Goal: Contribute content: Contribute content

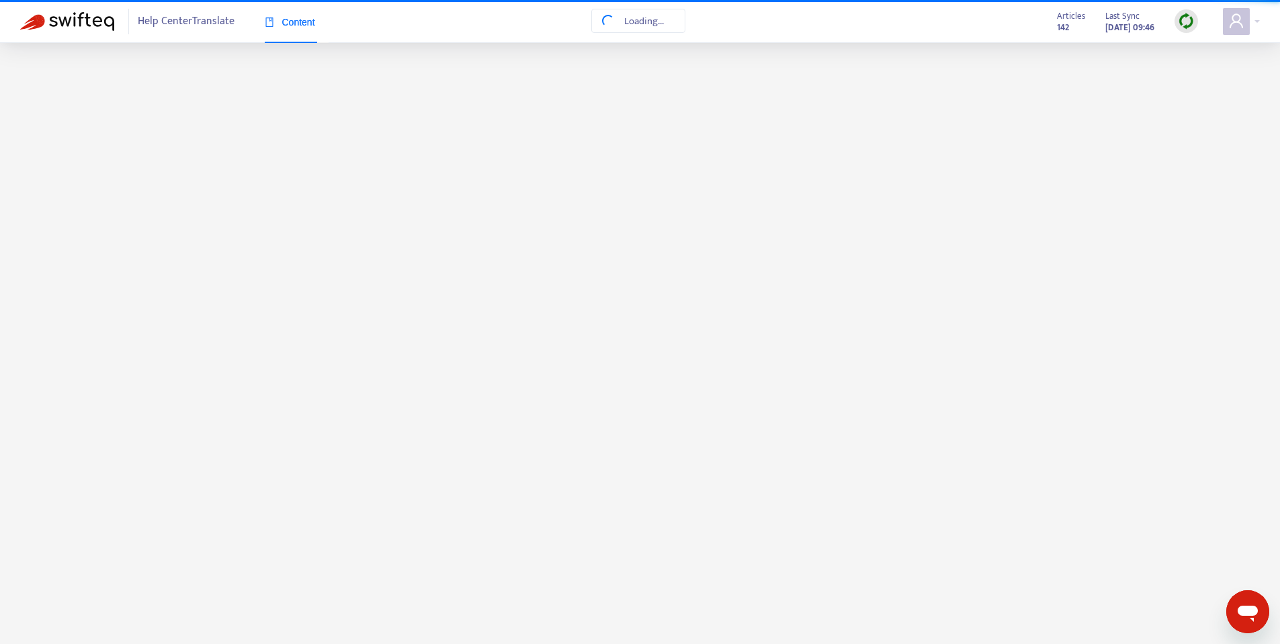
scroll to position [1100, 0]
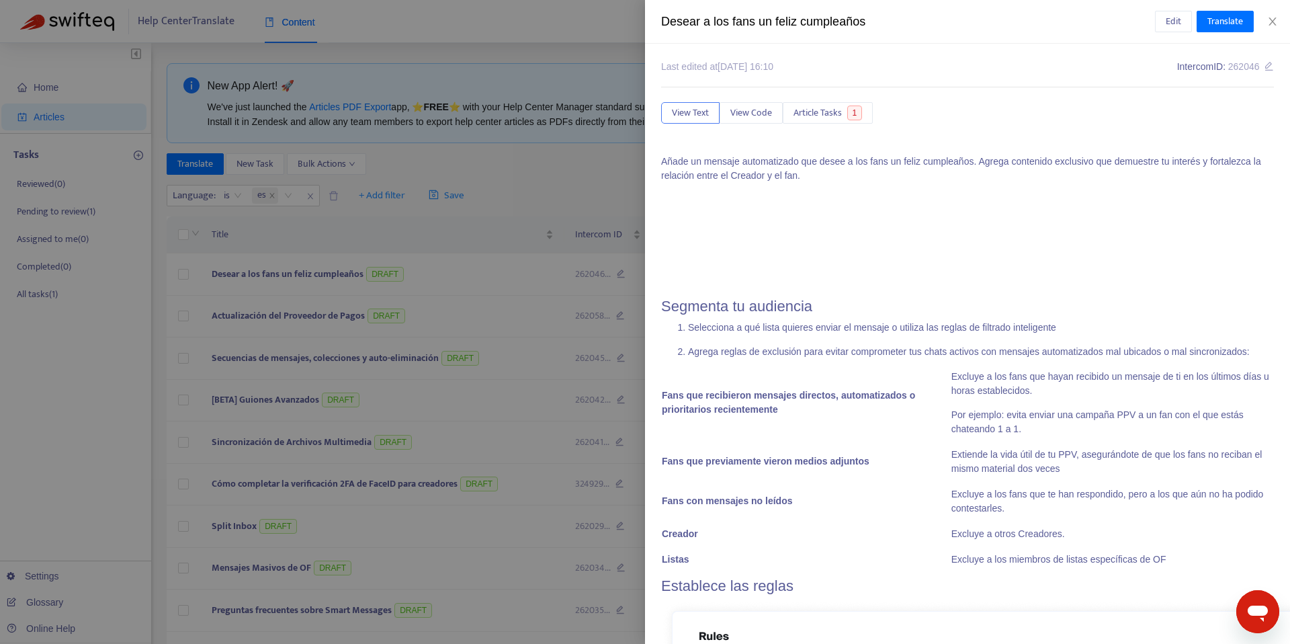
click at [462, 193] on div at bounding box center [645, 322] width 1290 height 644
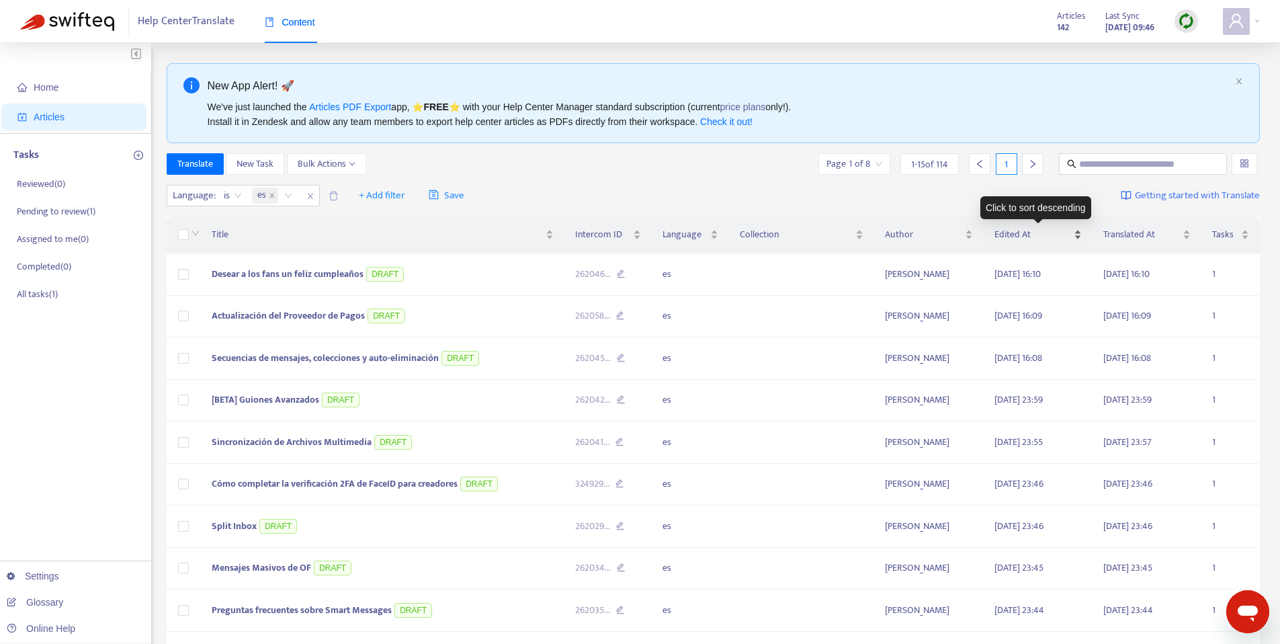
click at [1034, 229] on span "Edited At" at bounding box center [1033, 234] width 77 height 15
click at [1040, 233] on span "Edited At" at bounding box center [1033, 234] width 77 height 15
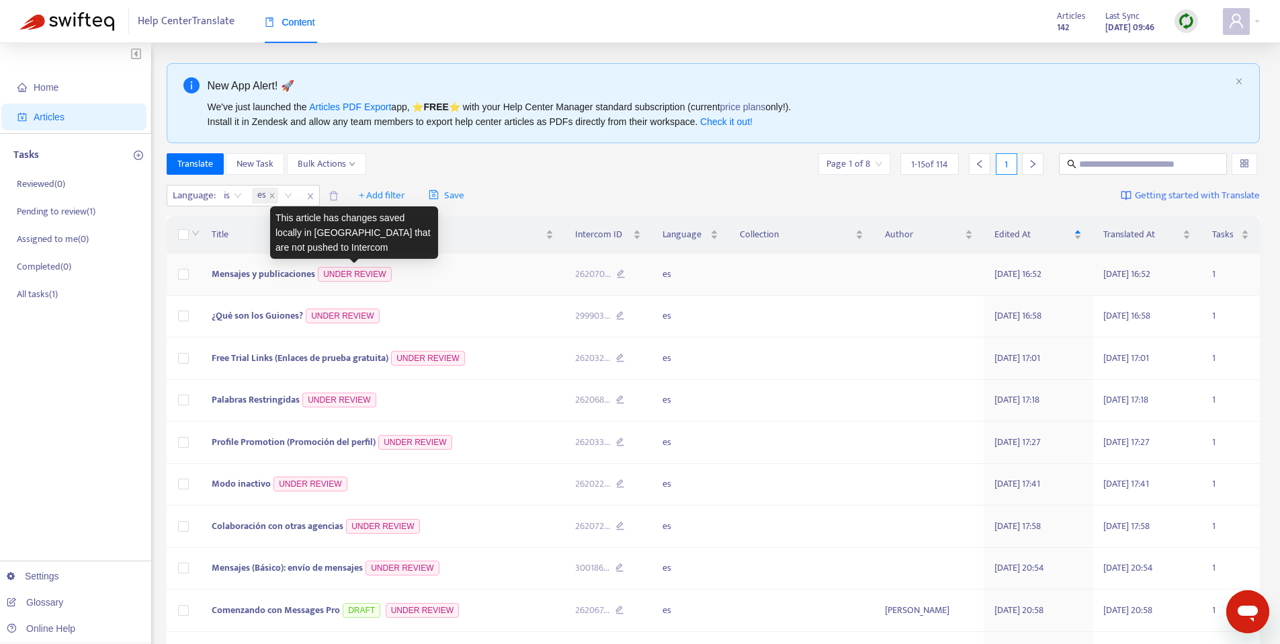
click at [296, 271] on span "Mensajes y publicaciones" at bounding box center [264, 273] width 104 height 15
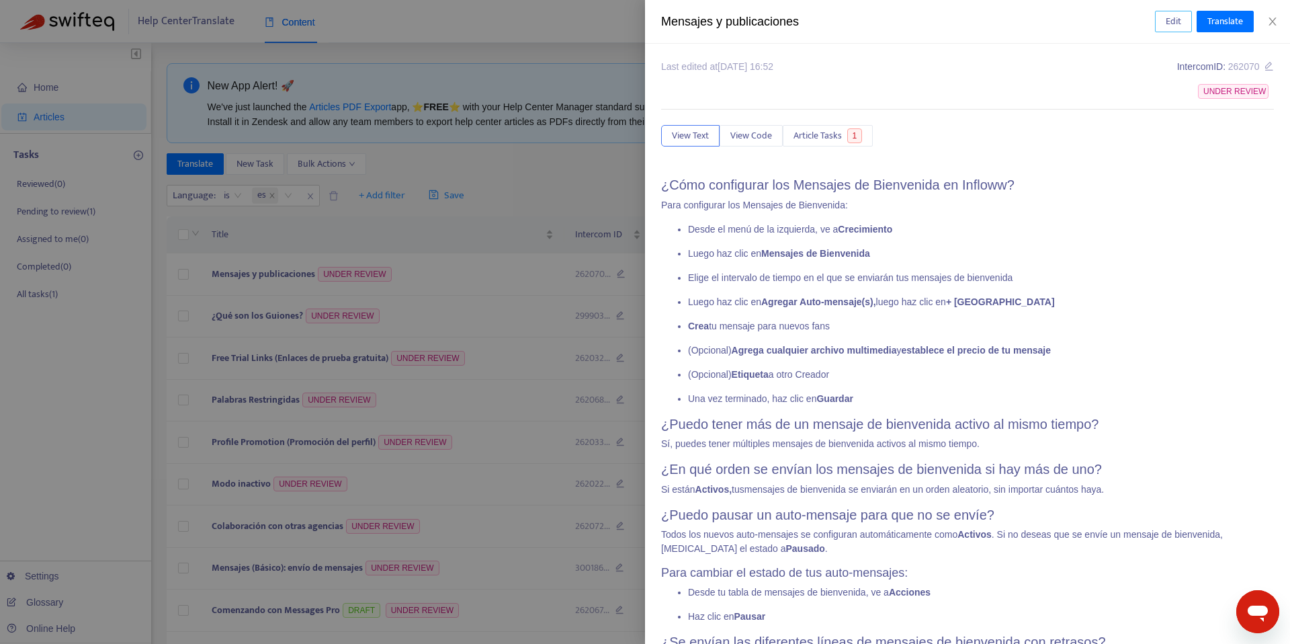
click at [1159, 25] on button "Edit" at bounding box center [1173, 22] width 37 height 22
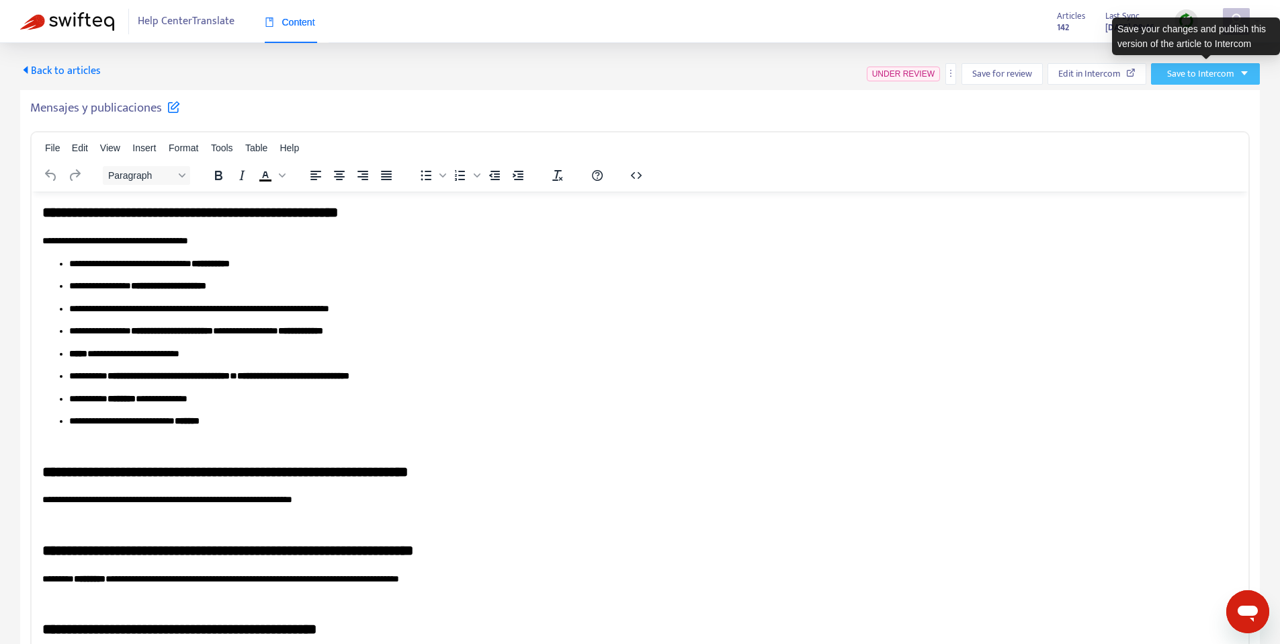
drag, startPoint x: 1172, startPoint y: 69, endPoint x: 1165, endPoint y: 73, distance: 8.1
click at [1172, 69] on span "Save to Intercom" at bounding box center [1200, 74] width 67 height 15
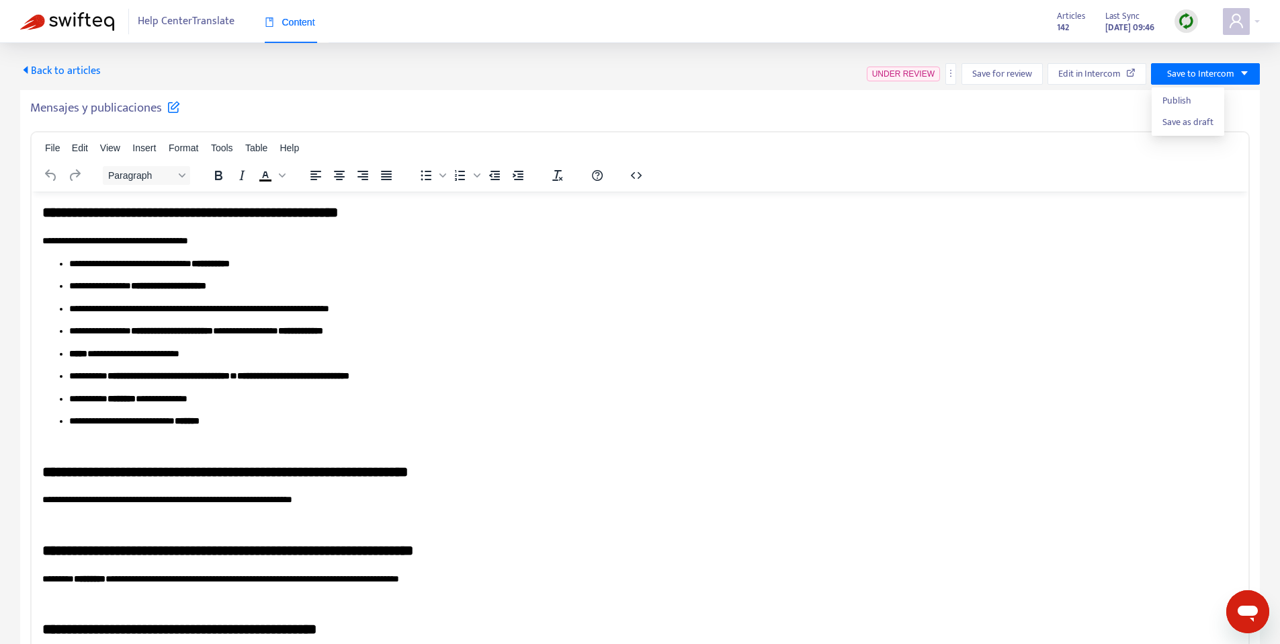
click at [123, 108] on h5 "Mensajes y publicaciones" at bounding box center [105, 108] width 150 height 16
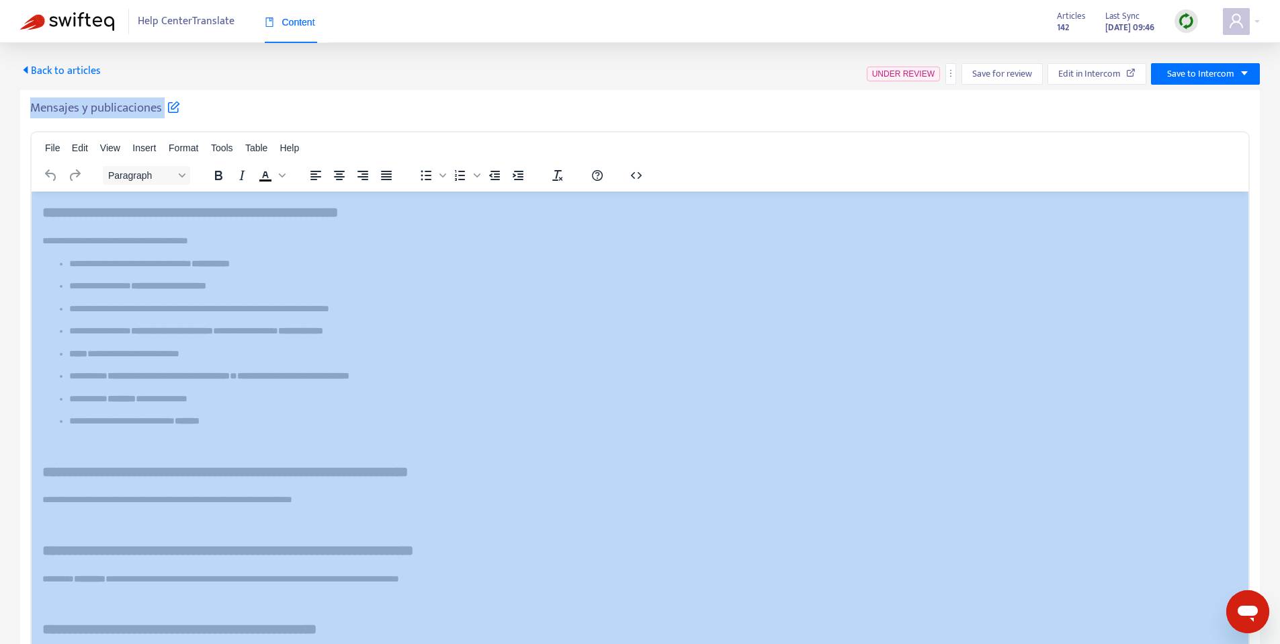
click at [123, 108] on h5 "Mensajes y publicaciones" at bounding box center [105, 108] width 150 height 16
copy div "Mensajes y publicaciones File Edit View Insert Format Tools Table Help Paragrap…"
click at [1186, 71] on span "Save to Intercom" at bounding box center [1200, 74] width 67 height 15
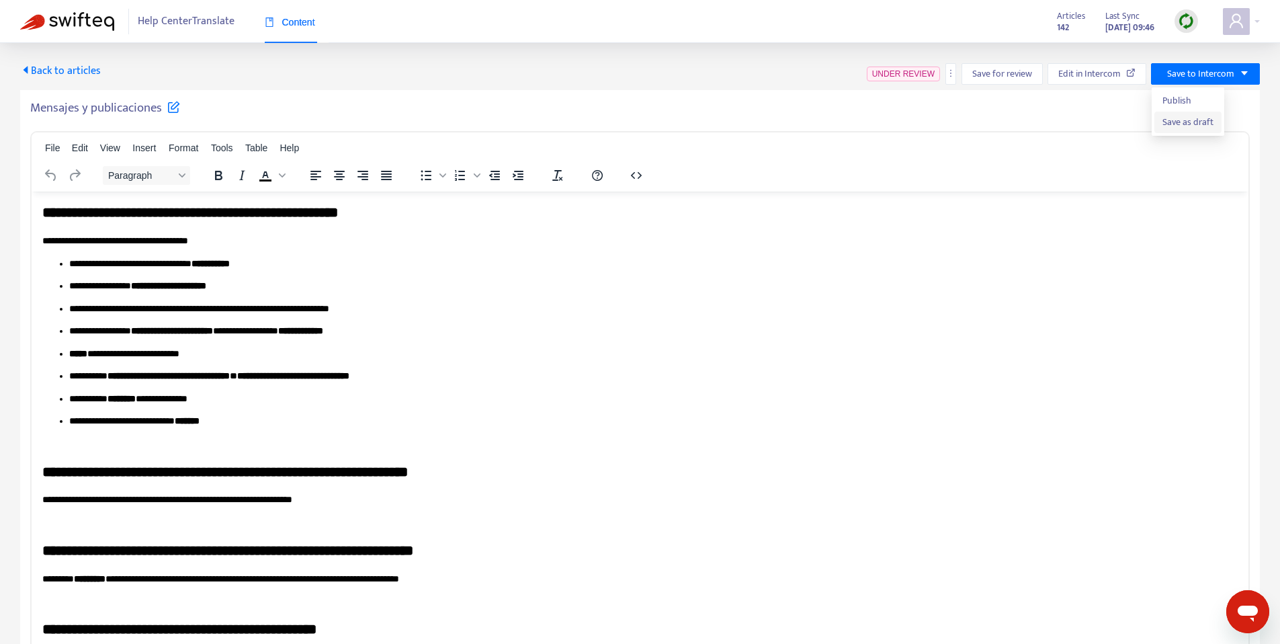
drag, startPoint x: 1183, startPoint y: 126, endPoint x: 1147, endPoint y: 114, distance: 38.3
click at [1183, 126] on span "Save as draft" at bounding box center [1188, 122] width 51 height 15
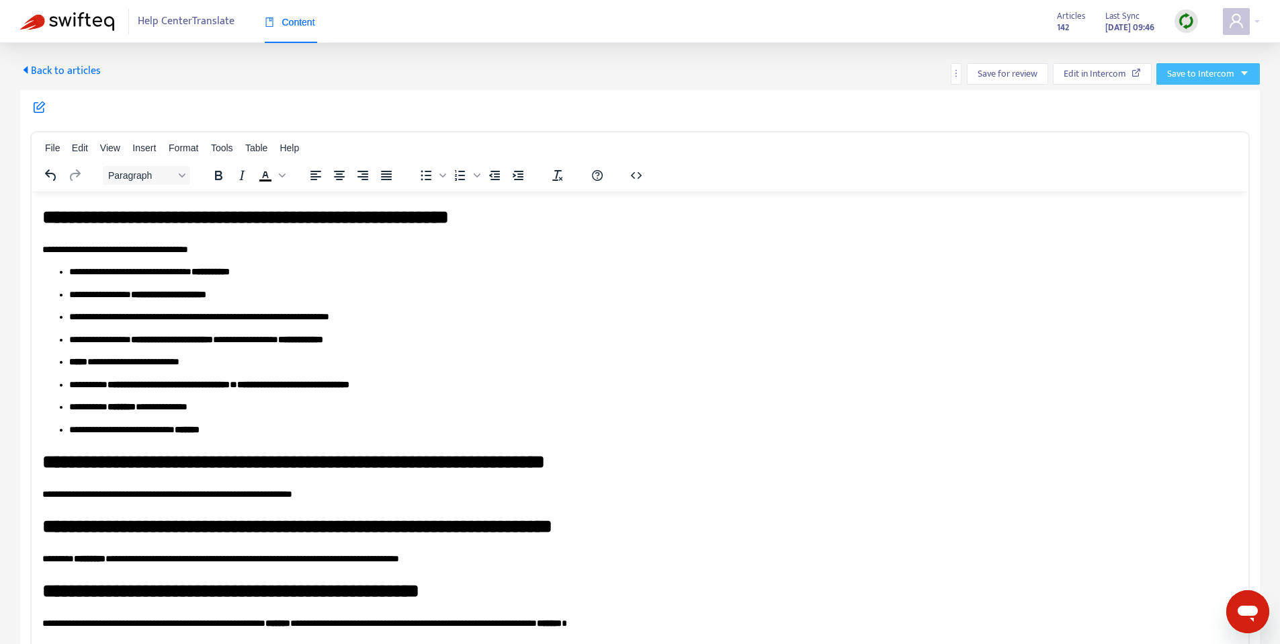
click at [1240, 75] on icon "caret-down" at bounding box center [1244, 73] width 9 height 9
click at [1202, 130] on li "Save as draft" at bounding box center [1193, 123] width 67 height 22
click at [54, 67] on span "Back to articles" at bounding box center [60, 71] width 81 height 18
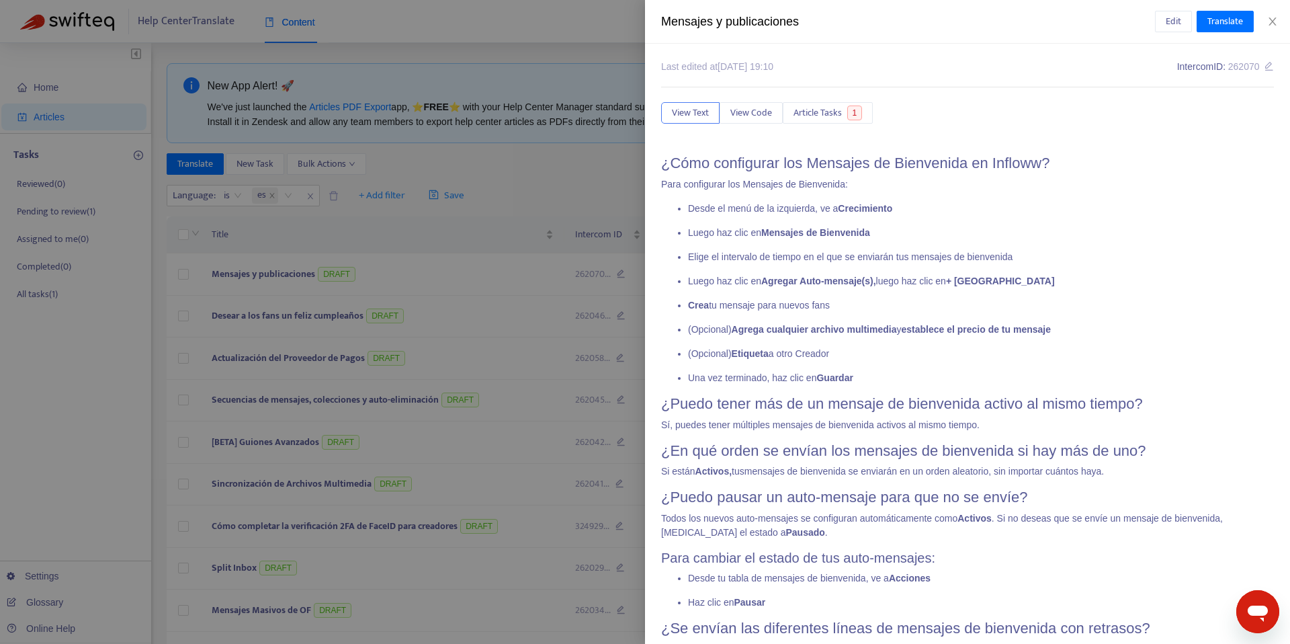
click at [520, 196] on div at bounding box center [645, 322] width 1290 height 644
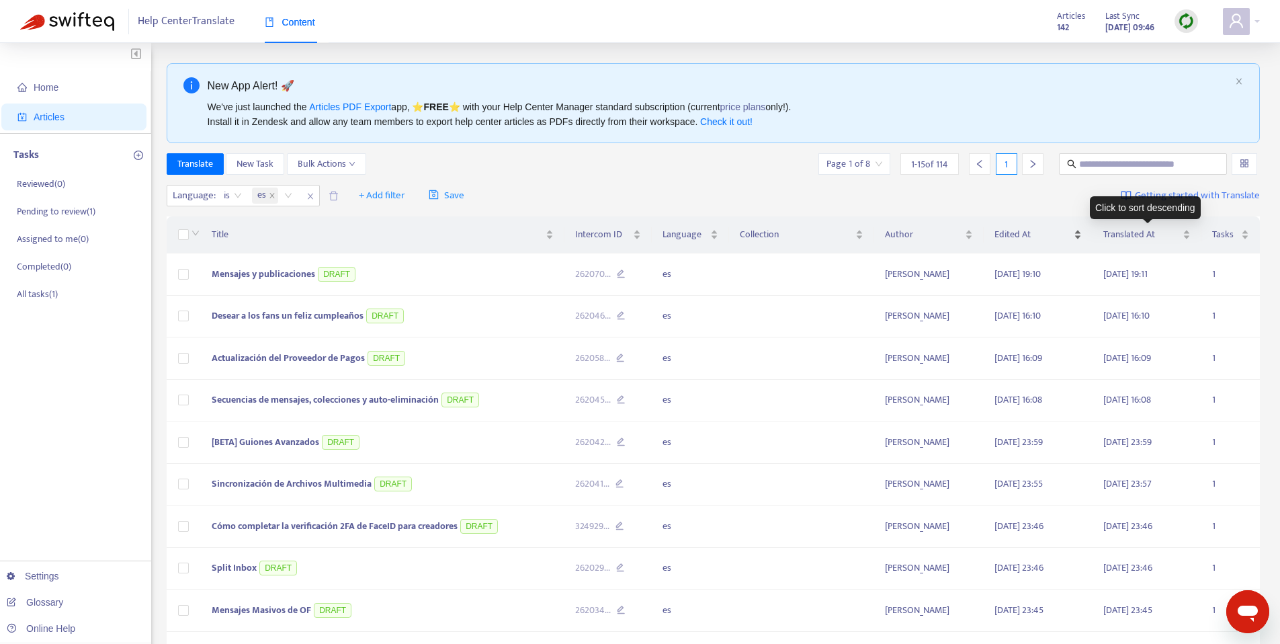
click at [1082, 233] on div "Edited At" at bounding box center [1038, 234] width 87 height 15
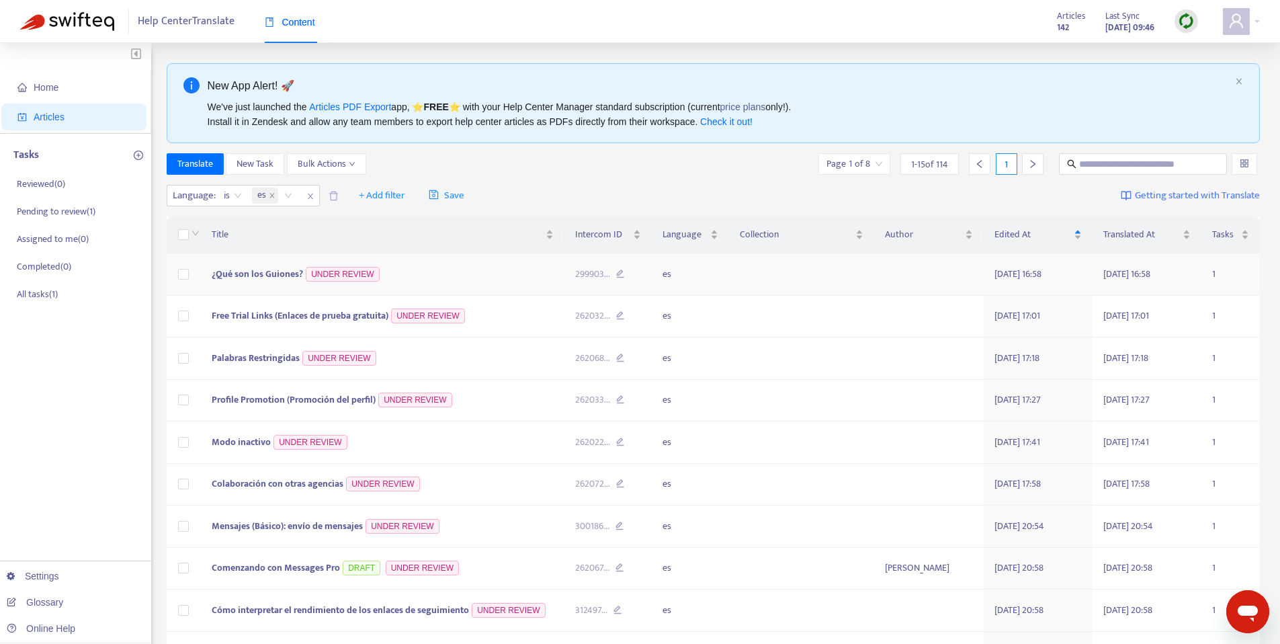
click at [269, 282] on td "¿Qué son los Guiones? UNDER REVIEW" at bounding box center [383, 274] width 364 height 42
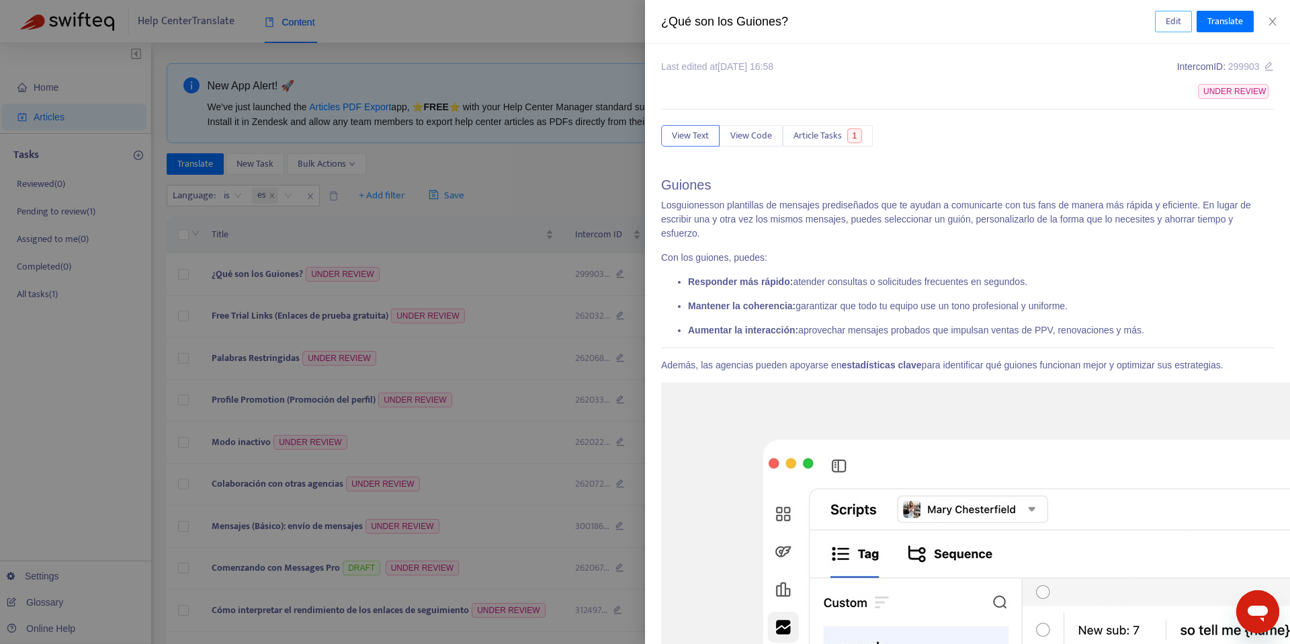
click at [1177, 27] on span "Edit" at bounding box center [1173, 21] width 15 height 15
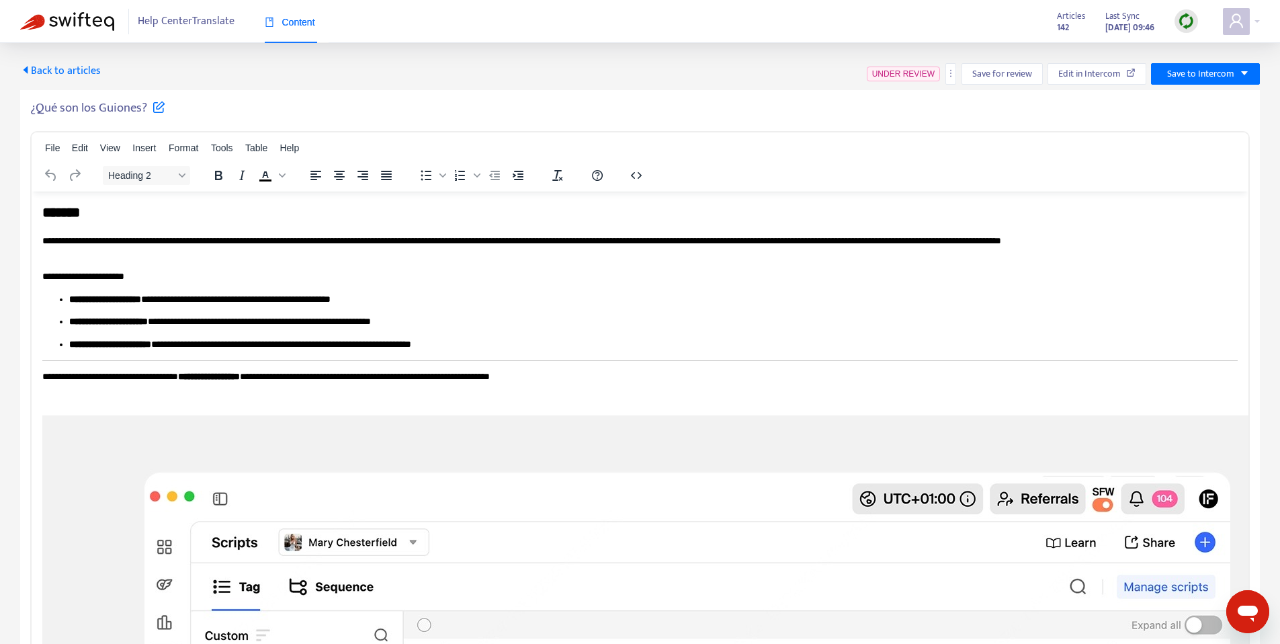
click at [62, 220] on h2 "*******" at bounding box center [635, 211] width 1186 height 19
copy h2 "*******"
click at [1210, 71] on span "Save to Intercom" at bounding box center [1200, 74] width 67 height 15
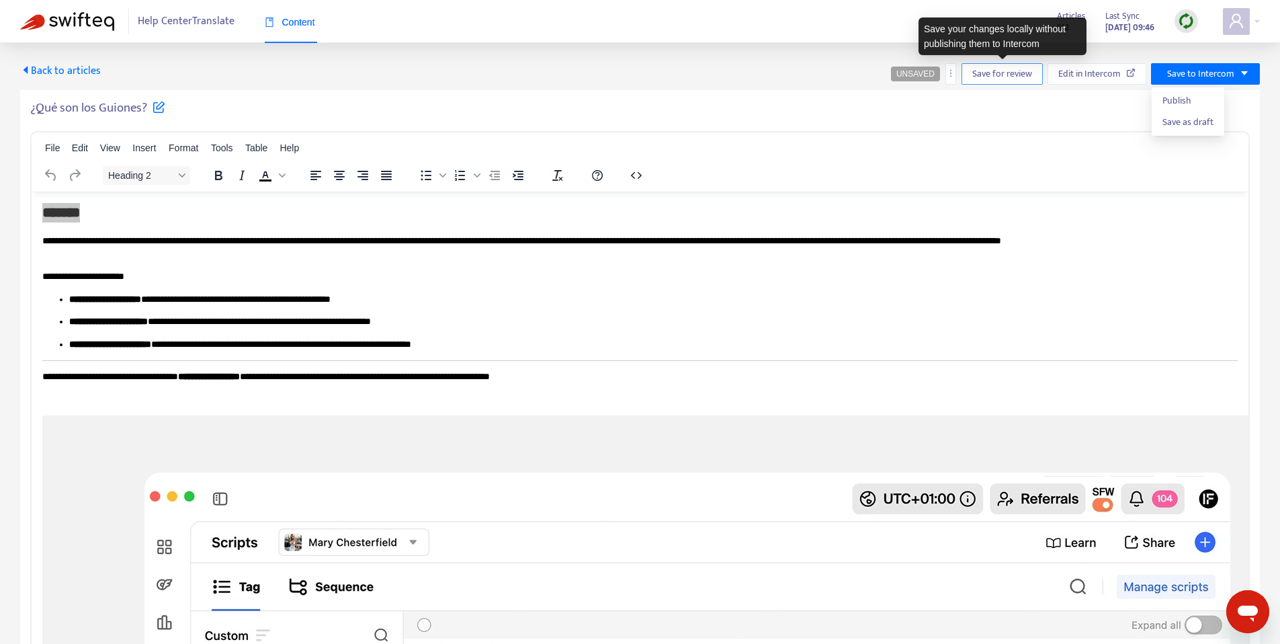
click at [987, 75] on span "Save for review" at bounding box center [1003, 74] width 60 height 15
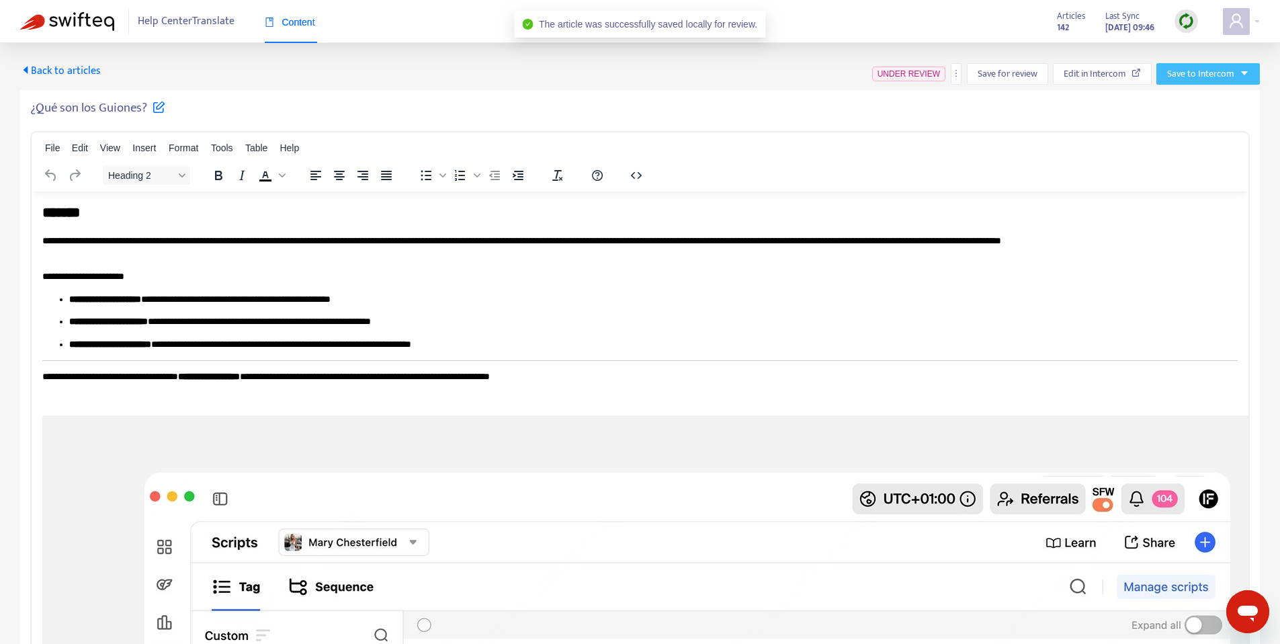
click at [1184, 83] on button "Save to Intercom" at bounding box center [1209, 74] width 104 height 22
click at [1195, 126] on span "Save as draft" at bounding box center [1193, 122] width 51 height 15
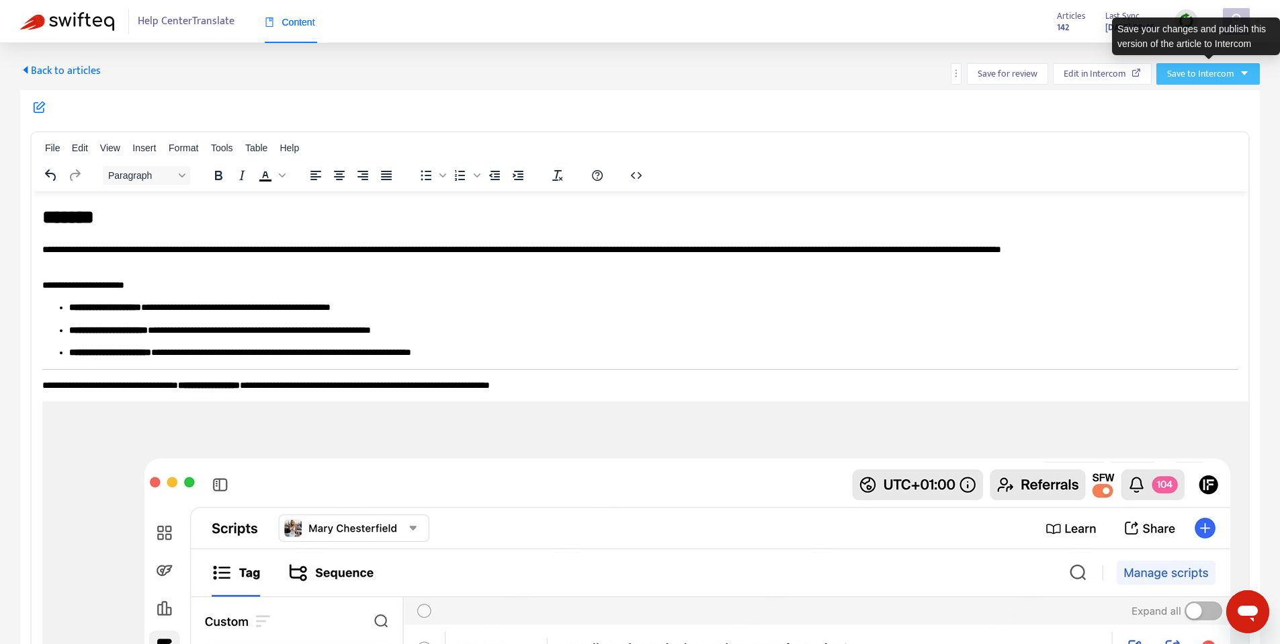
click at [1233, 72] on span "Save to Intercom" at bounding box center [1200, 74] width 67 height 15
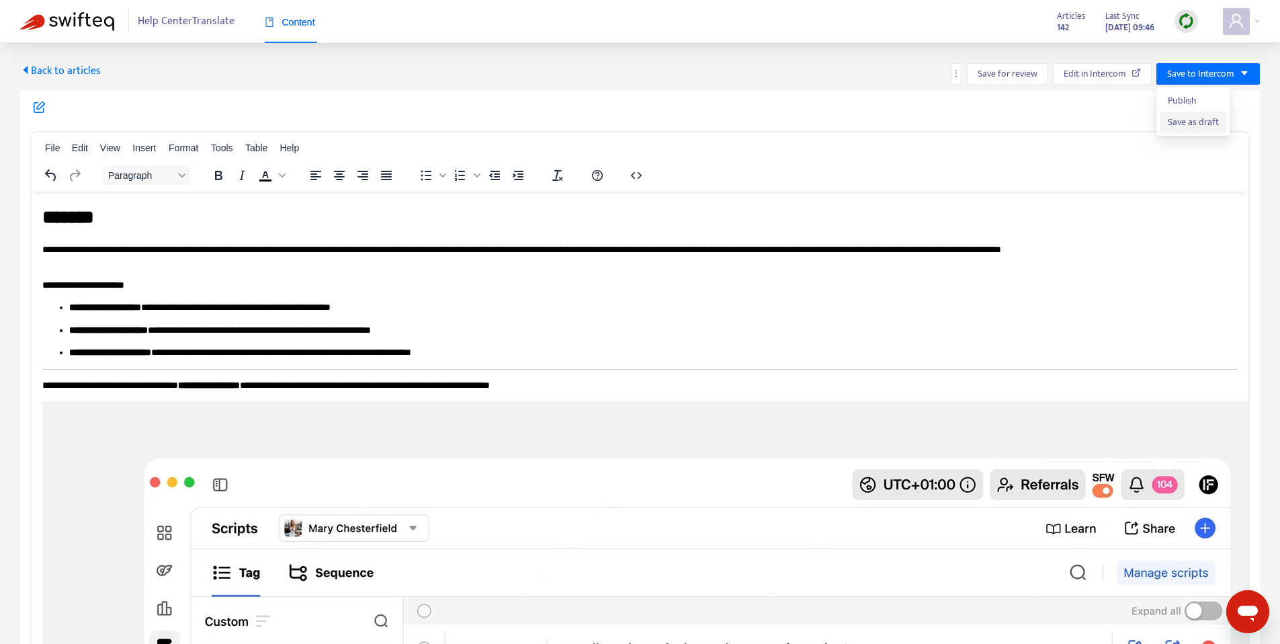
click at [1184, 126] on span "Save as draft" at bounding box center [1193, 122] width 51 height 15
click at [210, 218] on h1 "*******" at bounding box center [635, 217] width 1186 height 26
drag, startPoint x: 127, startPoint y: 220, endPoint x: 118, endPoint y: 216, distance: 9.6
click at [123, 218] on h1 "*******" at bounding box center [635, 217] width 1186 height 26
click at [46, 212] on h1 "*******" at bounding box center [635, 217] width 1186 height 26
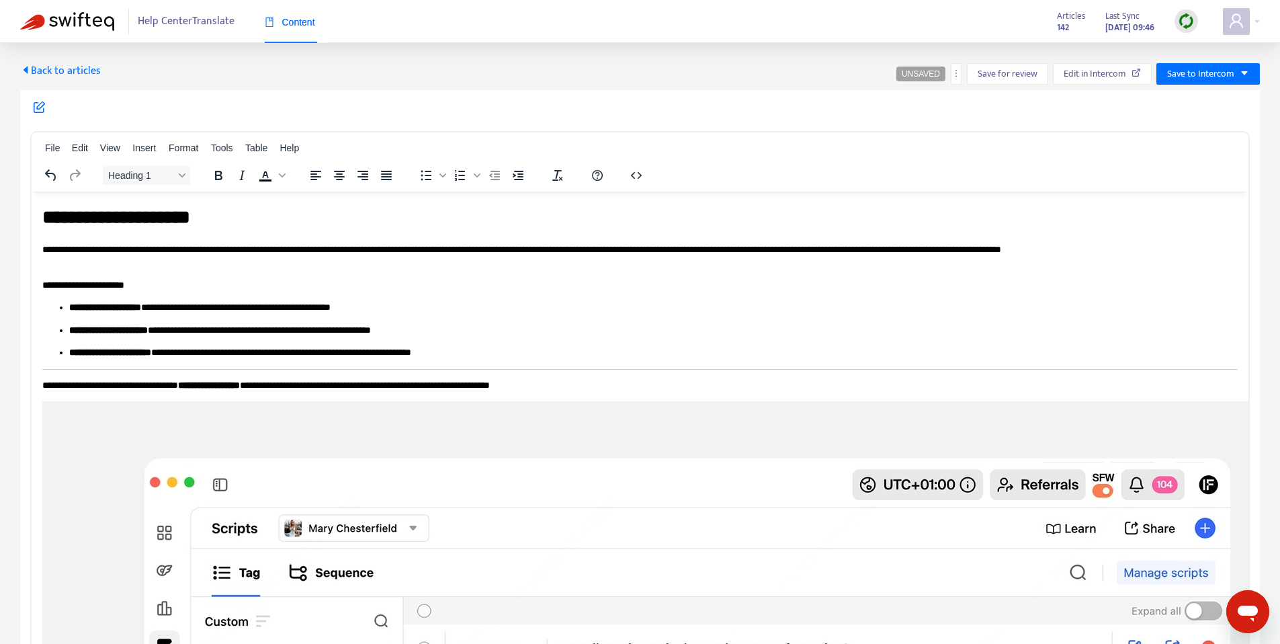
click at [282, 224] on h1 "**********" at bounding box center [635, 217] width 1186 height 26
click at [985, 69] on span "Save for review" at bounding box center [1008, 74] width 60 height 15
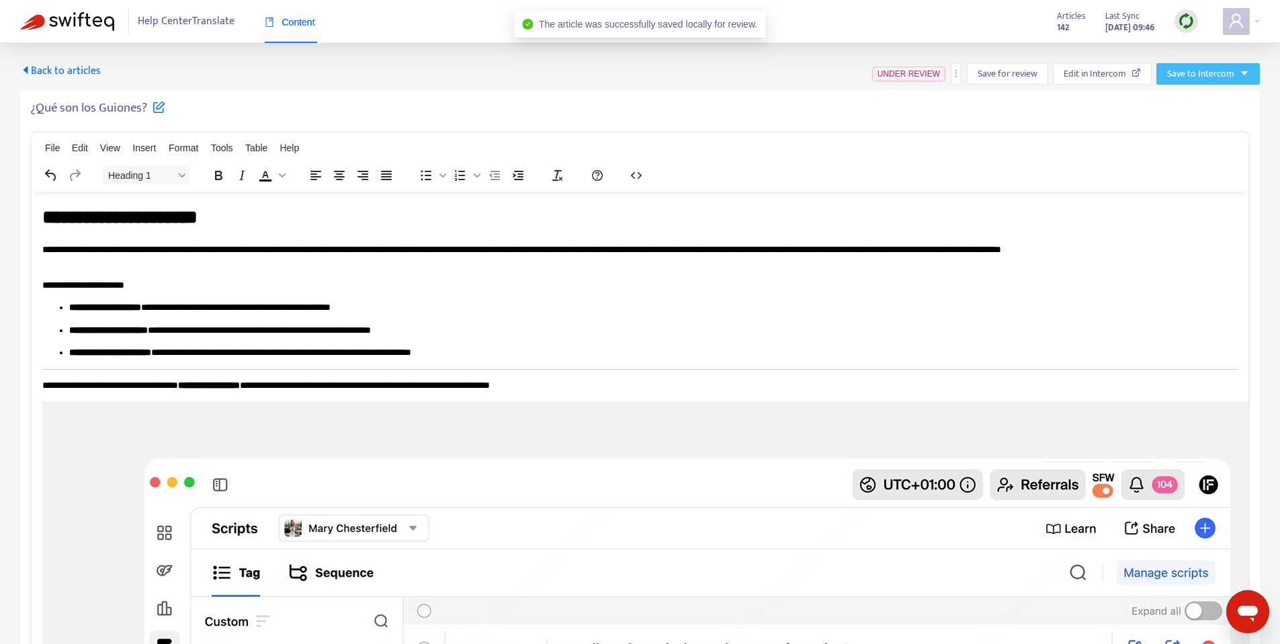
click at [1213, 79] on span "Save to Intercom" at bounding box center [1200, 74] width 67 height 15
click at [1188, 128] on span "Save as draft" at bounding box center [1193, 122] width 51 height 15
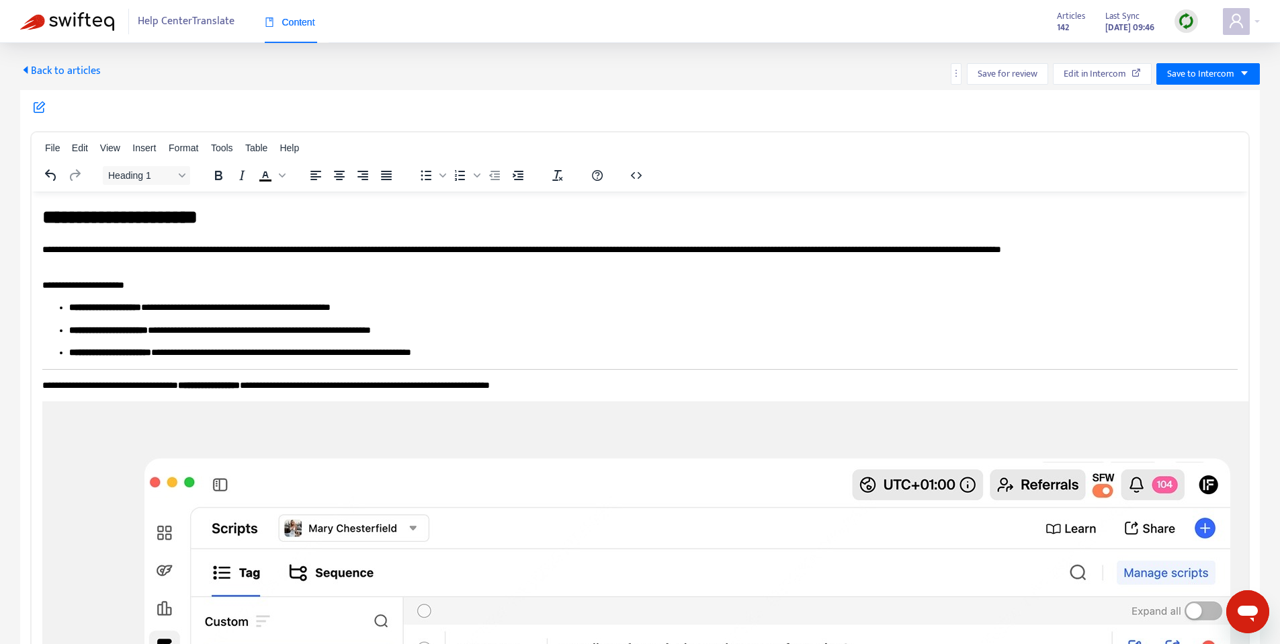
click at [73, 77] on span "Back to articles" at bounding box center [60, 71] width 81 height 18
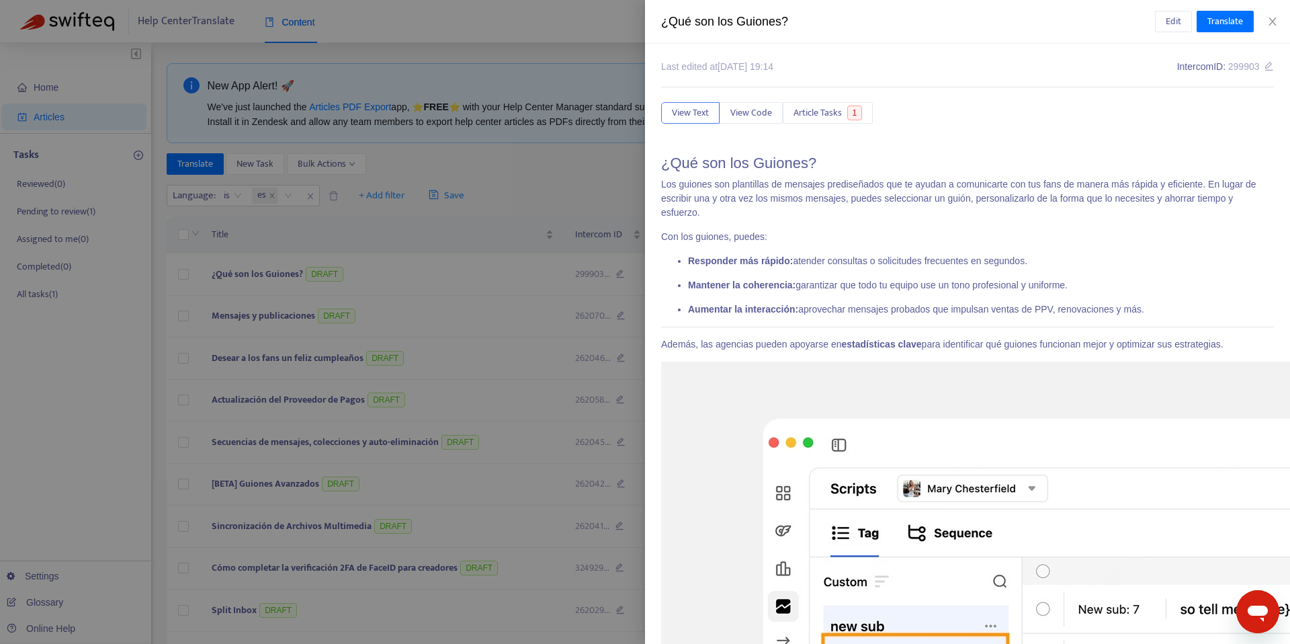
click at [458, 171] on div at bounding box center [645, 322] width 1290 height 644
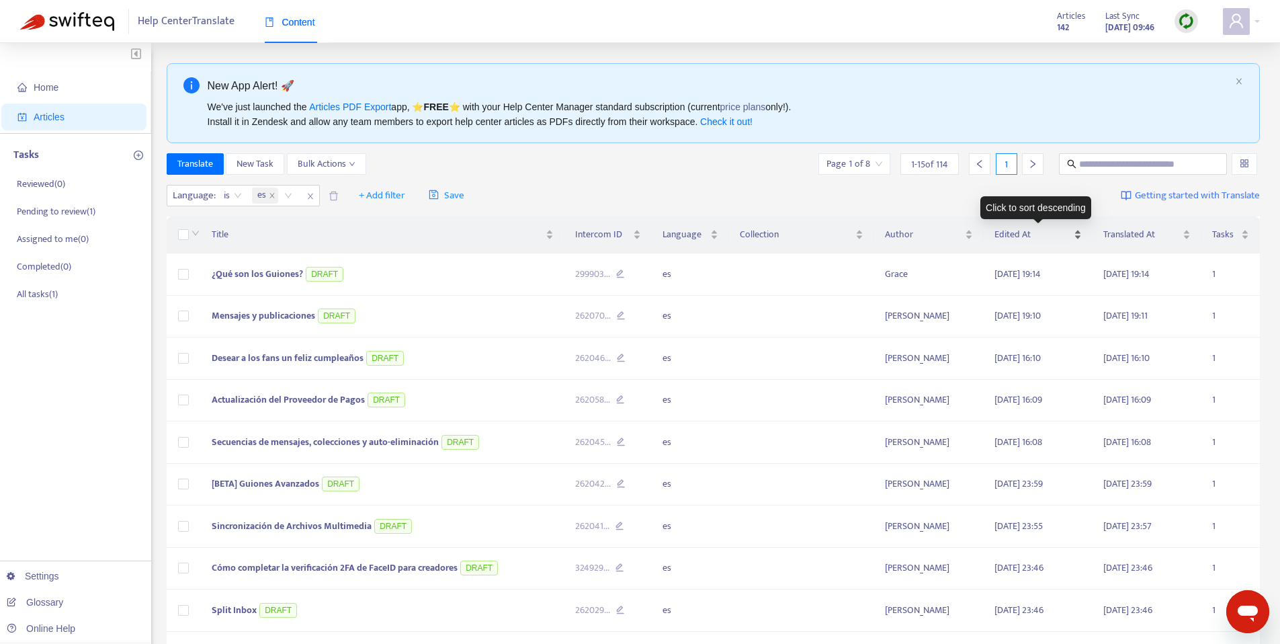
click at [1048, 242] on div "Edited At" at bounding box center [1038, 234] width 87 height 15
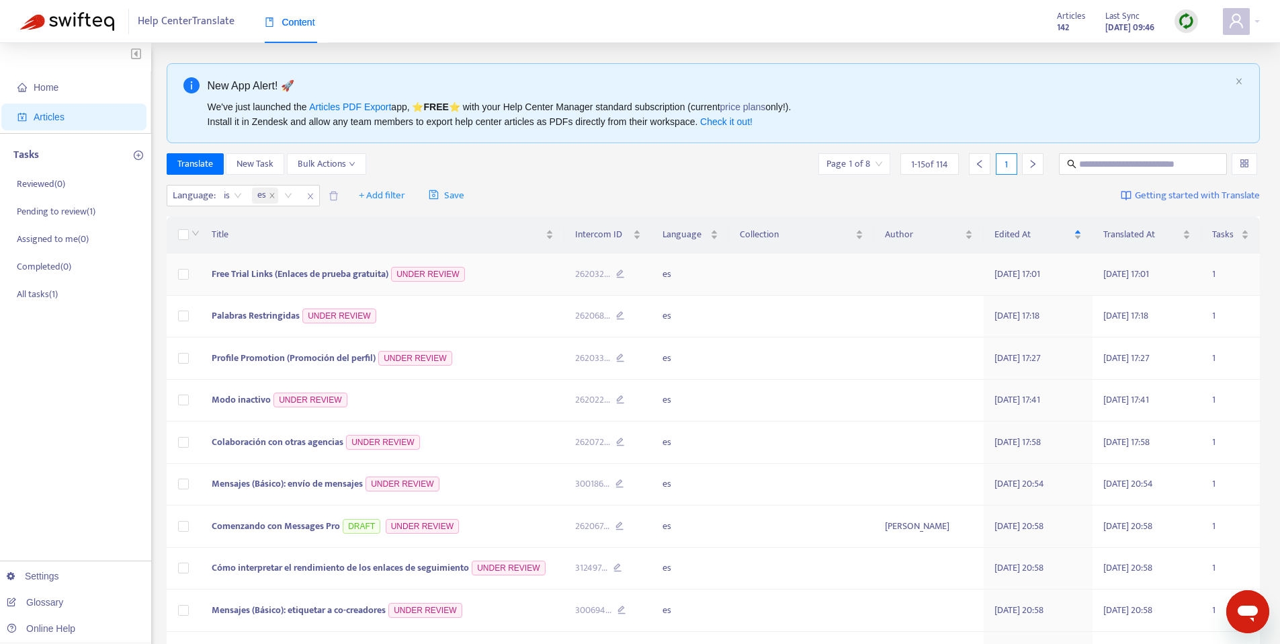
click at [309, 281] on span "Free Trial Links (Enlaces de prueba gratuita)" at bounding box center [300, 273] width 177 height 15
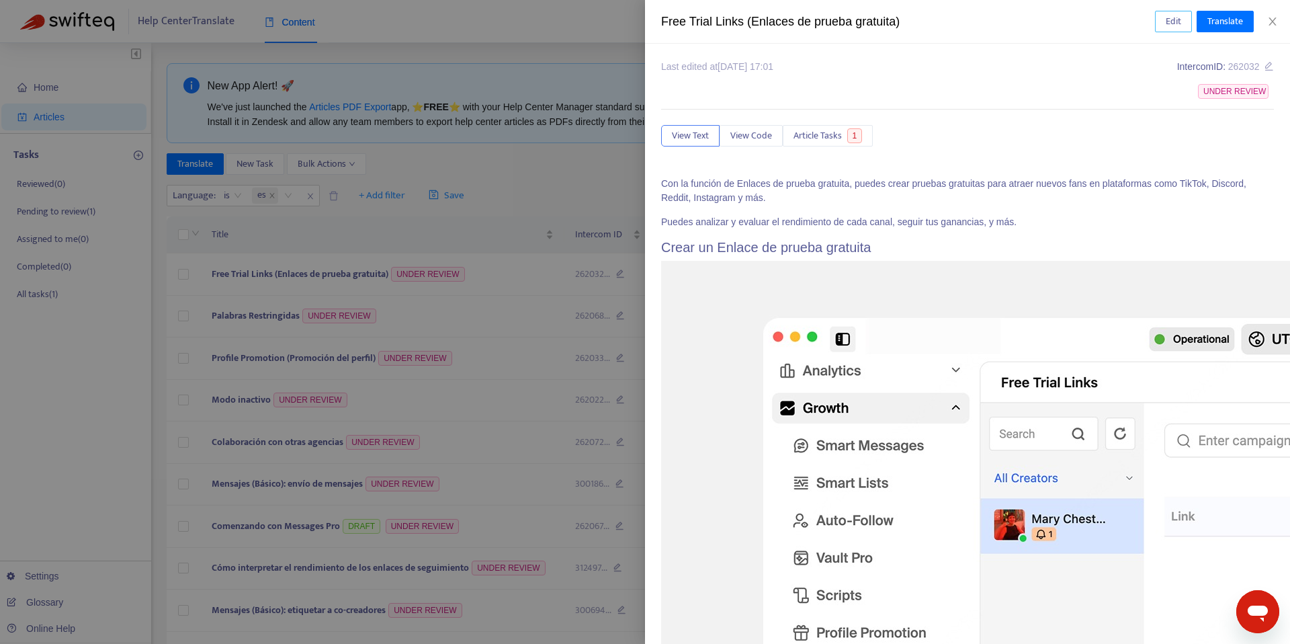
click at [1174, 26] on span "Edit" at bounding box center [1173, 21] width 15 height 15
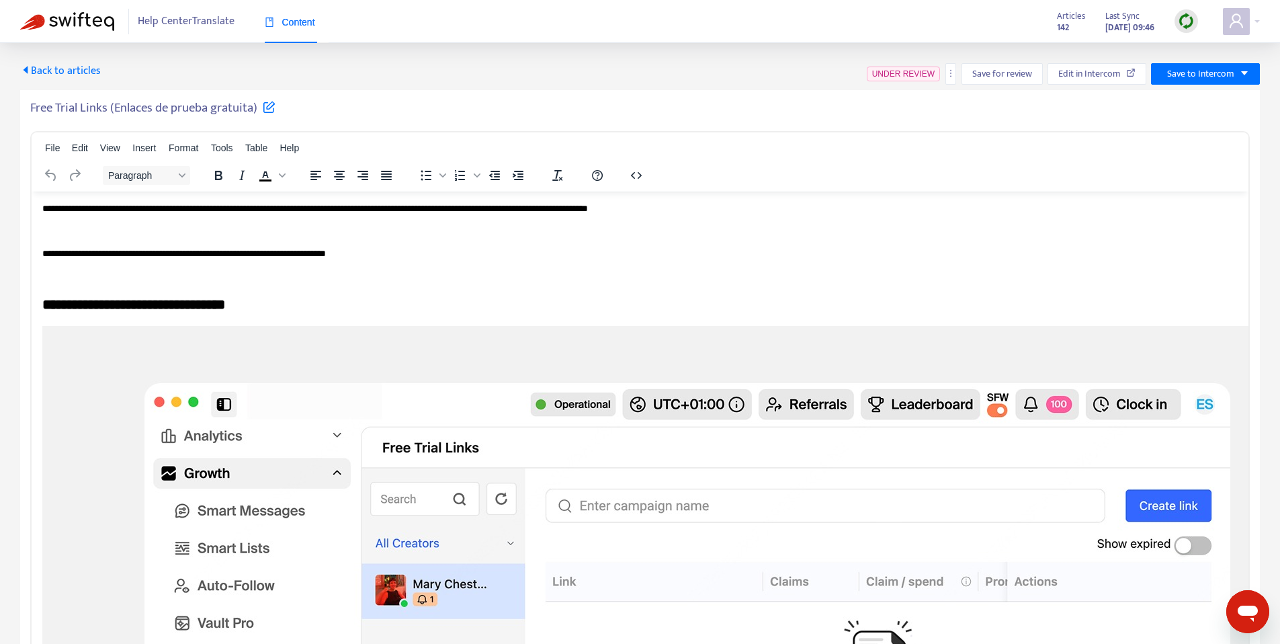
click at [211, 101] on h5 "Free Trial Links (Enlaces de prueba gratuita)" at bounding box center [152, 108] width 245 height 16
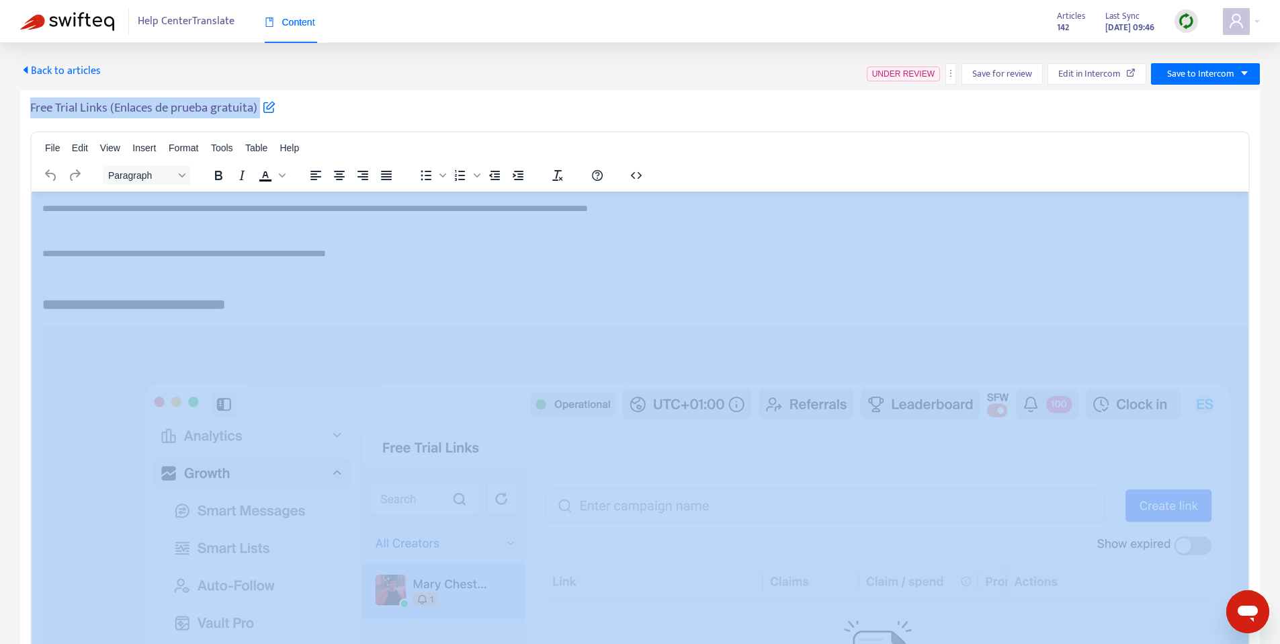
click at [211, 101] on h5 "Free Trial Links (Enlaces de prueba gratuita)" at bounding box center [152, 108] width 245 height 16
copy div "Free Trial Links (Enlaces de prueba gratuita) File Edit View Insert Format Tool…"
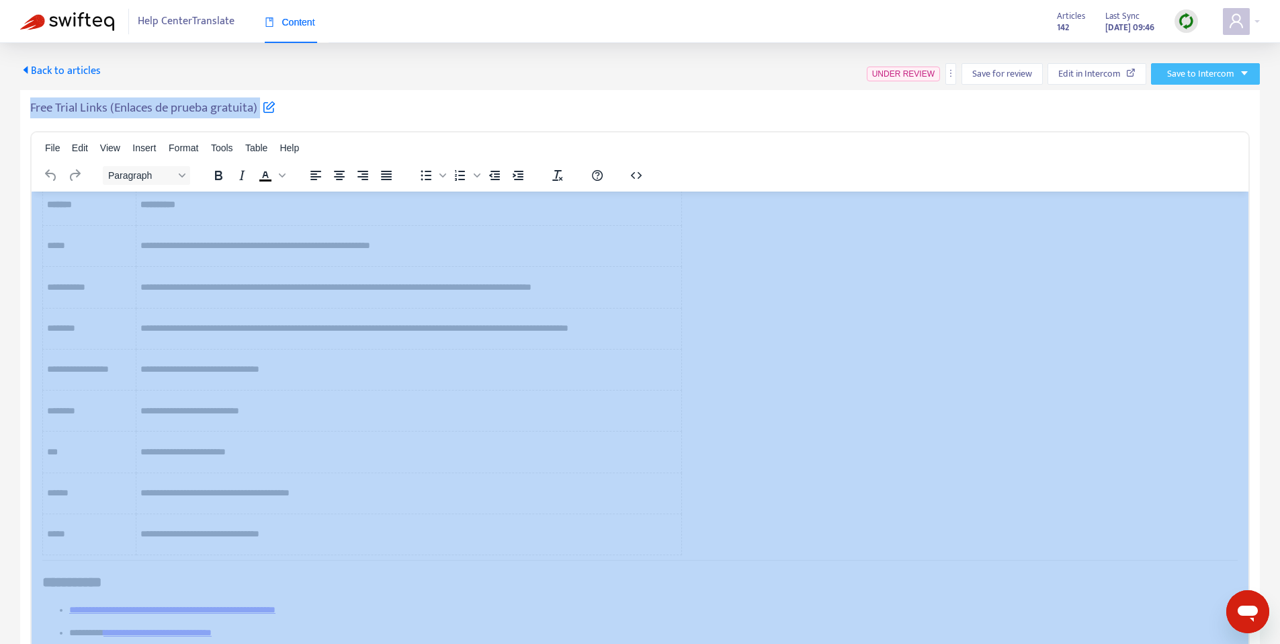
click at [1213, 80] on span "Save to Intercom" at bounding box center [1200, 74] width 67 height 15
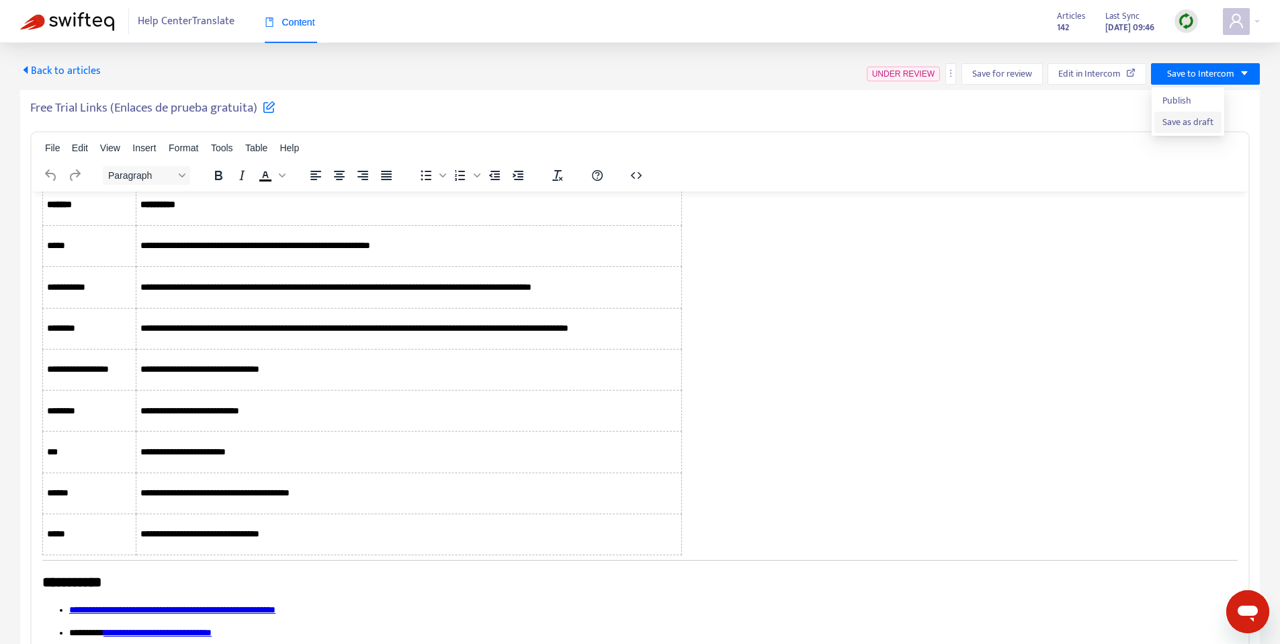
click at [1198, 129] on span "Save as draft" at bounding box center [1188, 122] width 51 height 15
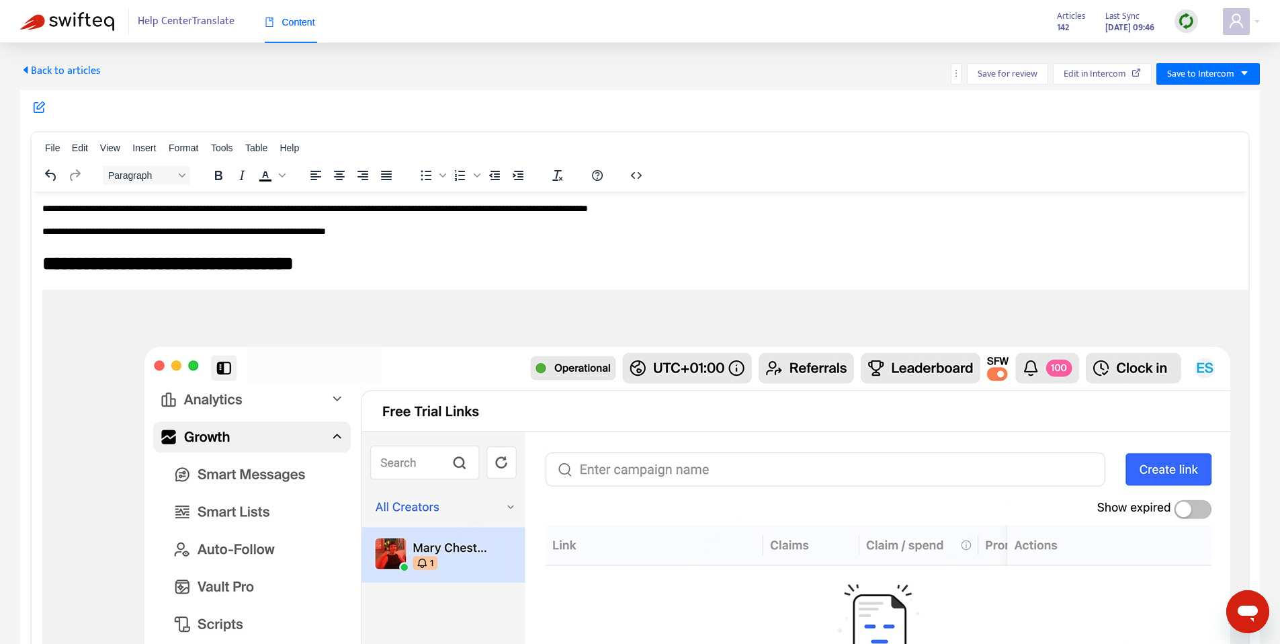
drag, startPoint x: 54, startPoint y: 80, endPoint x: 56, endPoint y: 73, distance: 7.7
click at [54, 80] on div "Back to articles" at bounding box center [60, 74] width 81 height 22
click at [57, 70] on span "Back to articles" at bounding box center [60, 71] width 81 height 18
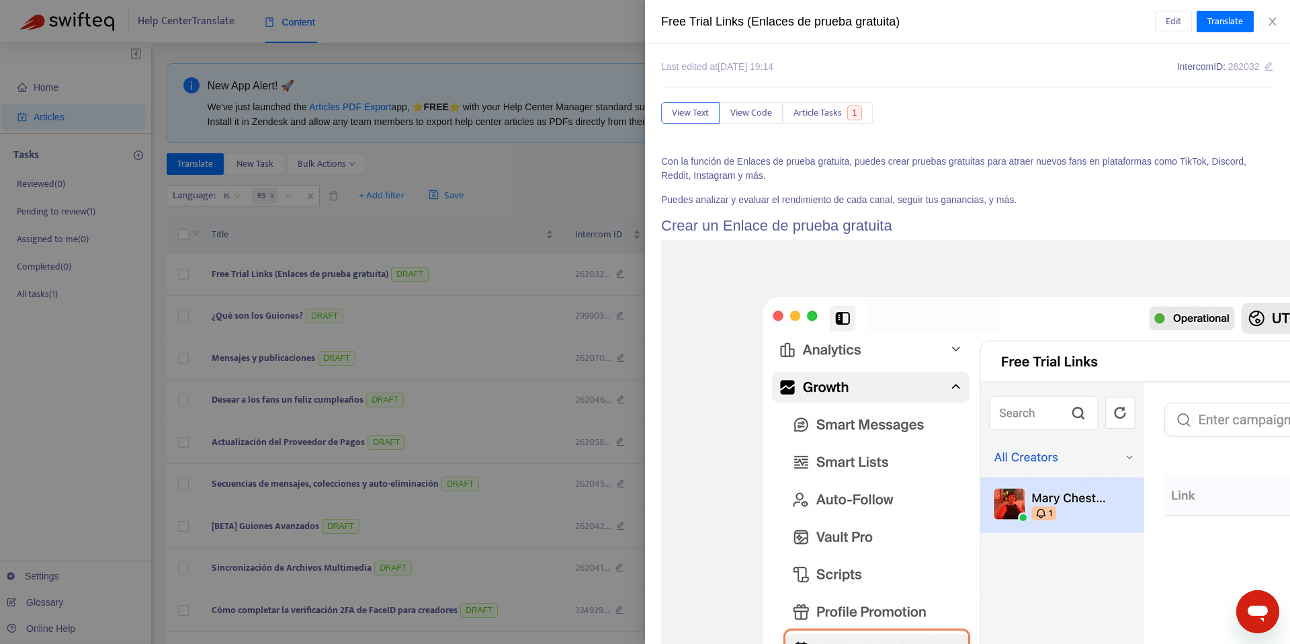
click at [393, 237] on div at bounding box center [645, 322] width 1290 height 644
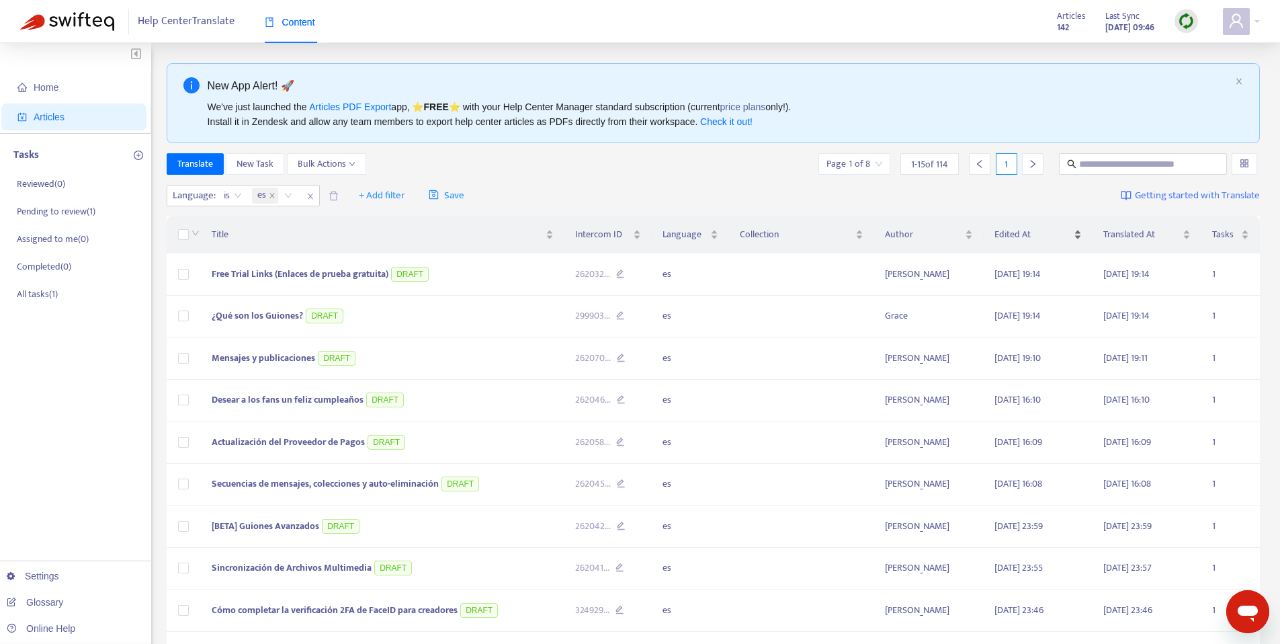
click at [1031, 233] on span "Edited At" at bounding box center [1033, 234] width 77 height 15
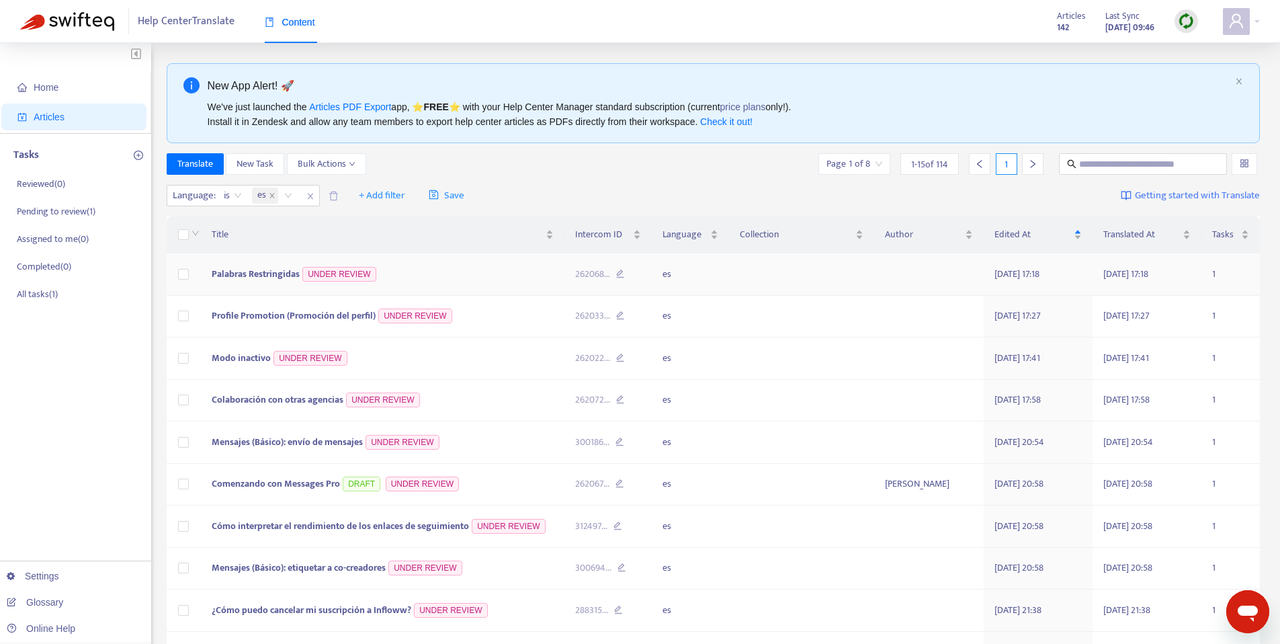
click at [234, 284] on td "Palabras Restringidas UNDER REVIEW" at bounding box center [383, 274] width 364 height 42
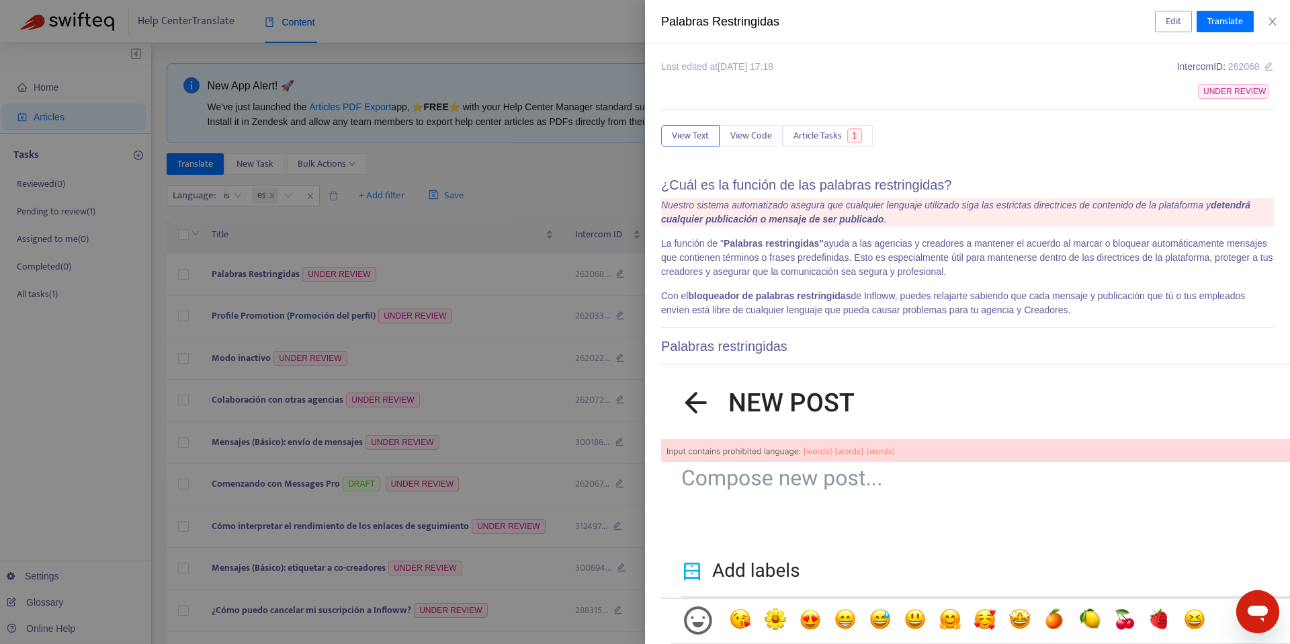
click at [1175, 26] on span "Edit" at bounding box center [1173, 21] width 15 height 15
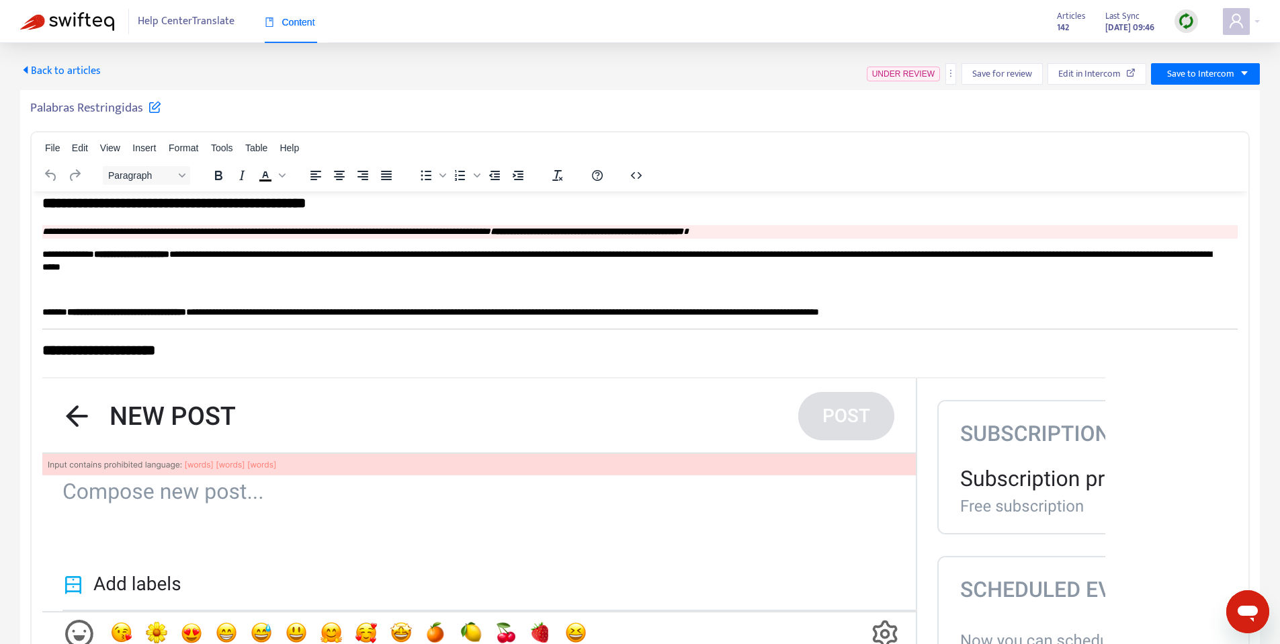
scroll to position [11, 0]
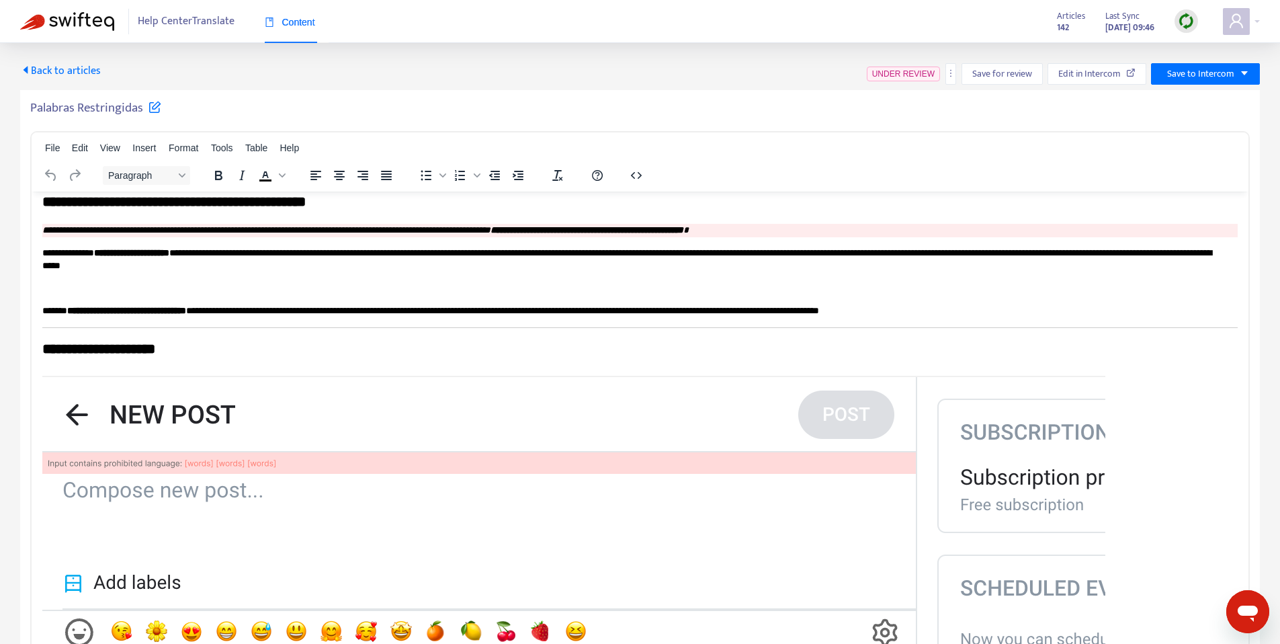
click at [93, 110] on h5 "Palabras Restringidas" at bounding box center [95, 108] width 131 height 16
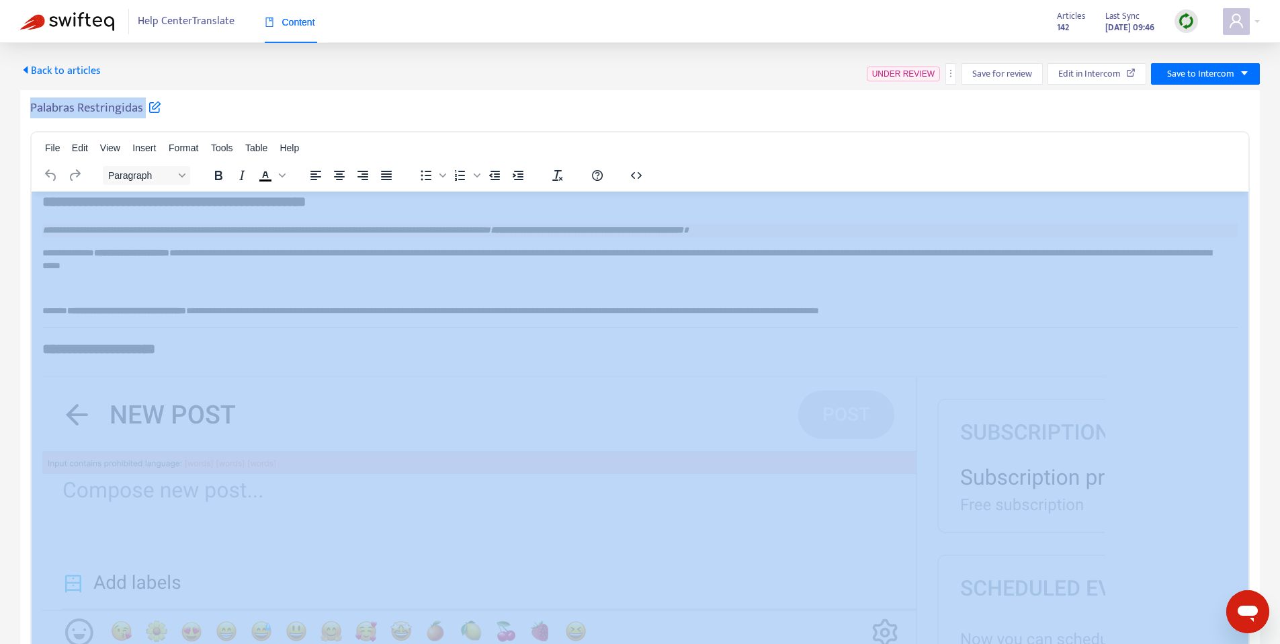
drag, startPoint x: 93, startPoint y: 110, endPoint x: 819, endPoint y: 71, distance: 726.9
click at [93, 110] on h5 "Palabras Restringidas" at bounding box center [95, 108] width 131 height 16
copy div "Palabras Restringidas File Edit View Insert Format Tools Table Help Paragraph T…"
click at [1219, 77] on span "Save to Intercom" at bounding box center [1200, 74] width 67 height 15
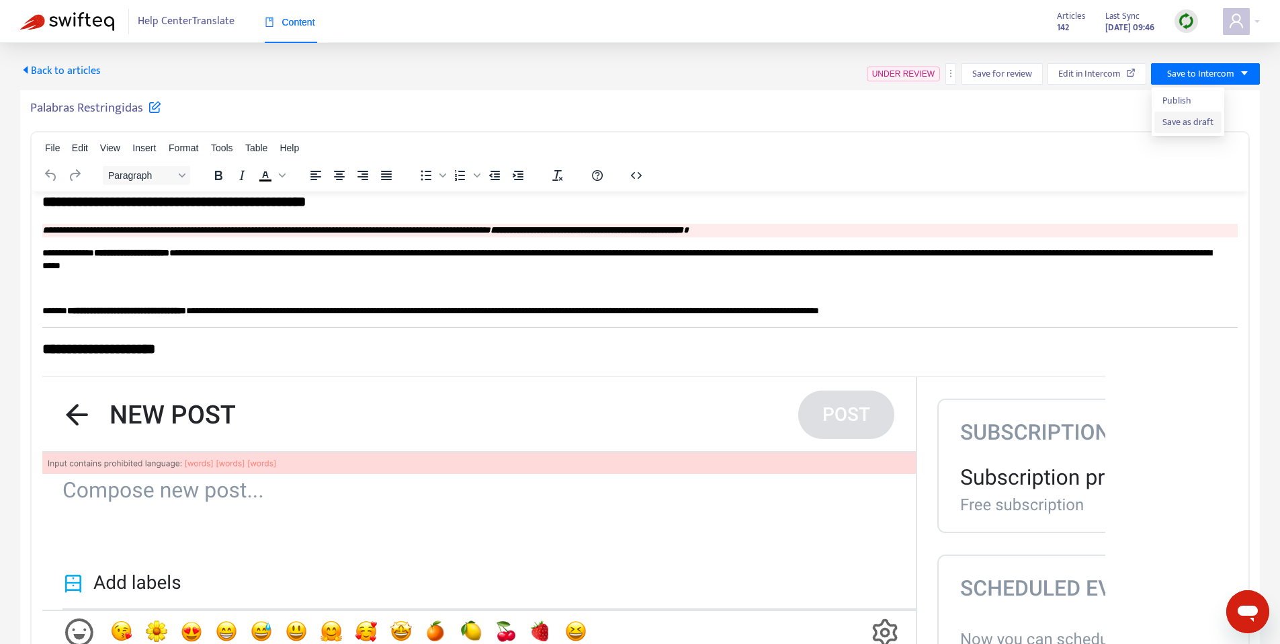
click at [1183, 132] on li "Save as draft" at bounding box center [1188, 123] width 67 height 22
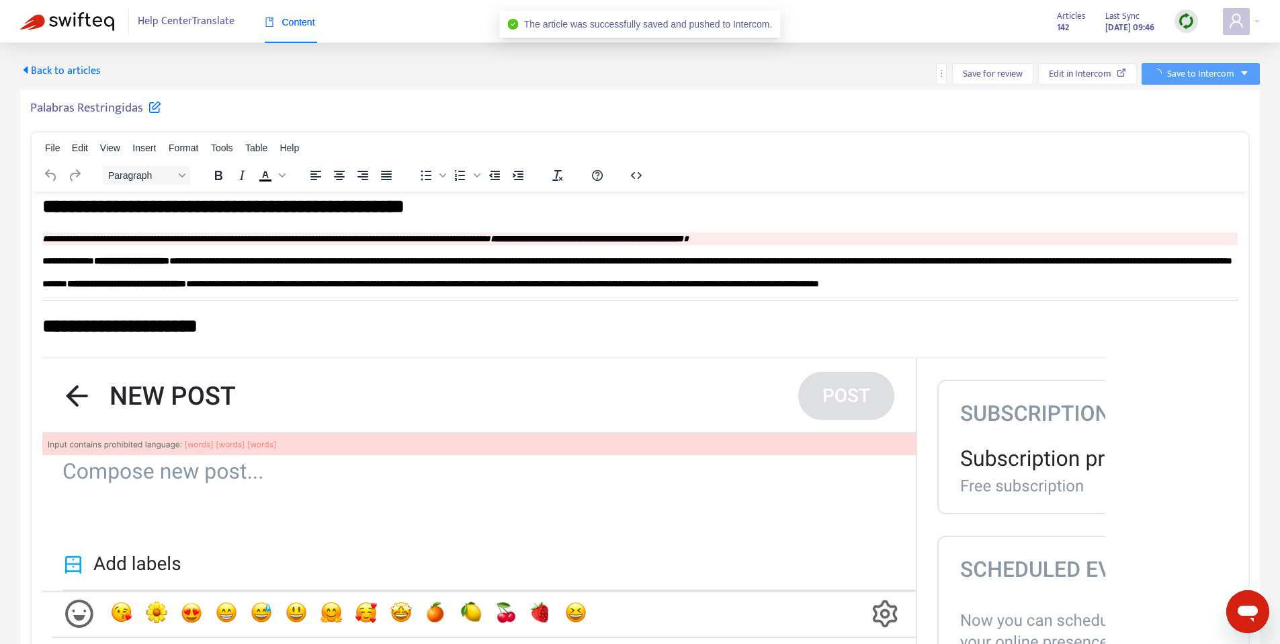
scroll to position [12, 0]
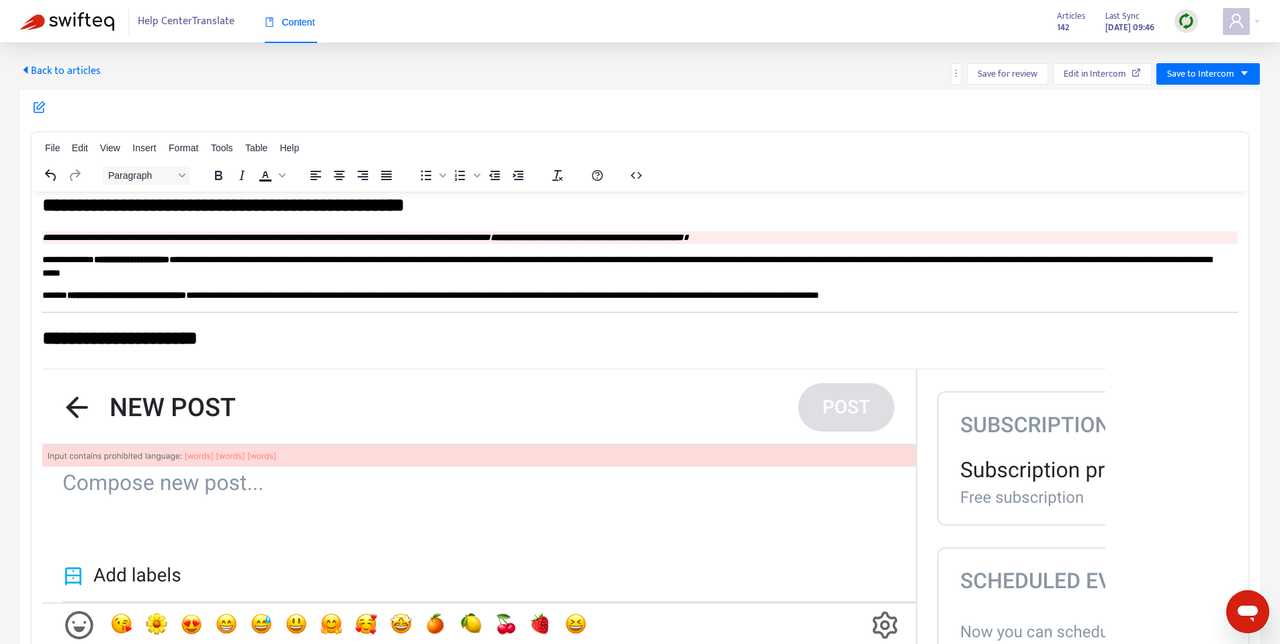
click at [54, 60] on div "Back to articles Save for review Edit in Intercom Save to Intercom File Edit Vi…" at bounding box center [640, 361] width 1280 height 636
click at [59, 72] on span "Back to articles" at bounding box center [60, 71] width 81 height 18
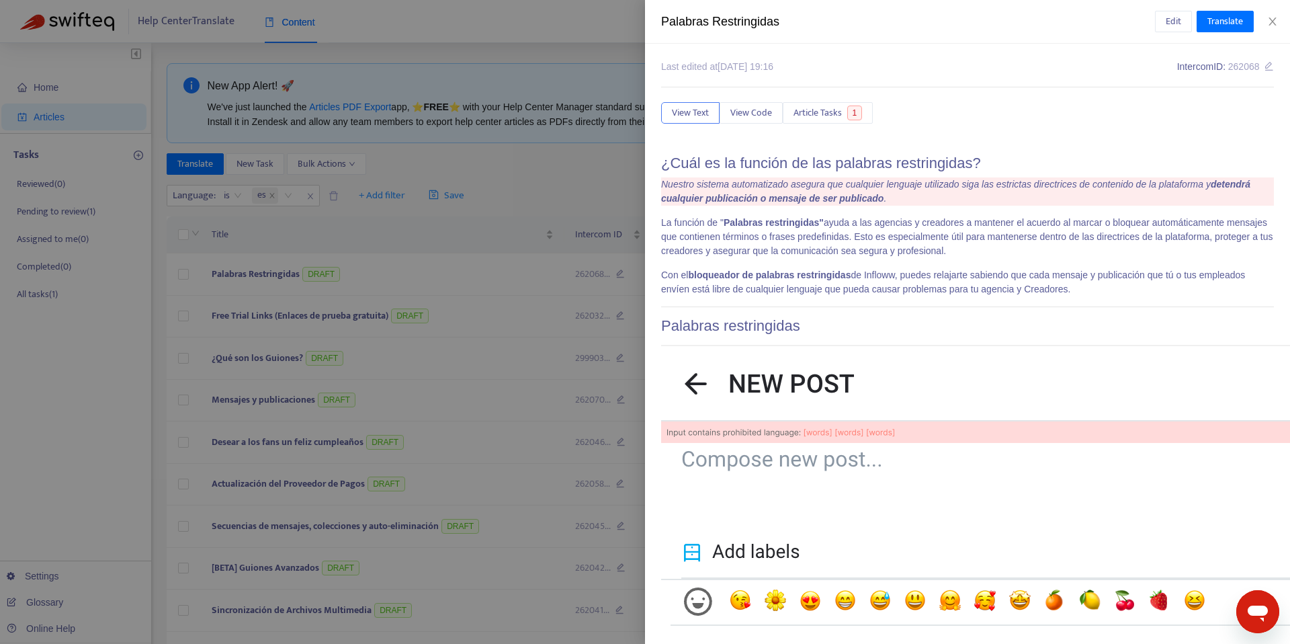
click at [456, 188] on div at bounding box center [645, 322] width 1290 height 644
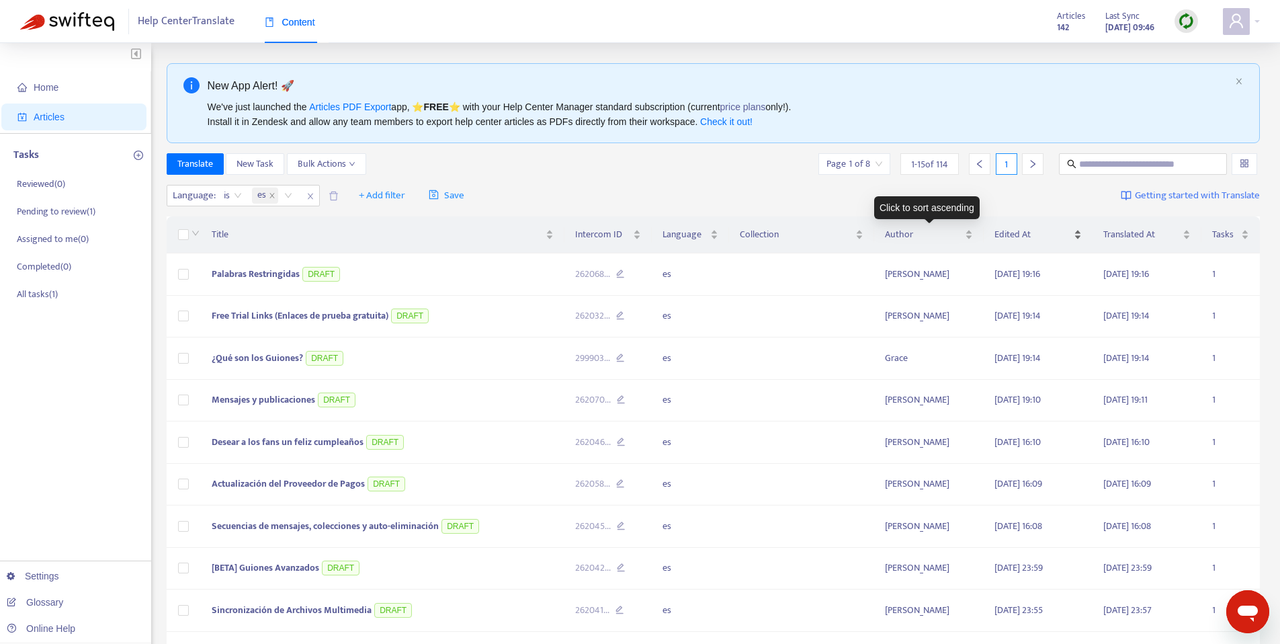
click at [1026, 227] on span "Edited At" at bounding box center [1033, 234] width 77 height 15
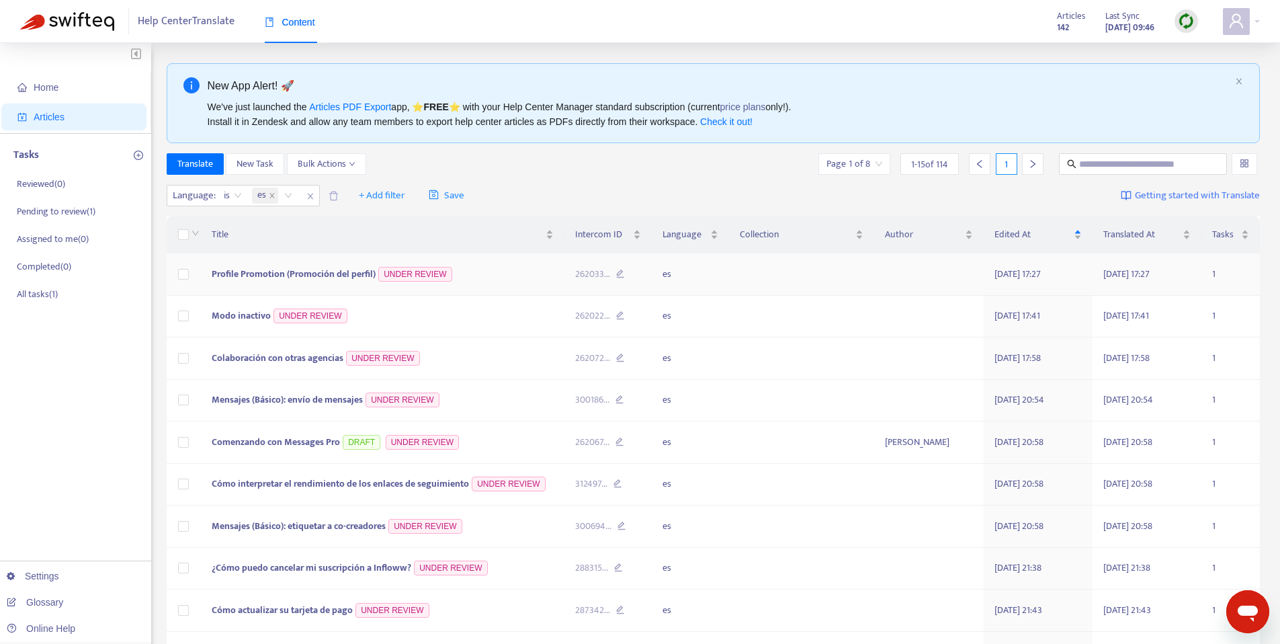
click at [296, 270] on span "Profile Promotion (Promoción del perfil)" at bounding box center [294, 273] width 164 height 15
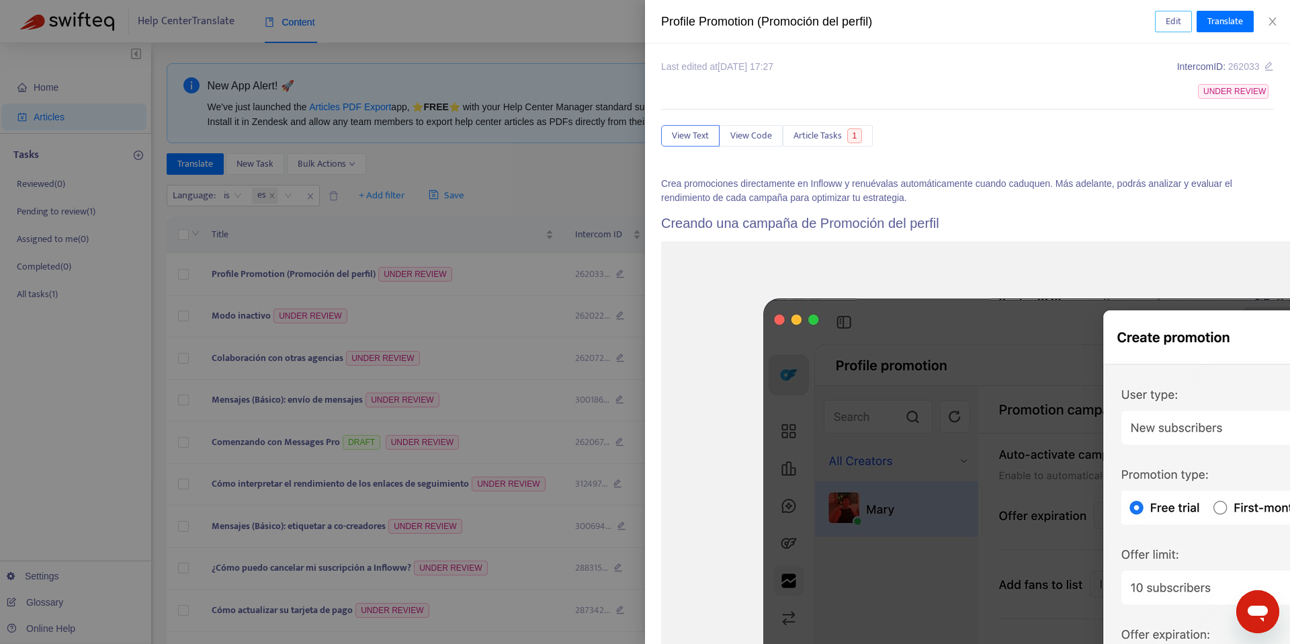
click at [1170, 12] on button "Edit" at bounding box center [1173, 22] width 37 height 22
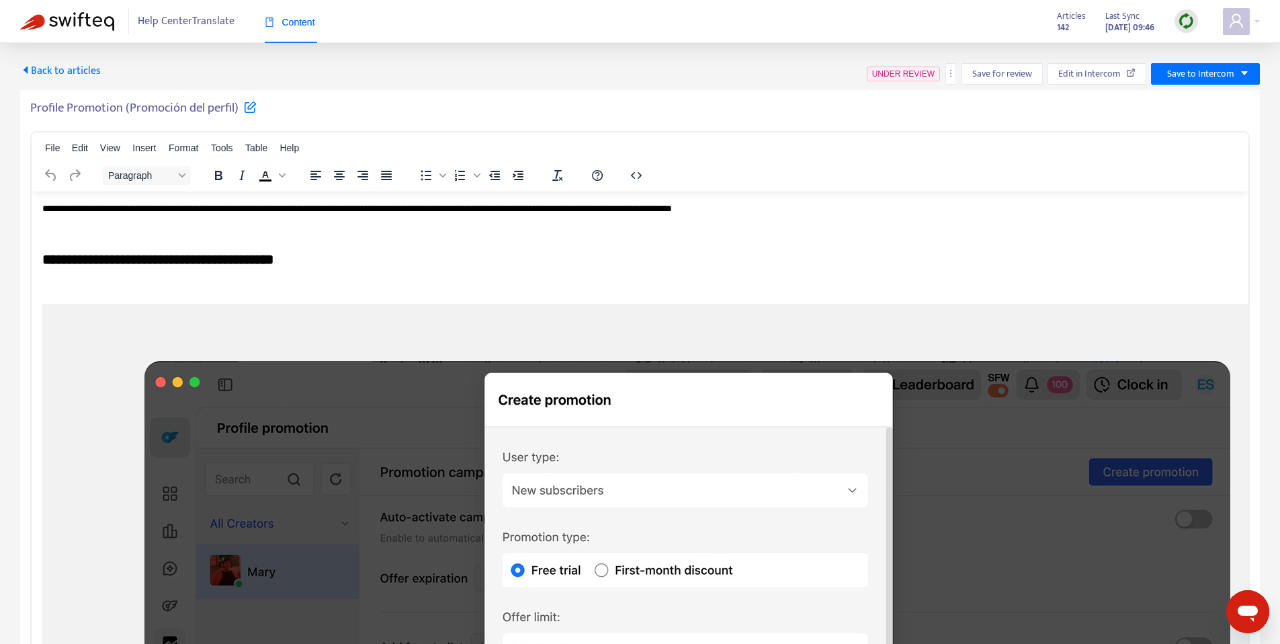
click at [165, 115] on h5 "Profile Promotion (Promoción del perfil)" at bounding box center [143, 108] width 226 height 16
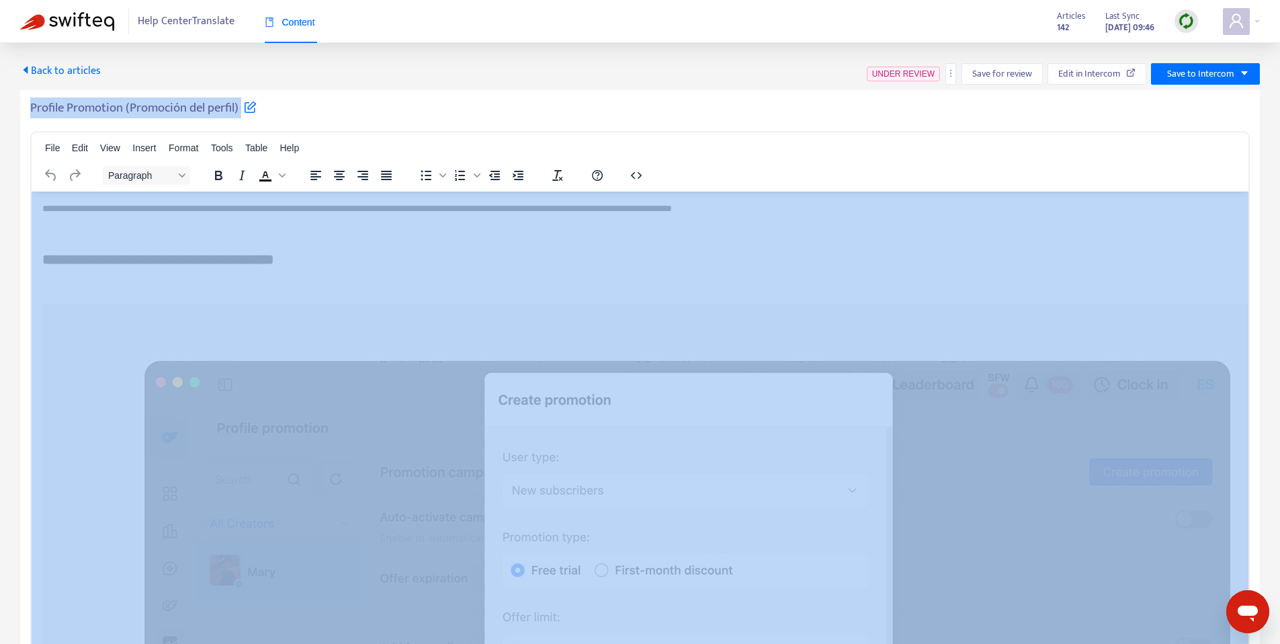
click at [165, 115] on h5 "Profile Promotion (Promoción del perfil)" at bounding box center [143, 108] width 226 height 16
copy div "Profile Promotion (Promoción del perfil) File Edit View Insert Format Tools Tab…"
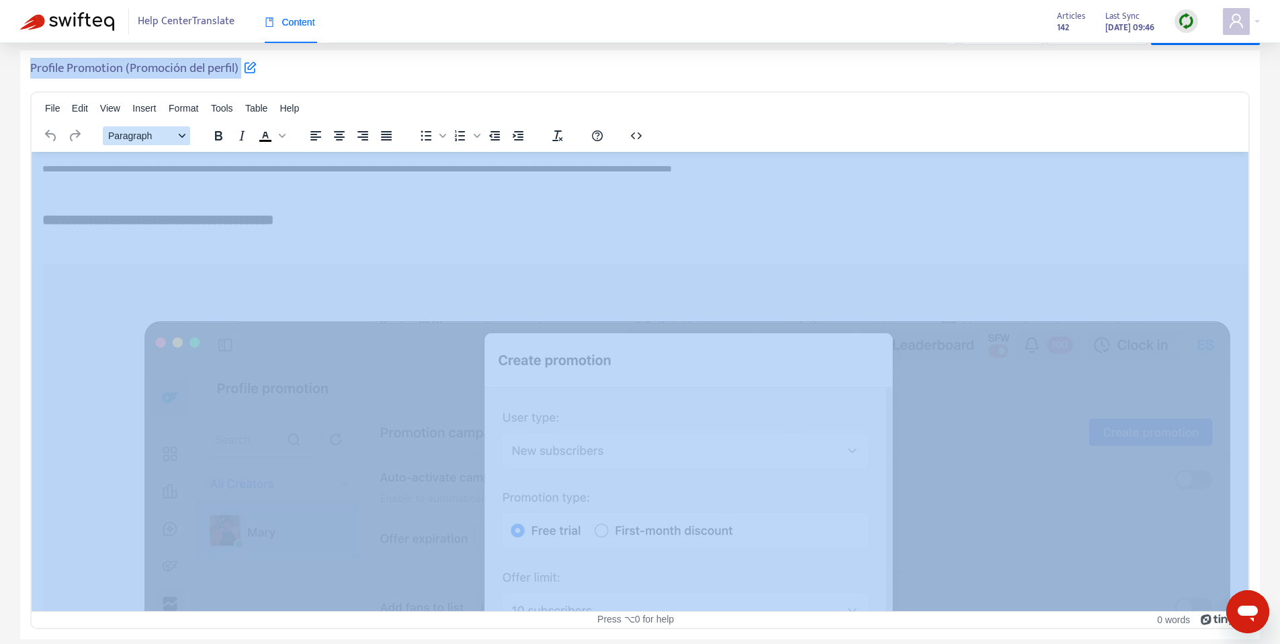
scroll to position [22, 0]
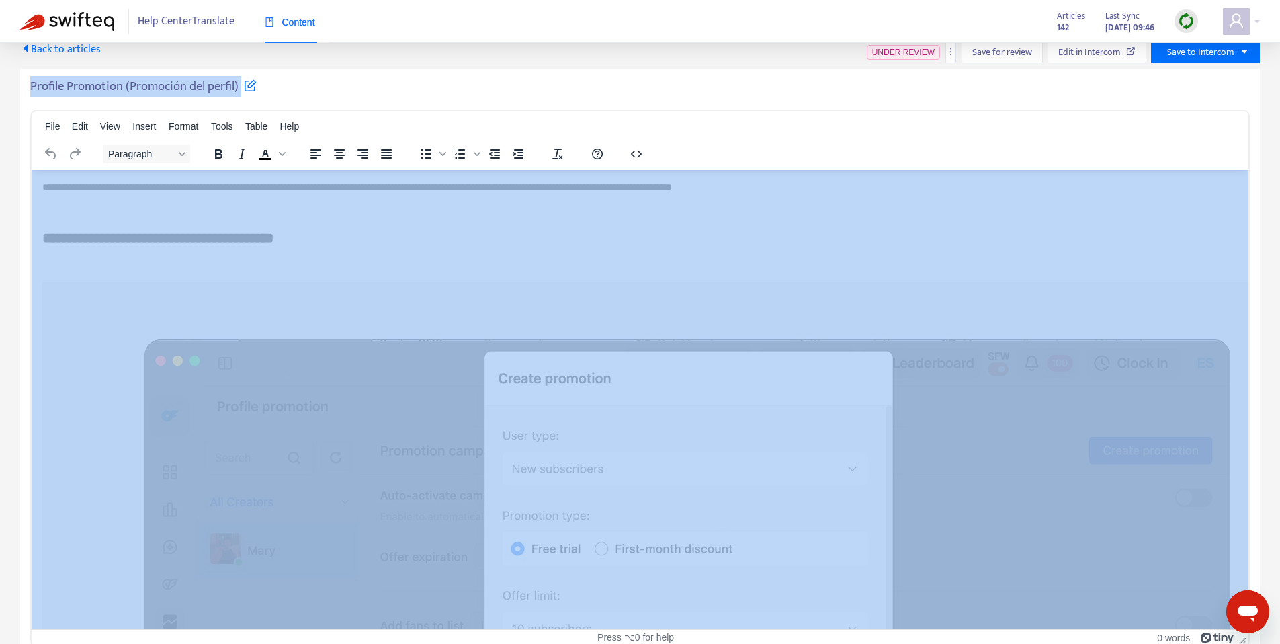
click at [125, 81] on h5 "Profile Promotion (Promoción del perfil)" at bounding box center [143, 87] width 226 height 16
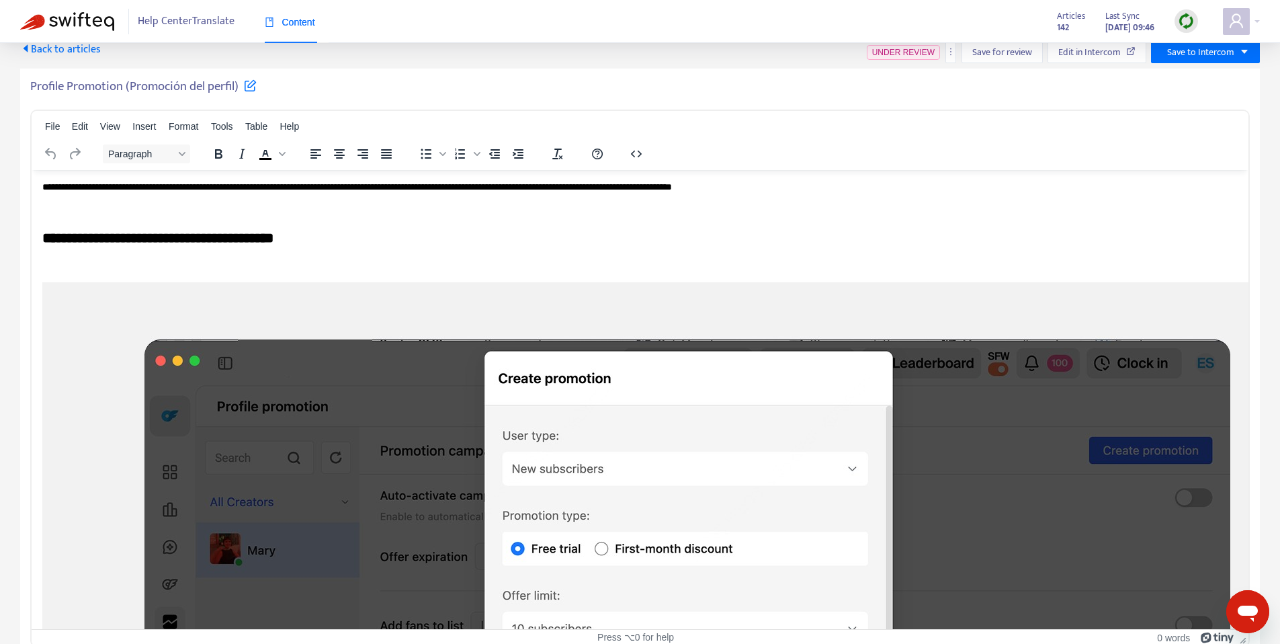
click at [131, 89] on h5 "Profile Promotion (Promoción del perfil)" at bounding box center [143, 87] width 226 height 16
click at [130, 87] on h5 "Profile Promotion (Promoción del perfil)" at bounding box center [143, 87] width 226 height 16
click at [247, 85] on icon at bounding box center [250, 85] width 13 height 13
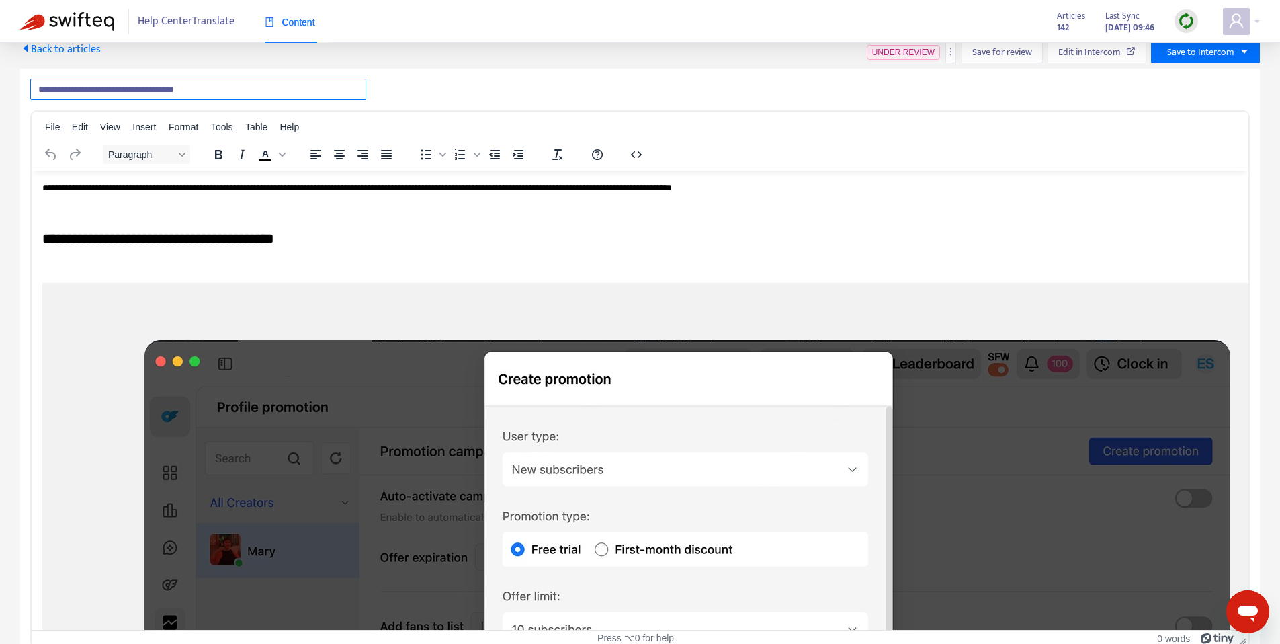
drag, startPoint x: 119, startPoint y: 89, endPoint x: 13, endPoint y: 75, distance: 106.5
click at [13, 75] on div "**********" at bounding box center [640, 340] width 1280 height 636
click at [183, 88] on input "**********" at bounding box center [198, 90] width 336 height 22
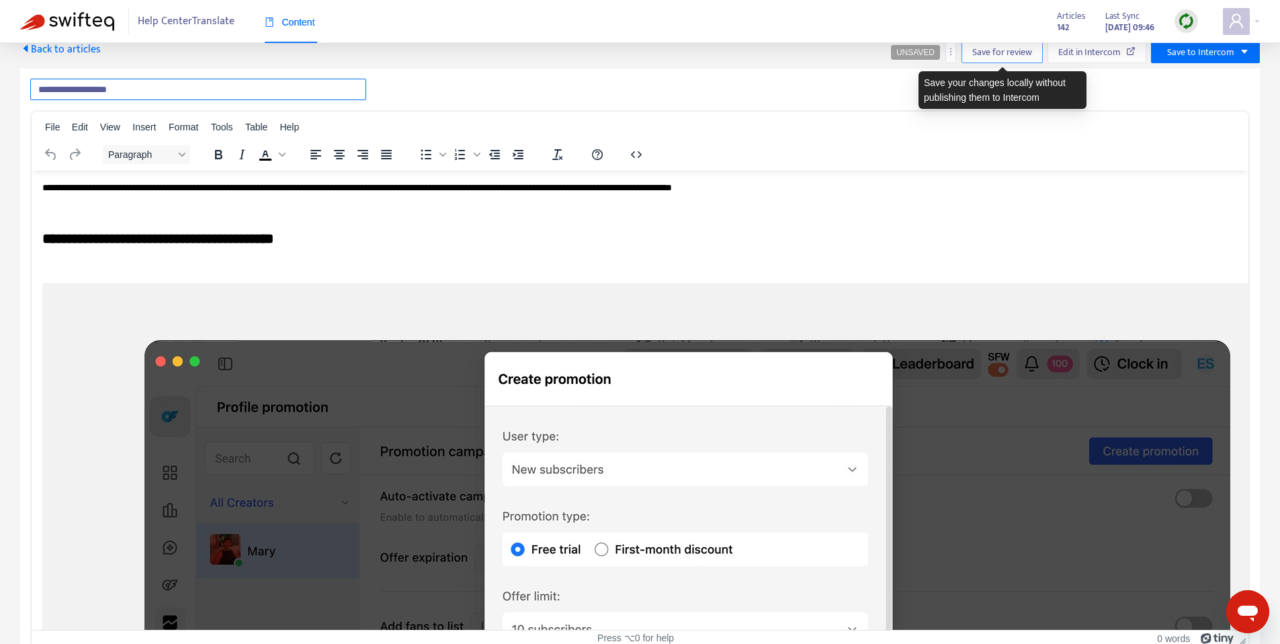
type input "**********"
click at [1017, 48] on span "Save for review" at bounding box center [1003, 52] width 60 height 15
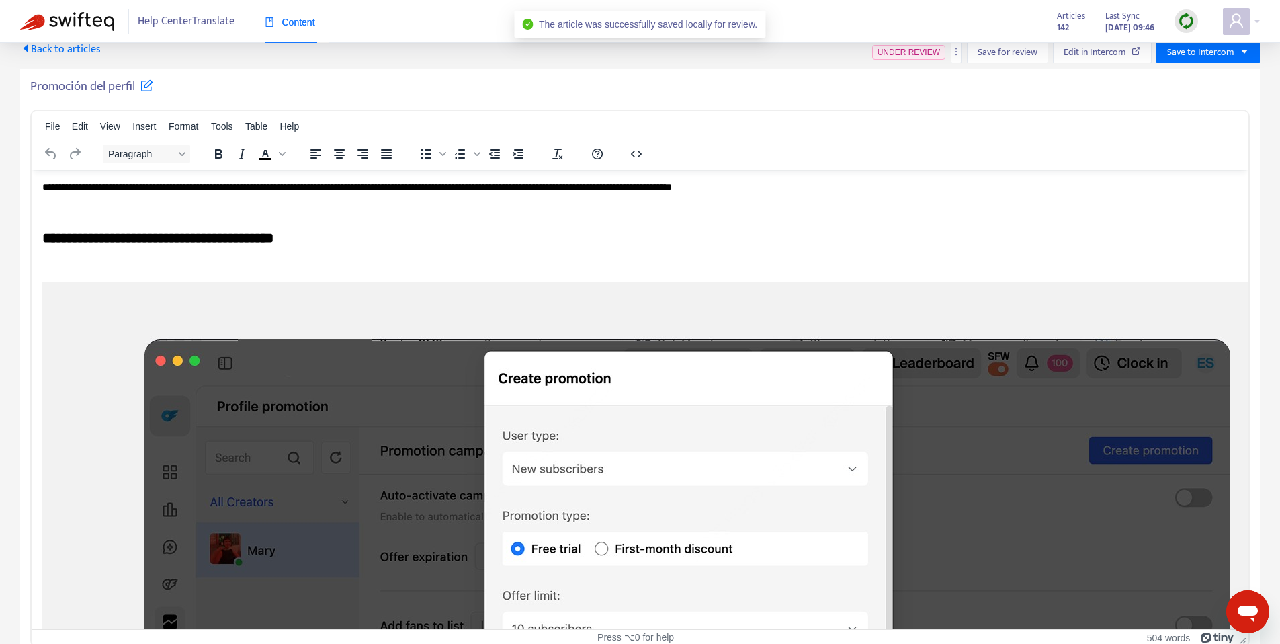
click at [76, 79] on h5 "Promoción del perfil" at bounding box center [91, 87] width 123 height 16
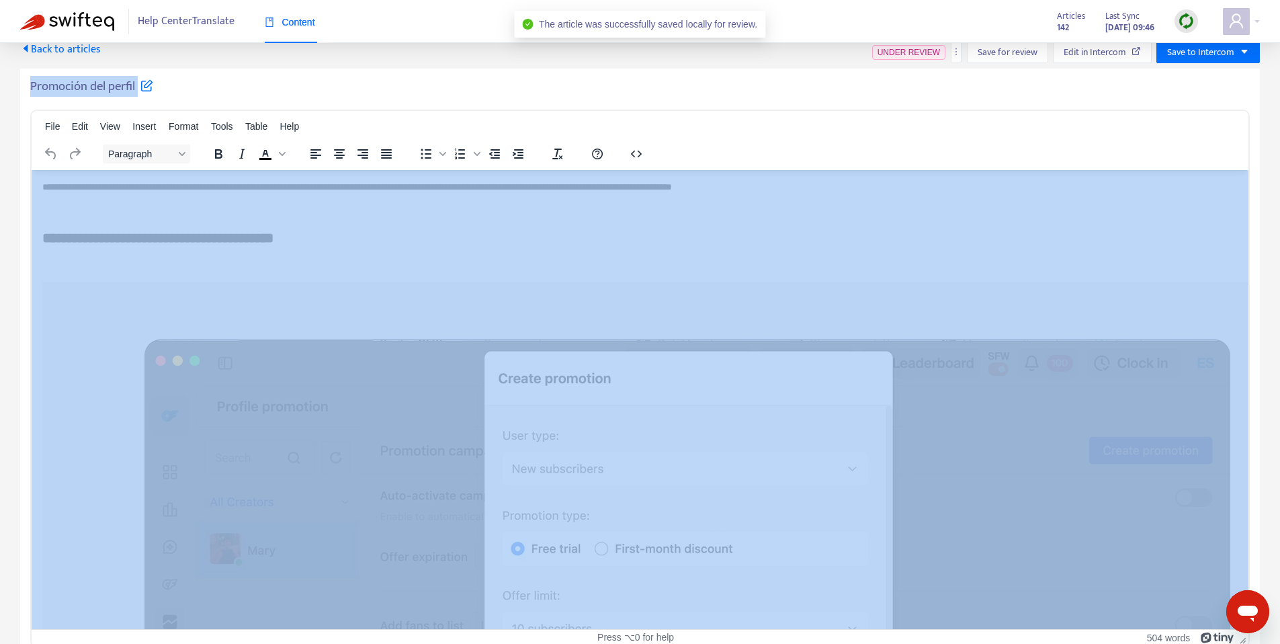
click at [76, 79] on h5 "Promoción del perfil" at bounding box center [91, 87] width 123 height 16
copy div "Promoción del perfil File Edit View Insert Format Tools Table Help Paragraph To…"
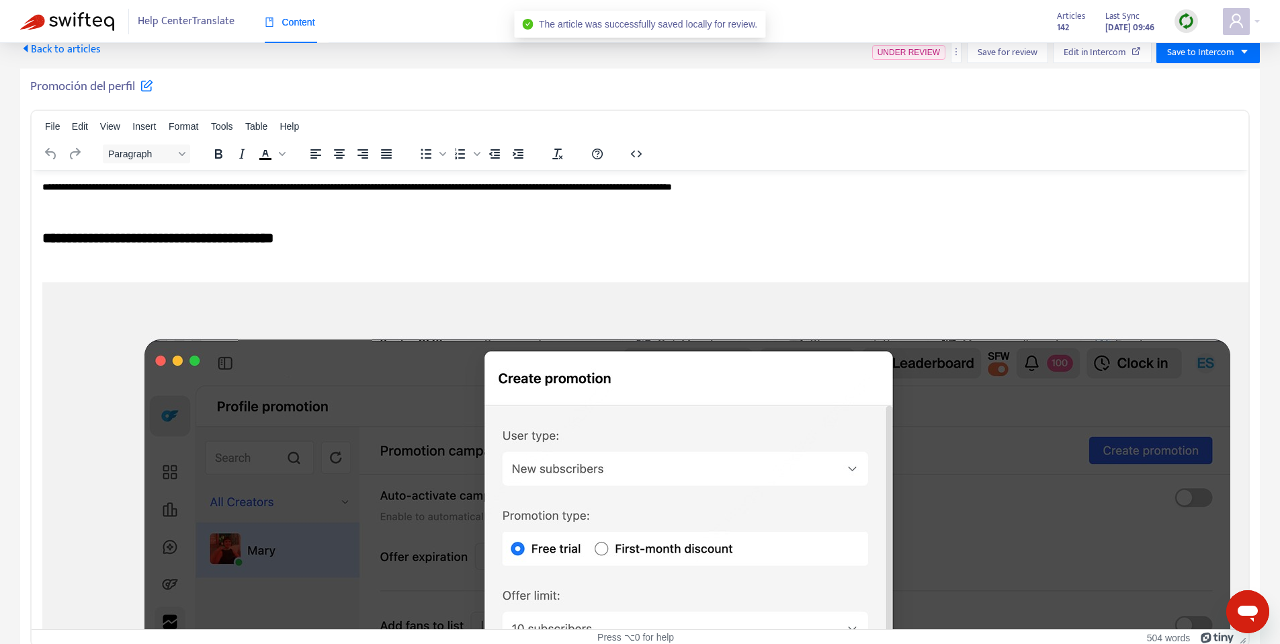
click at [1231, 41] on div "Help Center Translate Content Articles 142 Last Sync [DATE] 09:46" at bounding box center [640, 21] width 1280 height 43
click at [1213, 52] on span "Save to Intercom" at bounding box center [1200, 52] width 67 height 15
click at [1175, 103] on span "Save as draft" at bounding box center [1193, 100] width 51 height 15
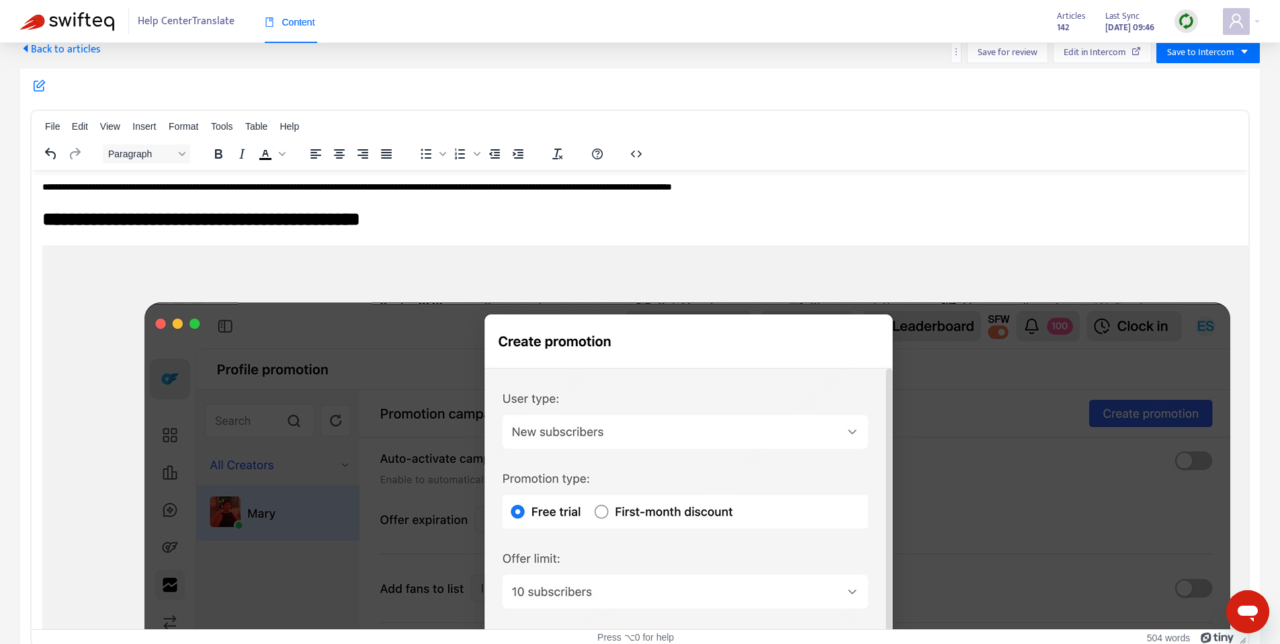
click at [73, 61] on div "Back to articles" at bounding box center [60, 53] width 81 height 22
click at [78, 55] on span "Back to articles" at bounding box center [60, 49] width 81 height 18
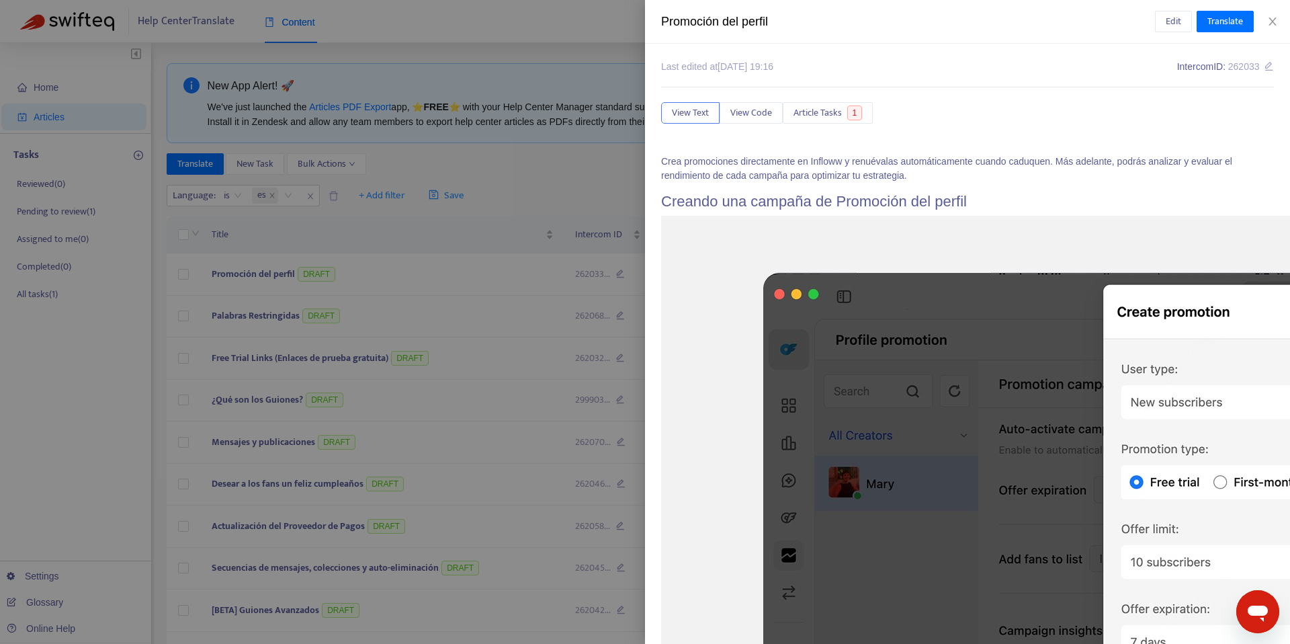
click at [540, 159] on div at bounding box center [645, 322] width 1290 height 644
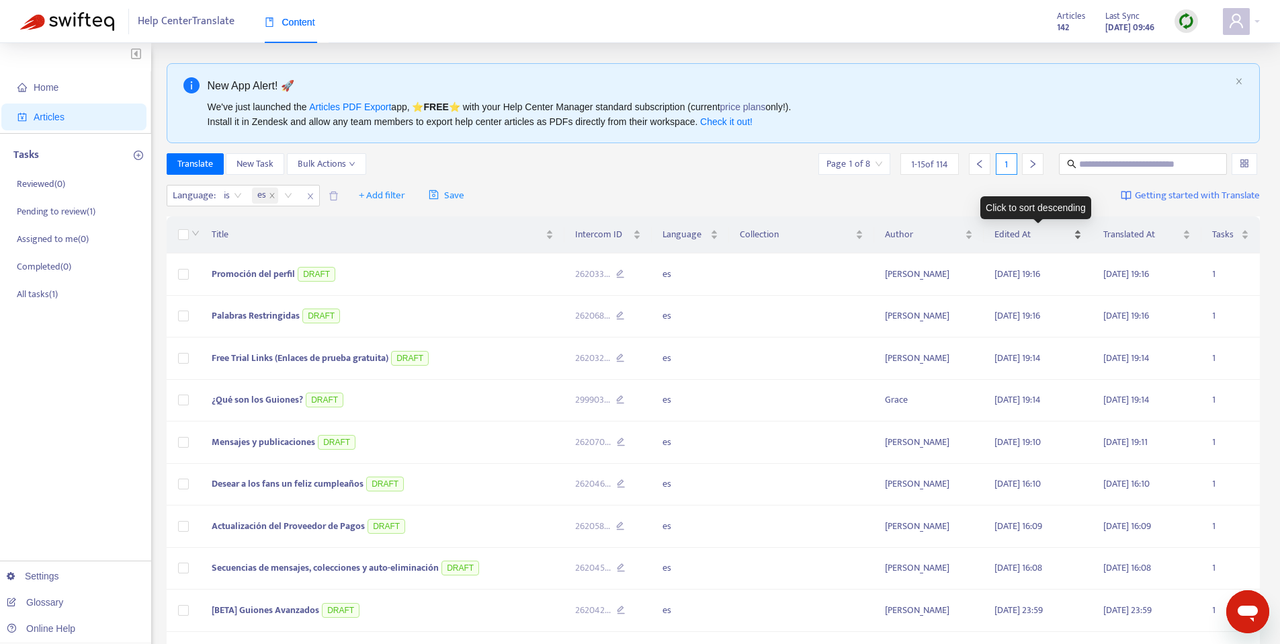
click at [1040, 237] on span "Edited At" at bounding box center [1033, 234] width 77 height 15
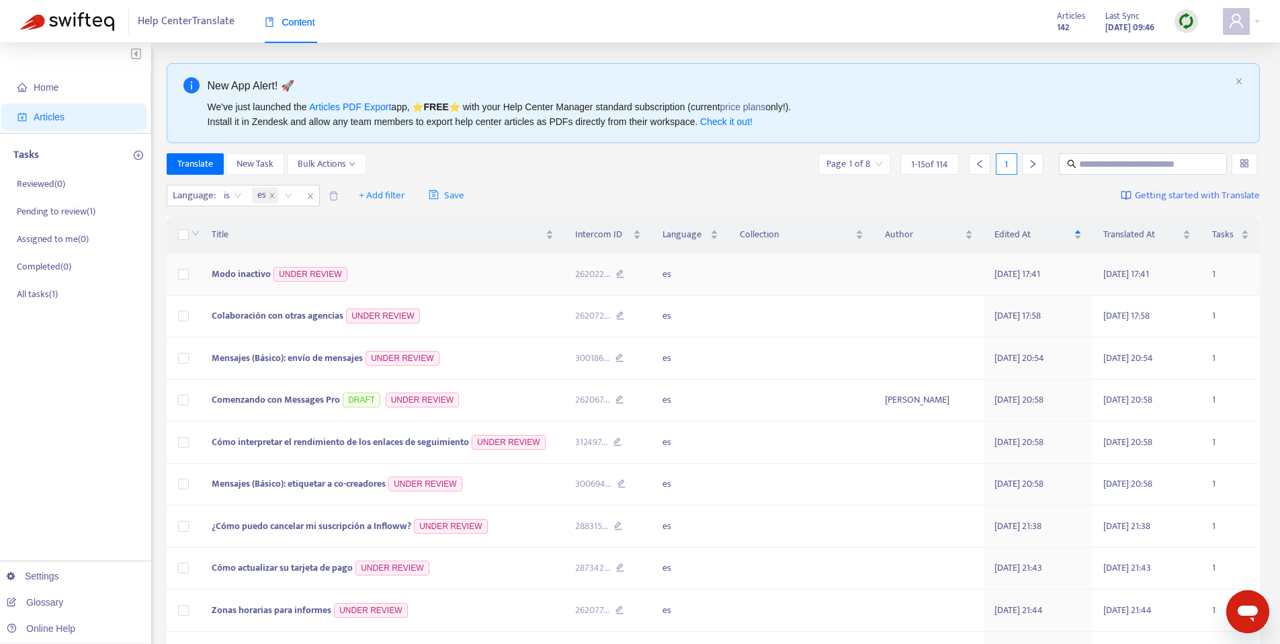
click at [226, 272] on span "Modo inactivo" at bounding box center [241, 273] width 59 height 15
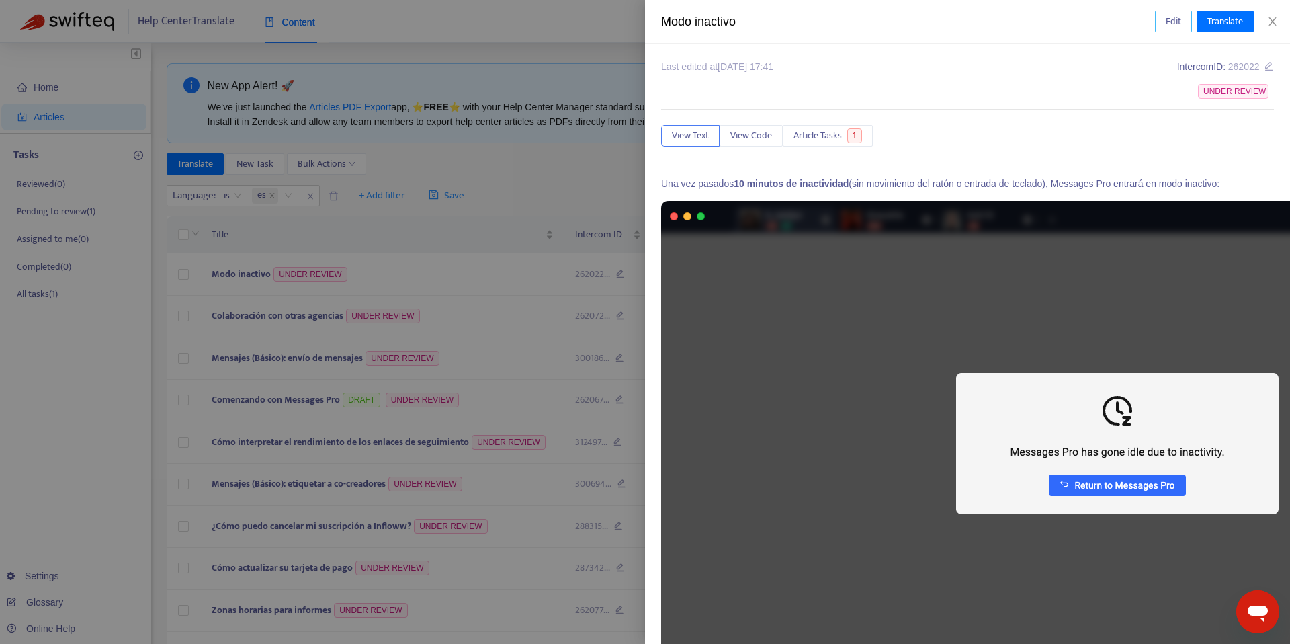
click at [1174, 20] on span "Edit" at bounding box center [1173, 21] width 15 height 15
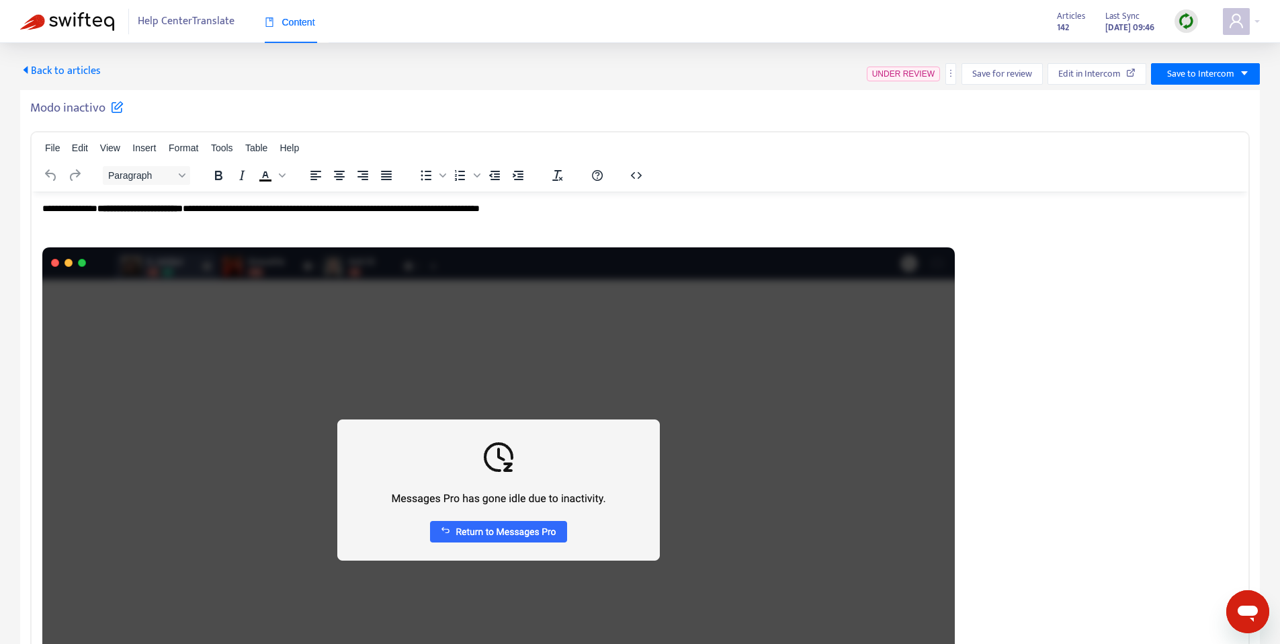
click at [59, 108] on h5 "Modo inactivo" at bounding box center [76, 108] width 93 height 16
click at [1207, 77] on span "Save to Intercom" at bounding box center [1200, 74] width 67 height 15
click at [1192, 126] on span "Save as draft" at bounding box center [1188, 122] width 51 height 15
click at [85, 105] on h5 "Modo inactivo" at bounding box center [76, 108] width 93 height 16
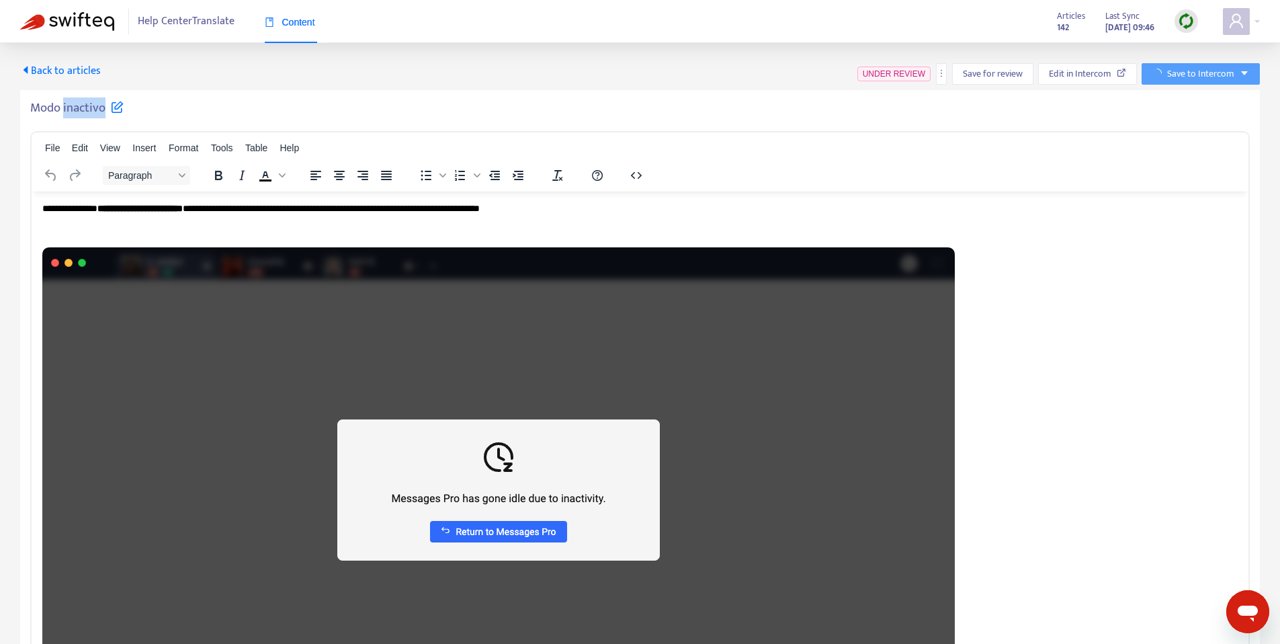
click at [85, 105] on h5 "Modo inactivo" at bounding box center [76, 108] width 93 height 16
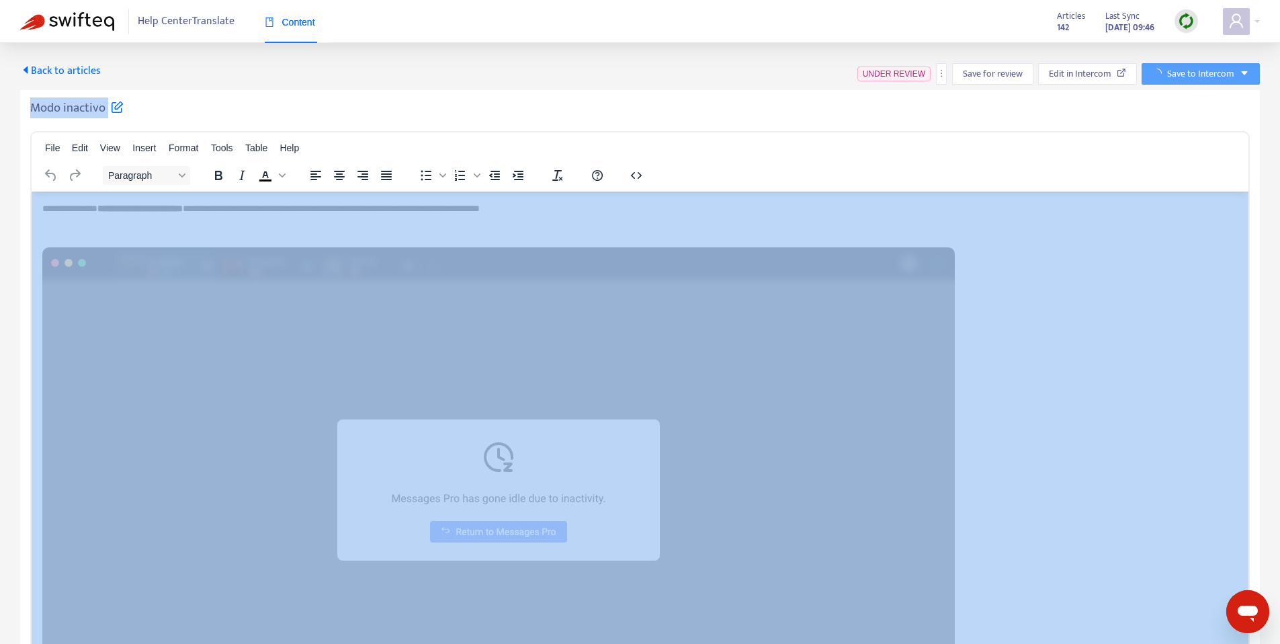
click at [85, 105] on h5 "Modo inactivo" at bounding box center [76, 108] width 93 height 16
copy div "Modo inactivo File Edit View Insert Format Tools Table Help Paragraph To open t…"
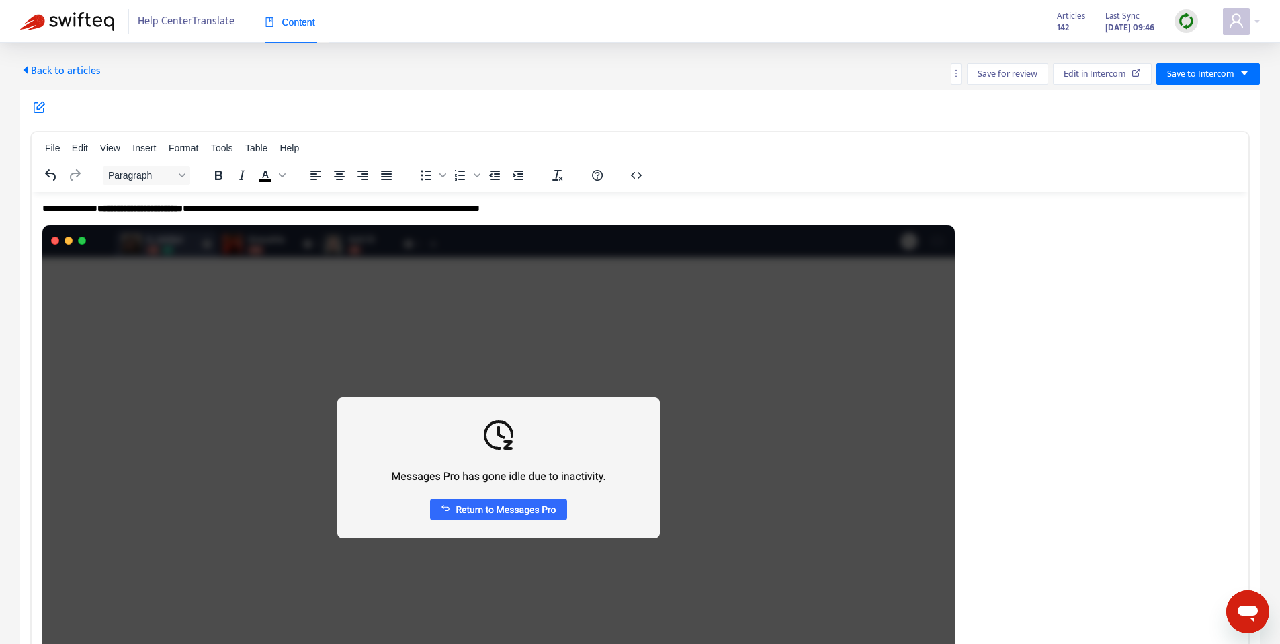
click at [81, 73] on span "Back to articles" at bounding box center [60, 71] width 81 height 18
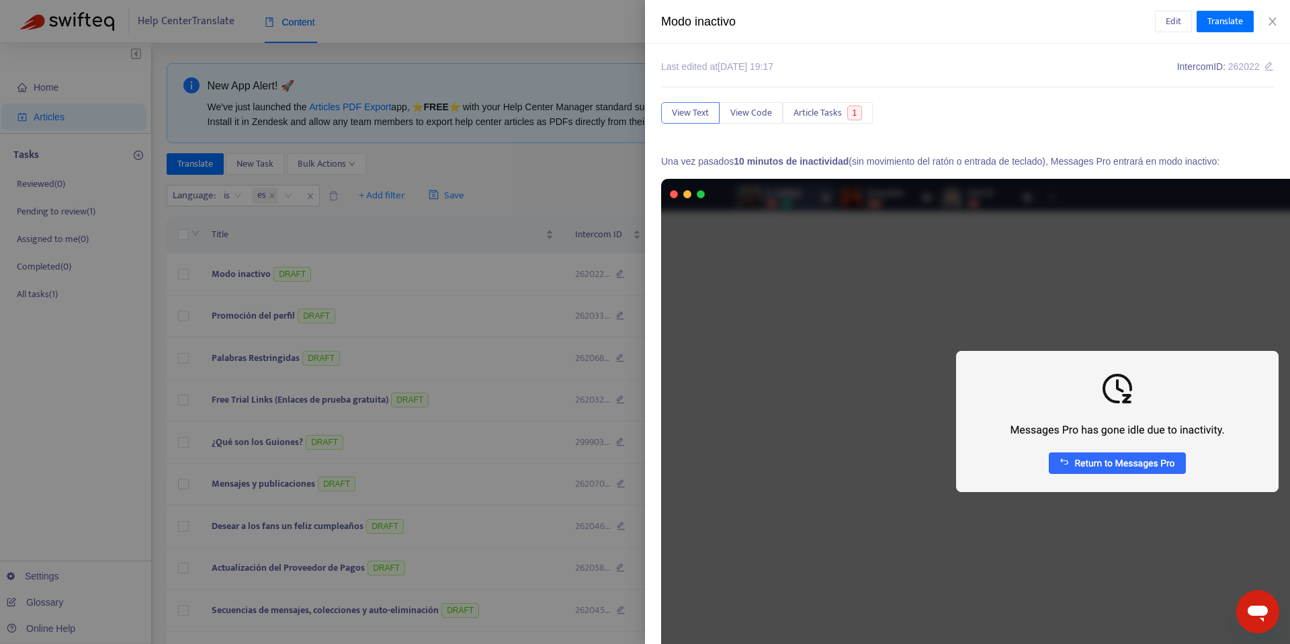
click at [497, 249] on div at bounding box center [645, 322] width 1290 height 644
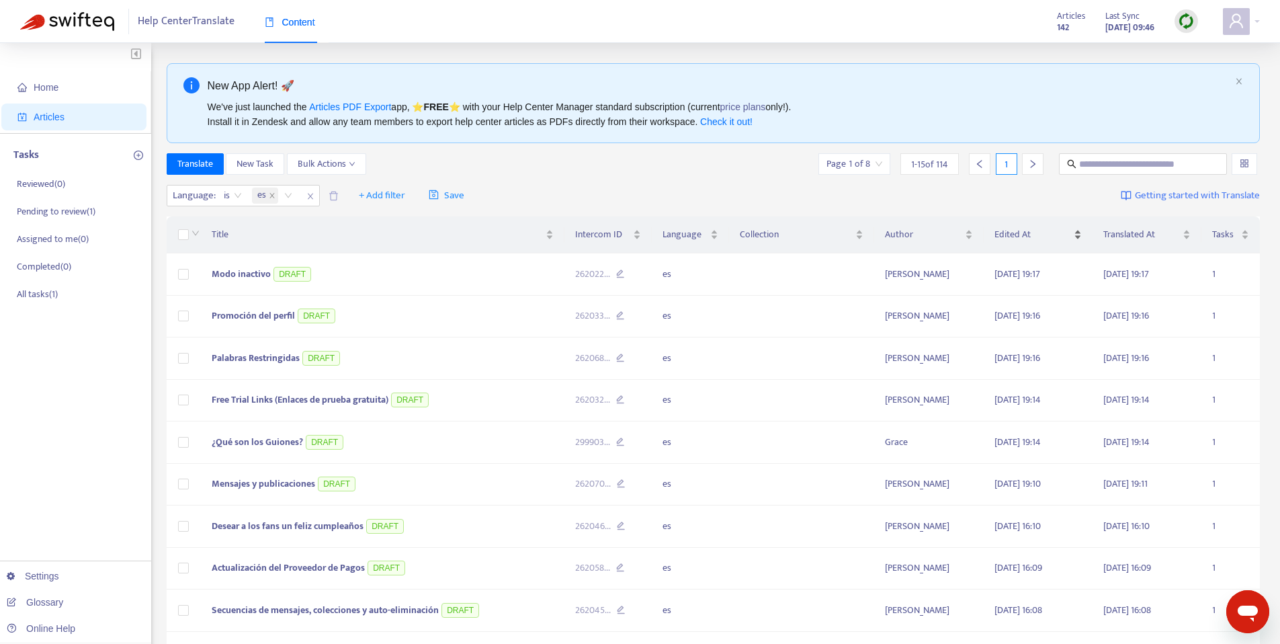
click at [1054, 235] on span "Edited At" at bounding box center [1033, 234] width 77 height 15
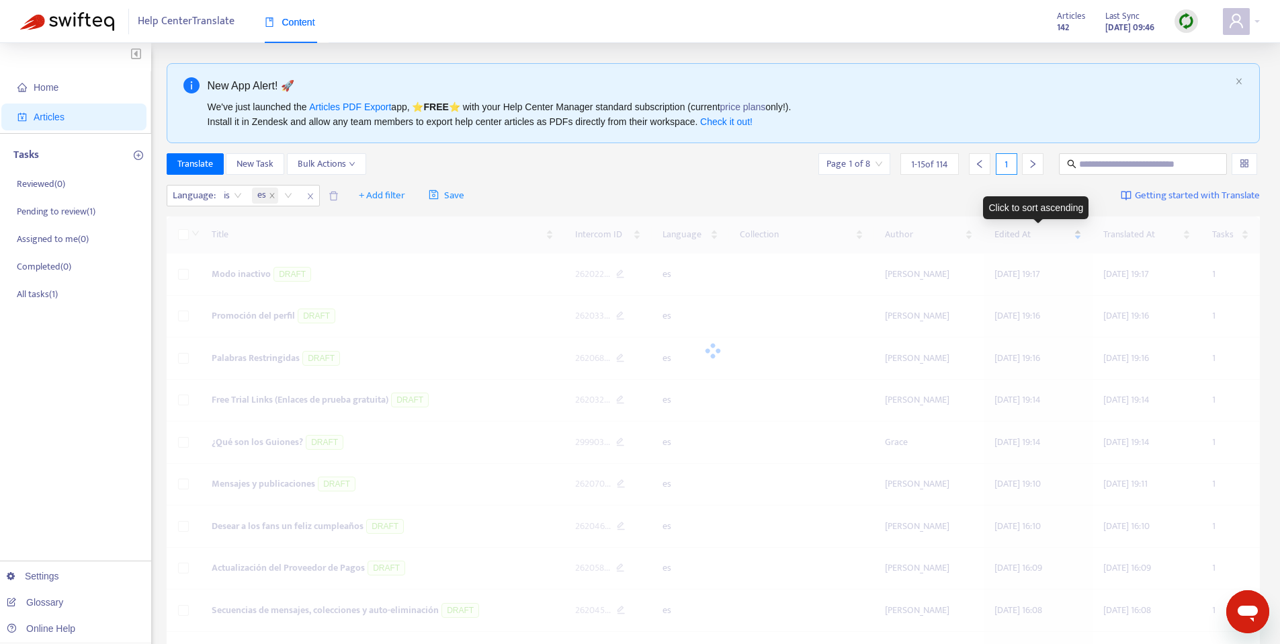
click at [1054, 235] on span "Edited At" at bounding box center [1033, 234] width 77 height 15
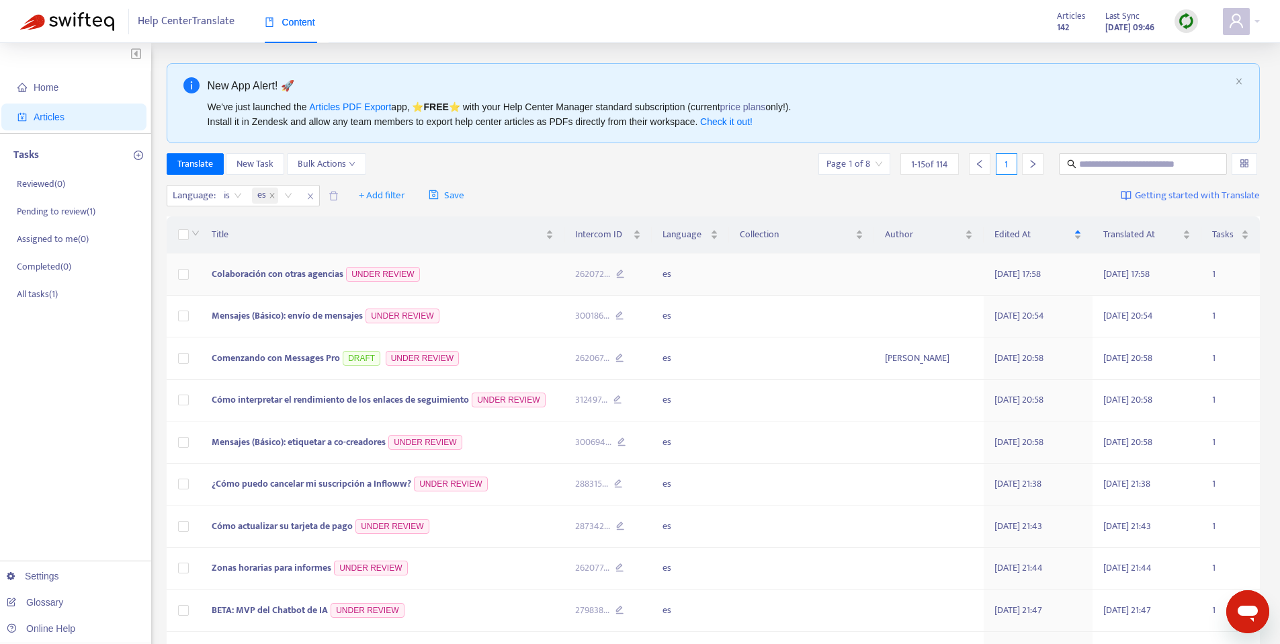
click at [262, 274] on span "Colaboración con otras agencias" at bounding box center [278, 273] width 132 height 15
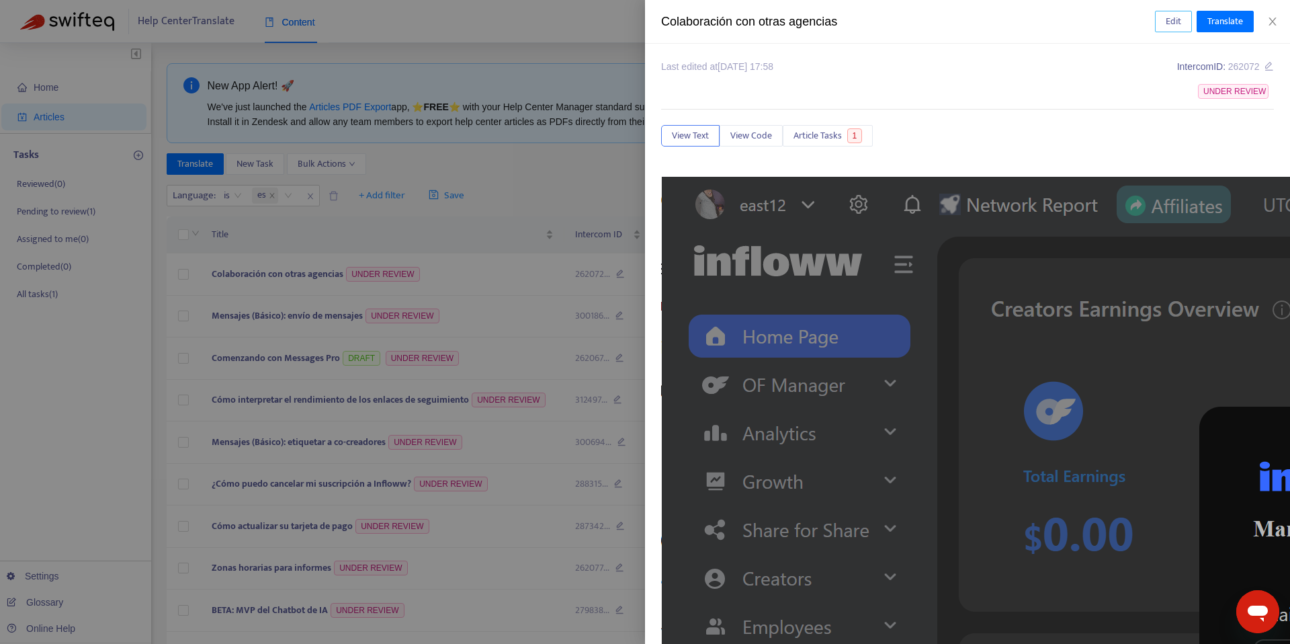
click at [1169, 15] on span "Edit" at bounding box center [1173, 21] width 15 height 15
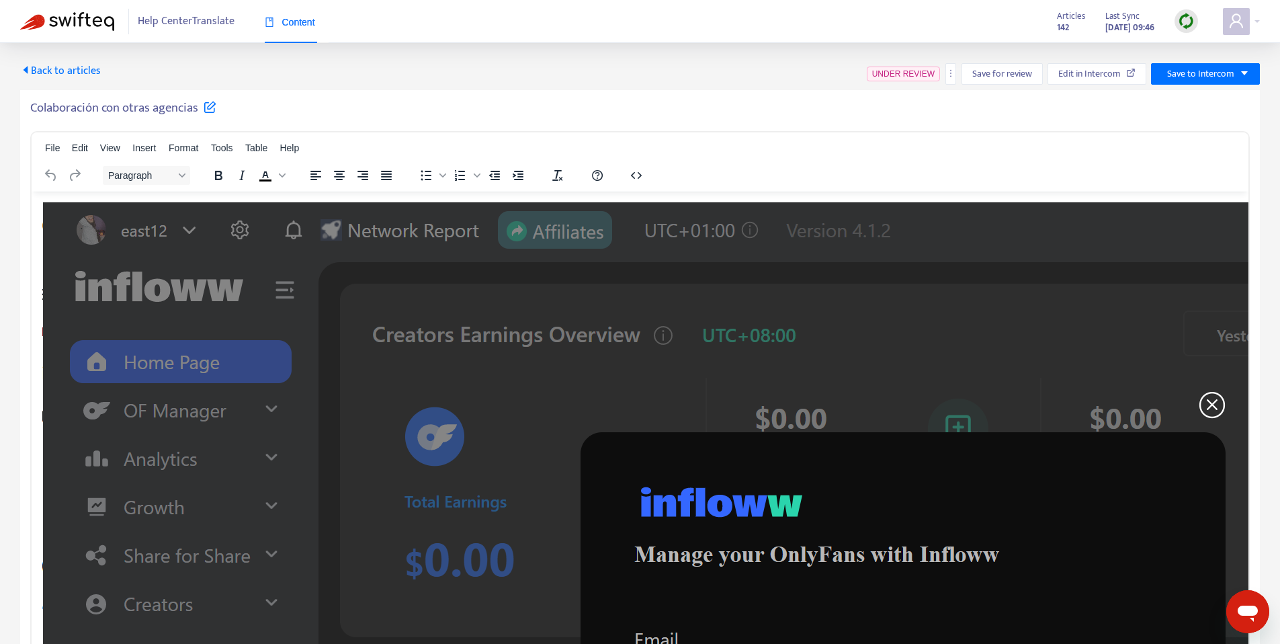
click at [122, 104] on h5 "Colaboración con otras agencias" at bounding box center [123, 108] width 186 height 16
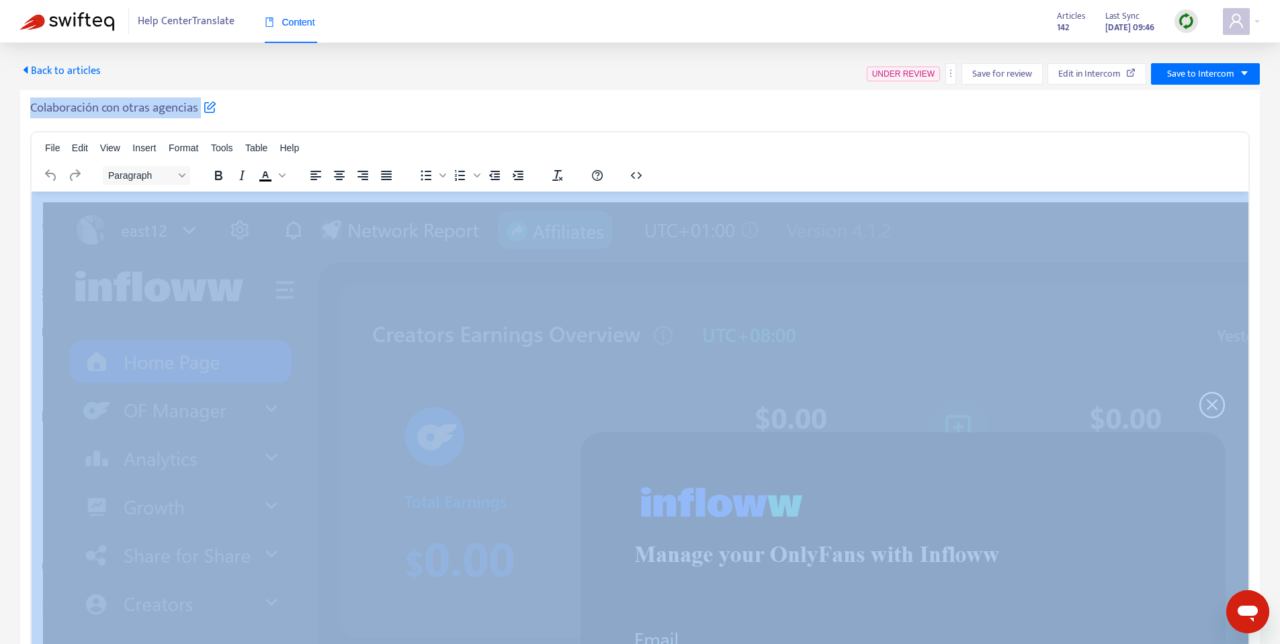
click at [122, 104] on h5 "Colaboración con otras agencias" at bounding box center [123, 108] width 186 height 16
copy div "Colaboración con otras agencias File Edit View Insert Format Tools Table Help P…"
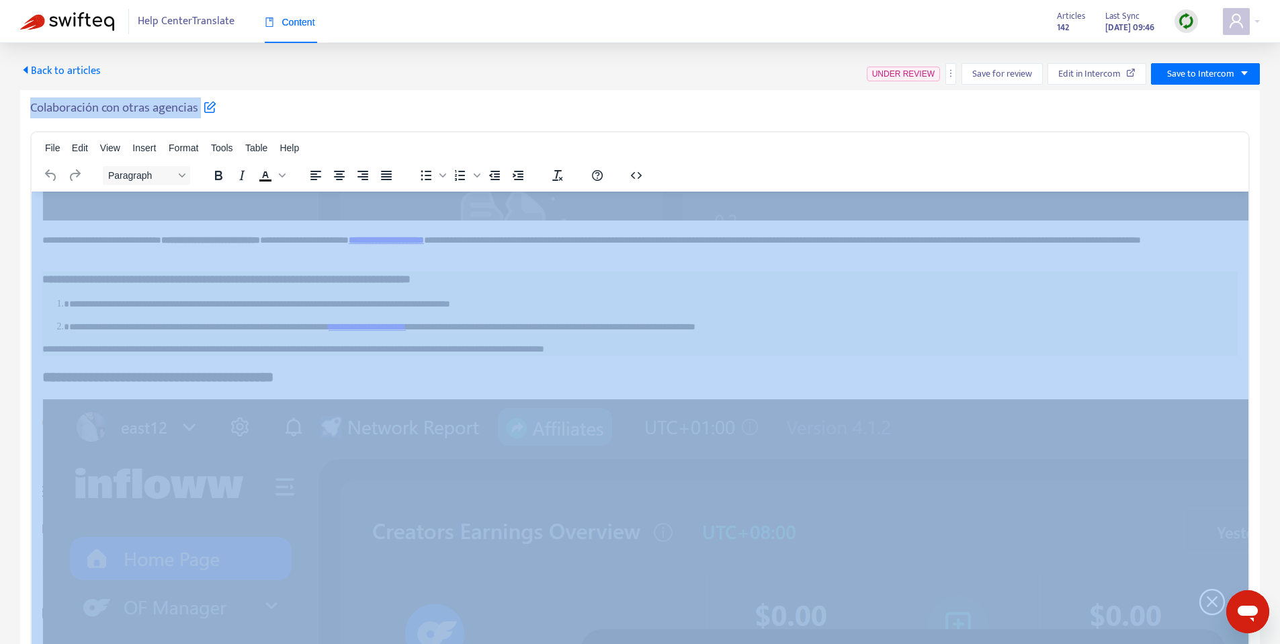
scroll to position [2846, 0]
click at [1234, 78] on span "Save to Intercom" at bounding box center [1200, 74] width 67 height 15
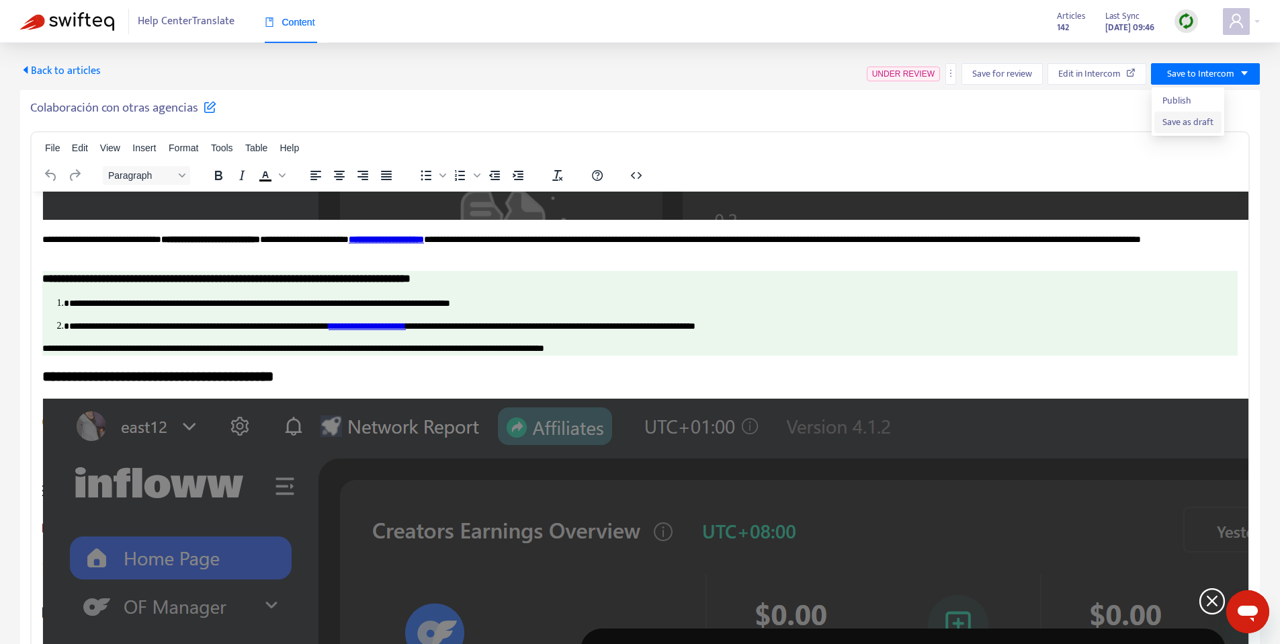
click at [1193, 120] on span "Save as draft" at bounding box center [1188, 122] width 51 height 15
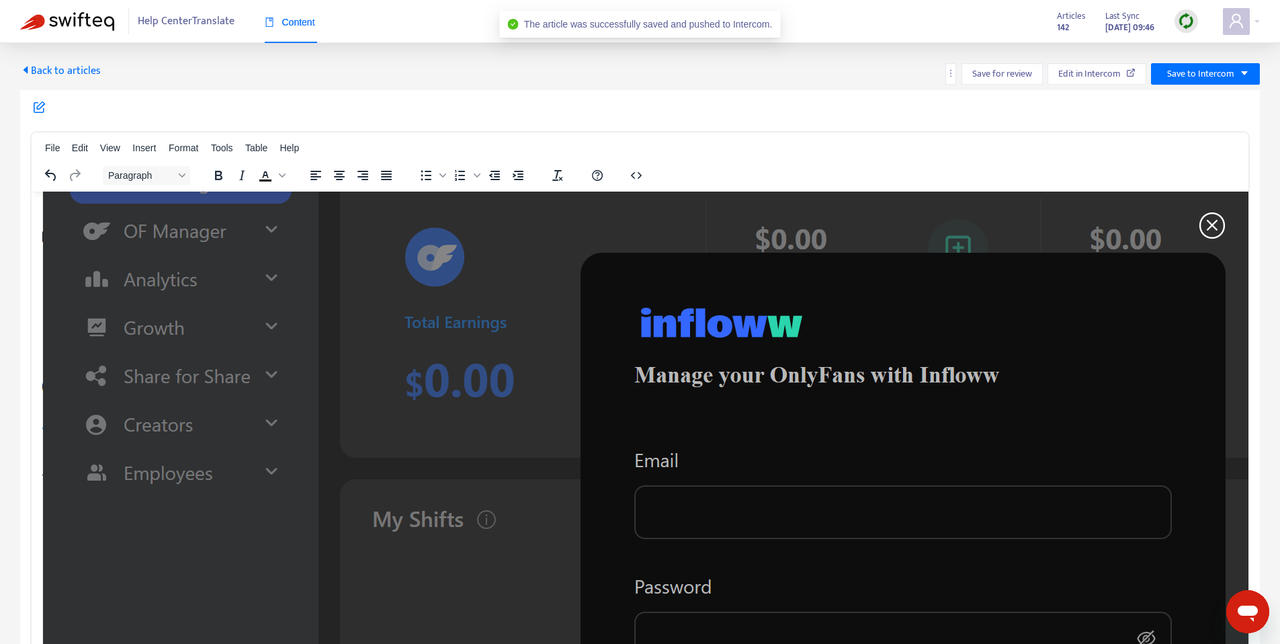
scroll to position [1145, 0]
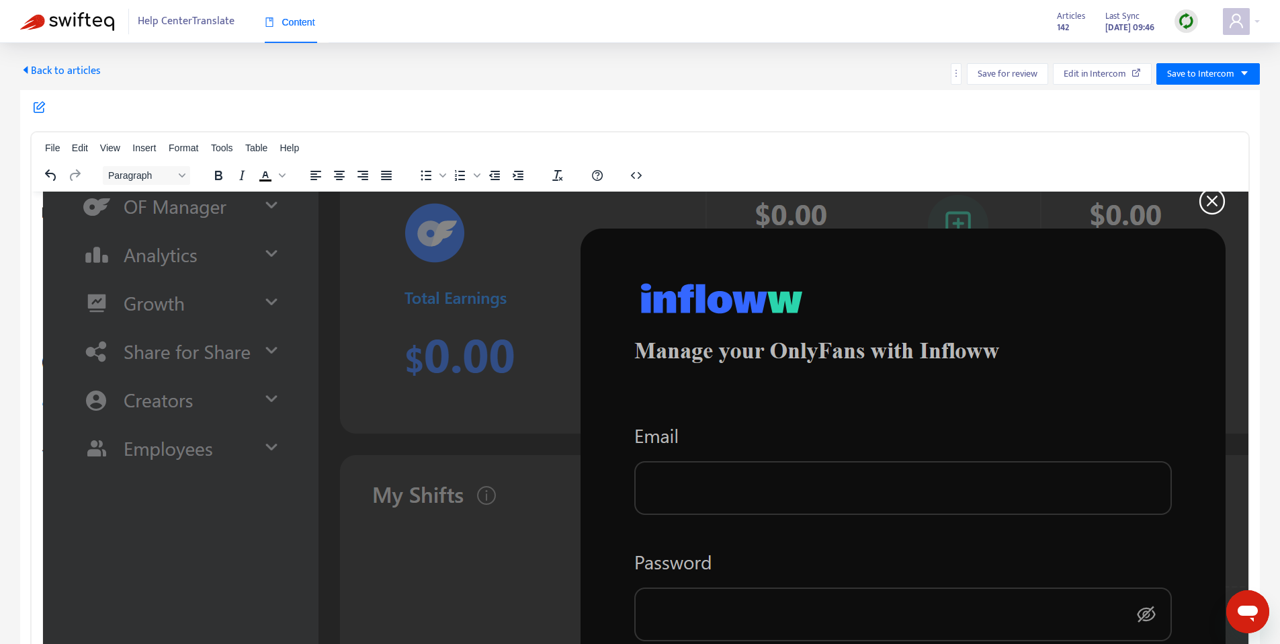
click at [41, 74] on span "Back to articles" at bounding box center [60, 71] width 81 height 18
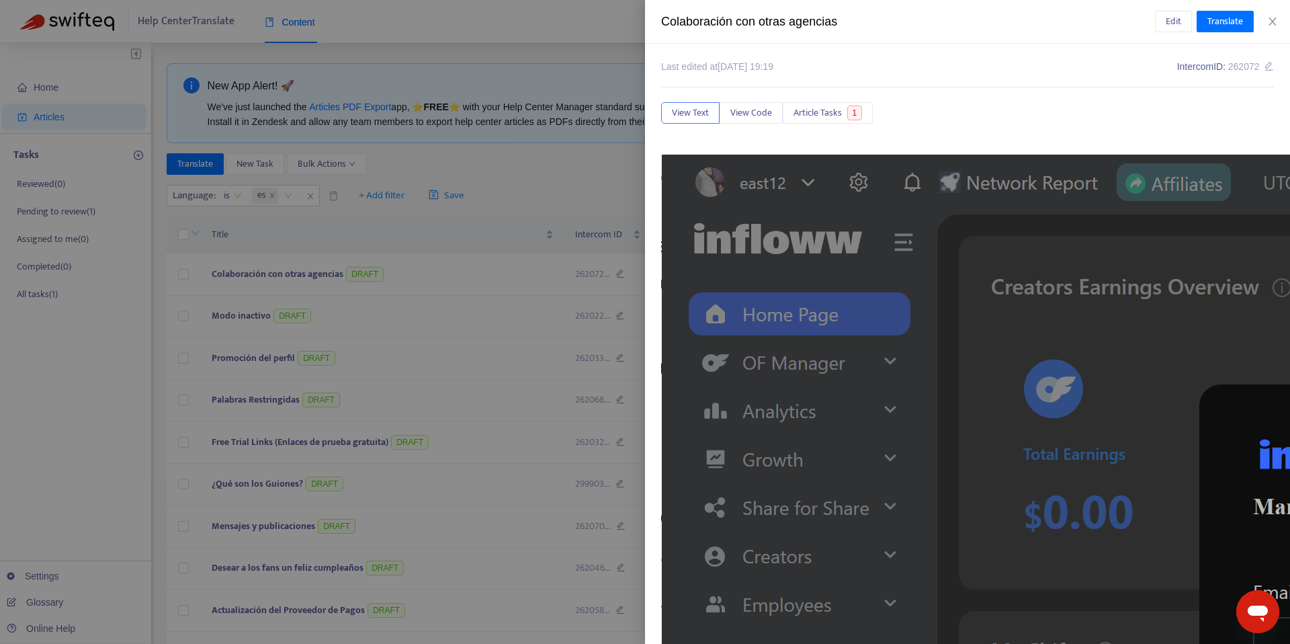
click at [421, 289] on div at bounding box center [645, 322] width 1290 height 644
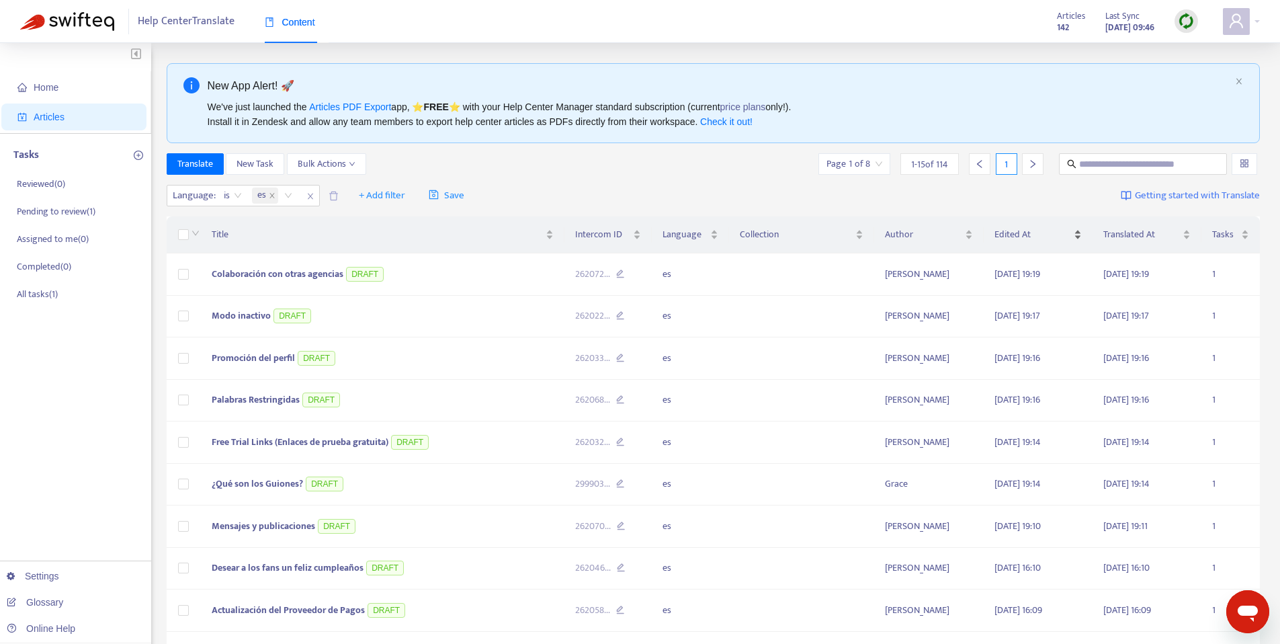
click at [1050, 233] on span "Edited At" at bounding box center [1033, 234] width 77 height 15
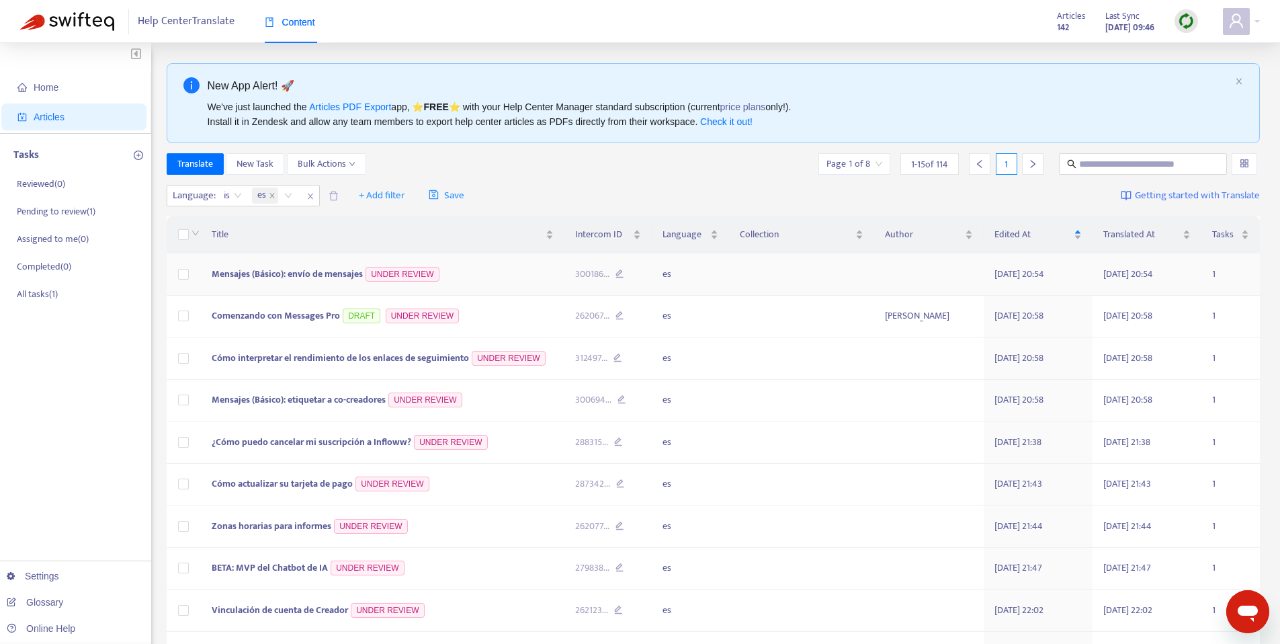
click at [306, 276] on span "Mensajes (Básico): envío de mensajes" at bounding box center [287, 273] width 151 height 15
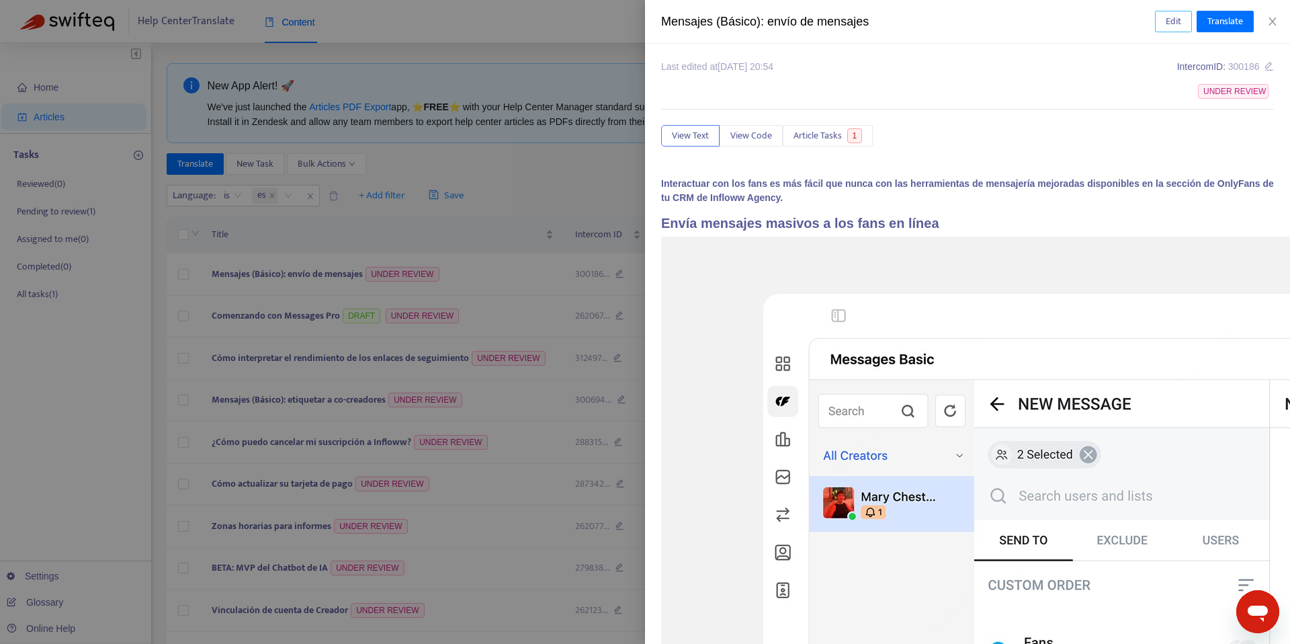
click at [1170, 17] on span "Edit" at bounding box center [1173, 21] width 15 height 15
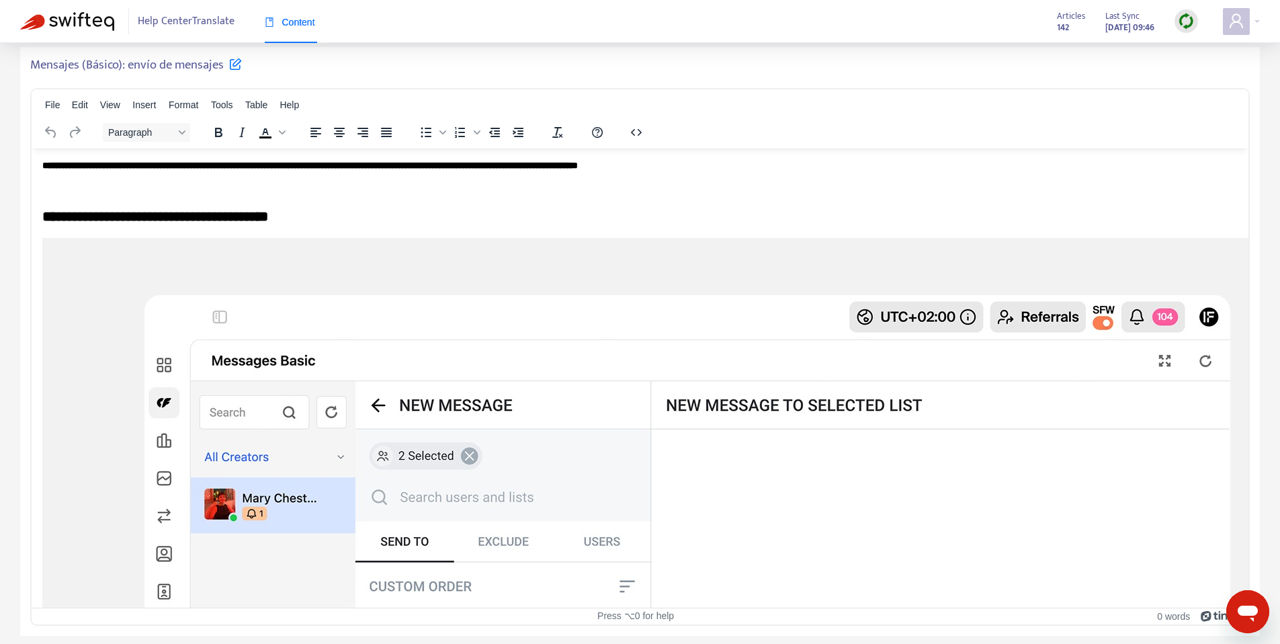
click at [97, 67] on h5 "Mensajes (Básico): envío de mensajes" at bounding box center [136, 65] width 212 height 16
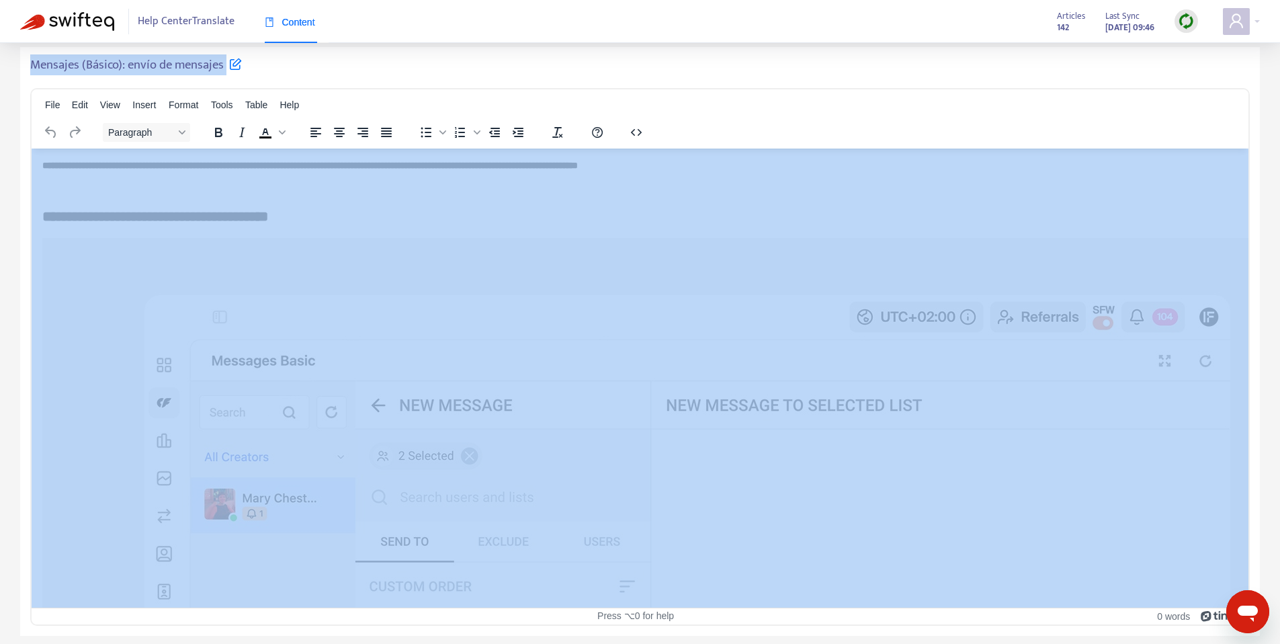
click at [97, 67] on h5 "Mensajes (Básico): envío de mensajes" at bounding box center [136, 65] width 212 height 16
copy div "Mensajes (Básico): envío de mensajes File Edit View Insert Format Tools Table H…"
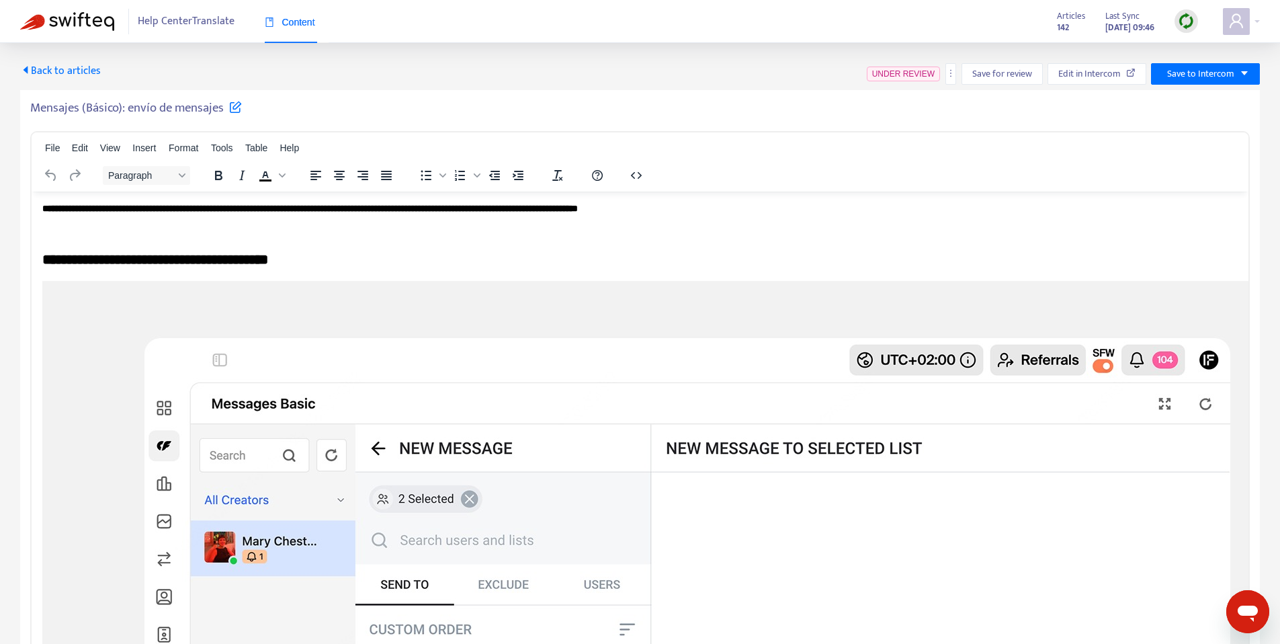
click at [1216, 60] on div "Back to articles UNDER REVIEW Save for review Edit in Intercom Save to Intercom…" at bounding box center [640, 361] width 1280 height 636
click at [1212, 67] on span "Save to Intercom" at bounding box center [1200, 74] width 67 height 15
click at [1180, 128] on span "Save as draft" at bounding box center [1188, 122] width 51 height 15
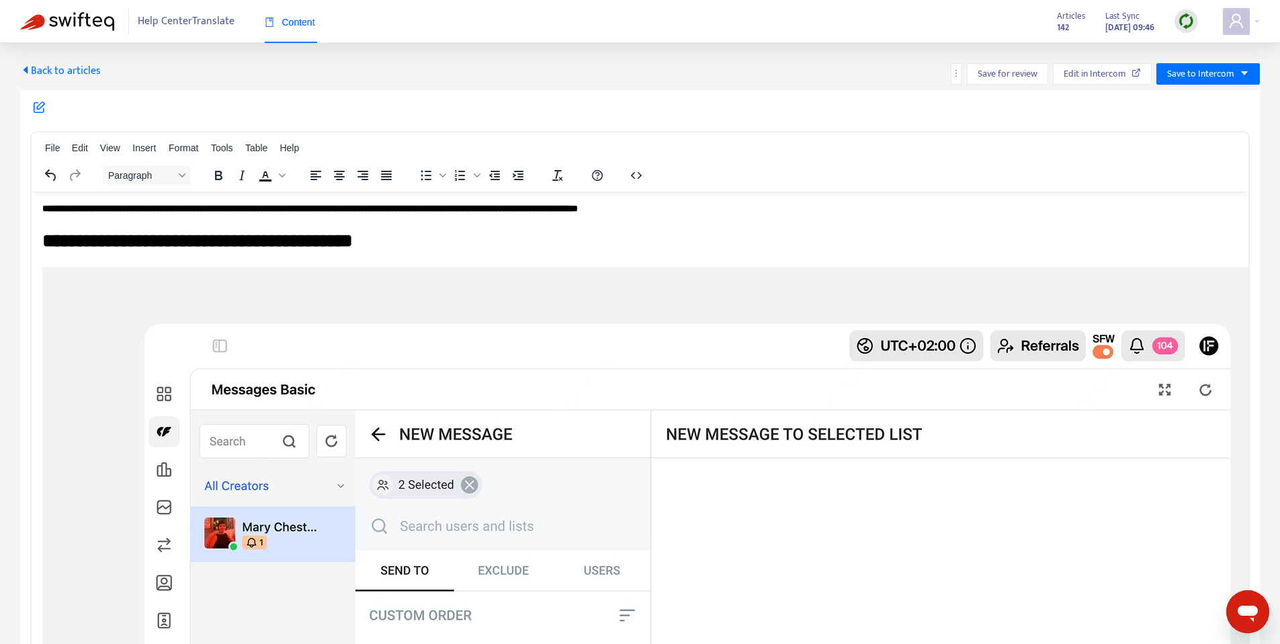
click at [58, 77] on span "Back to articles" at bounding box center [60, 71] width 81 height 18
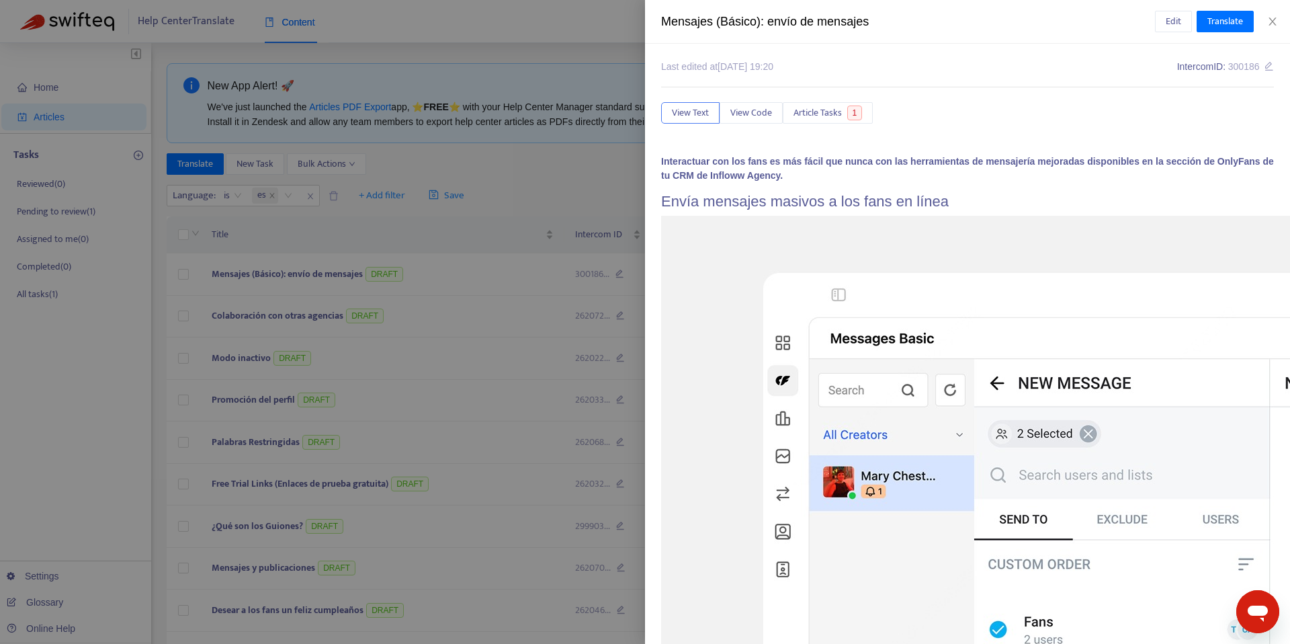
click at [718, 22] on div "Mensajes (Básico): envío de mensajes" at bounding box center [908, 22] width 494 height 18
copy div "Mensajes (Básico): envío de mensajes Edit Translate"
click at [293, 28] on div at bounding box center [645, 322] width 1290 height 644
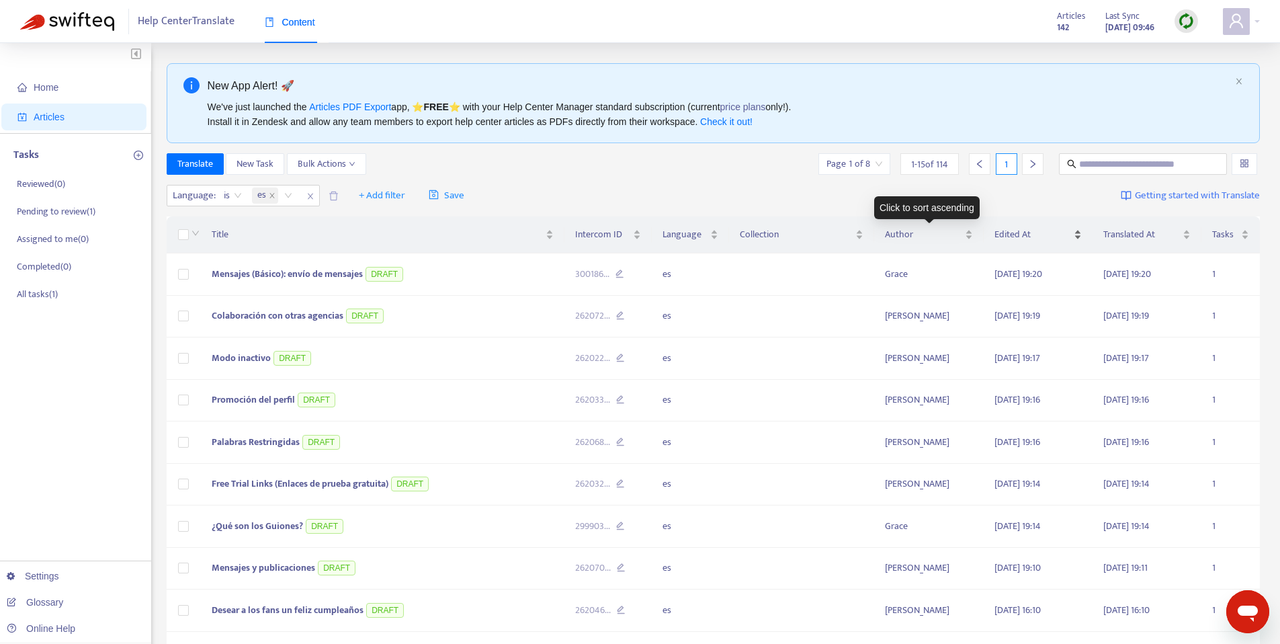
click at [1050, 233] on span "Edited At" at bounding box center [1033, 234] width 77 height 15
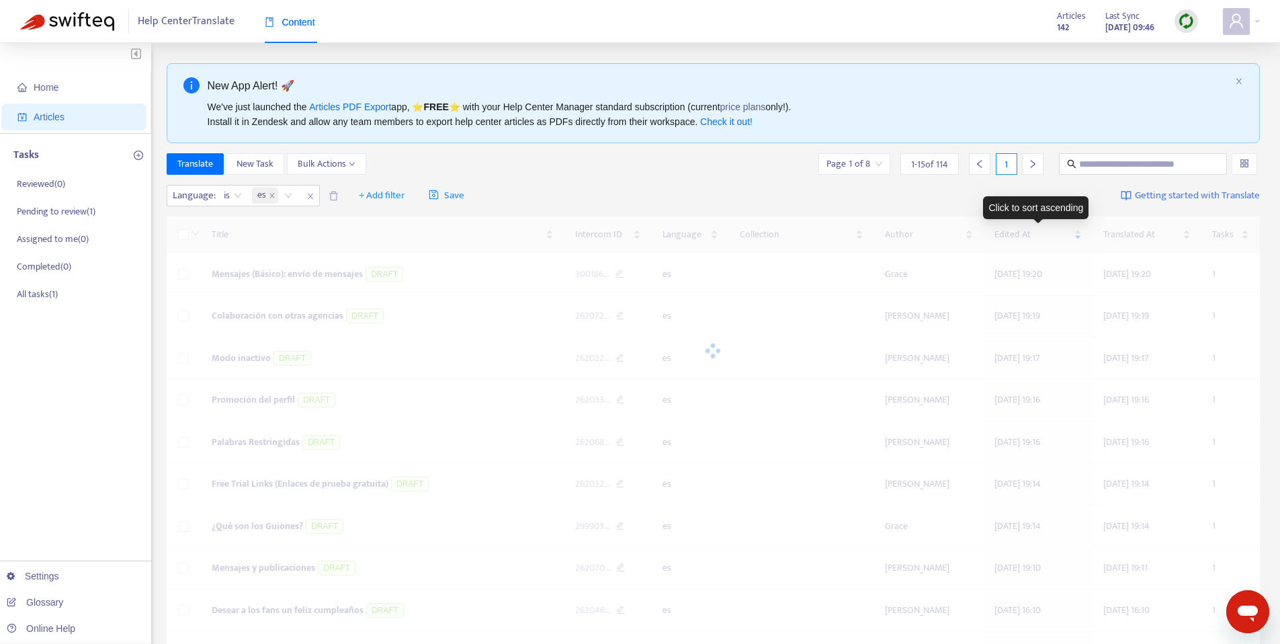
click at [1050, 233] on span "Edited At" at bounding box center [1033, 234] width 77 height 15
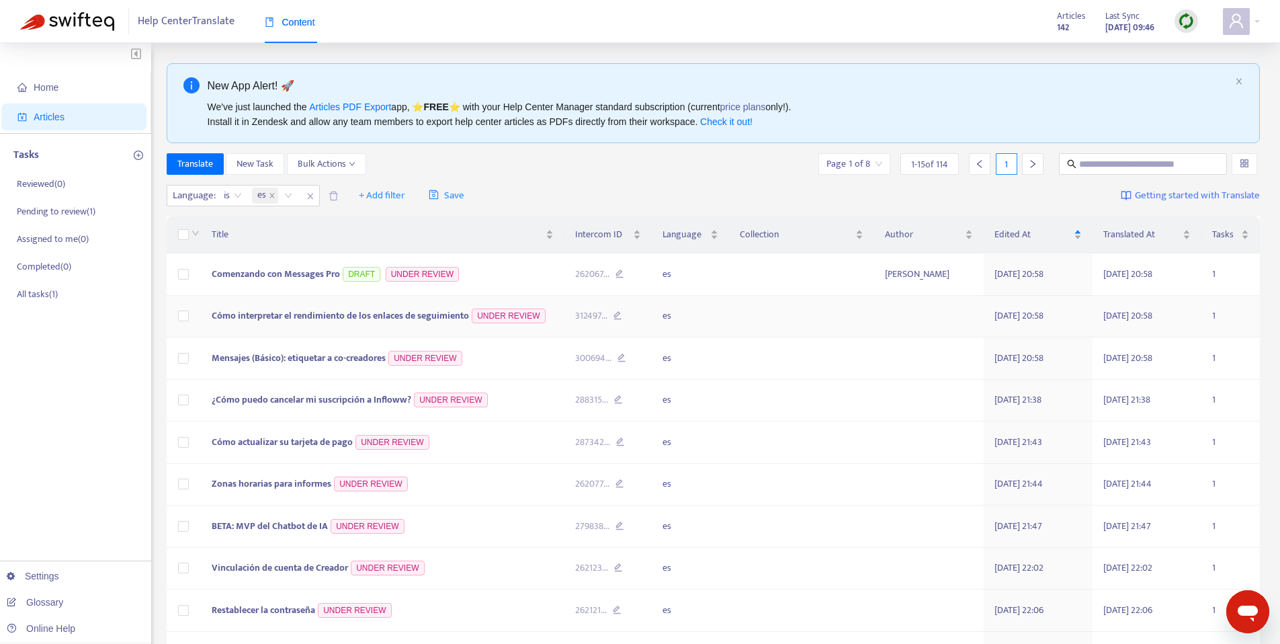
click at [300, 302] on td "Cómo interpretar el rendimiento de los enlaces de seguimiento UNDER REVIEW" at bounding box center [383, 317] width 364 height 42
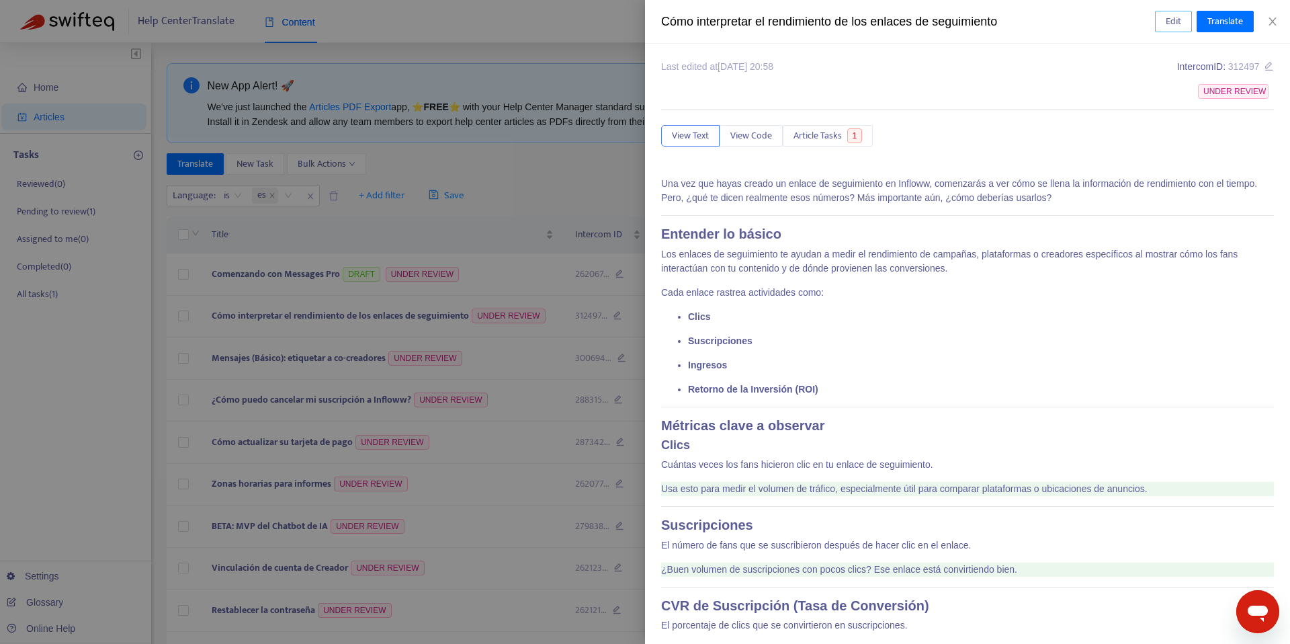
click at [1177, 24] on span "Edit" at bounding box center [1173, 21] width 15 height 15
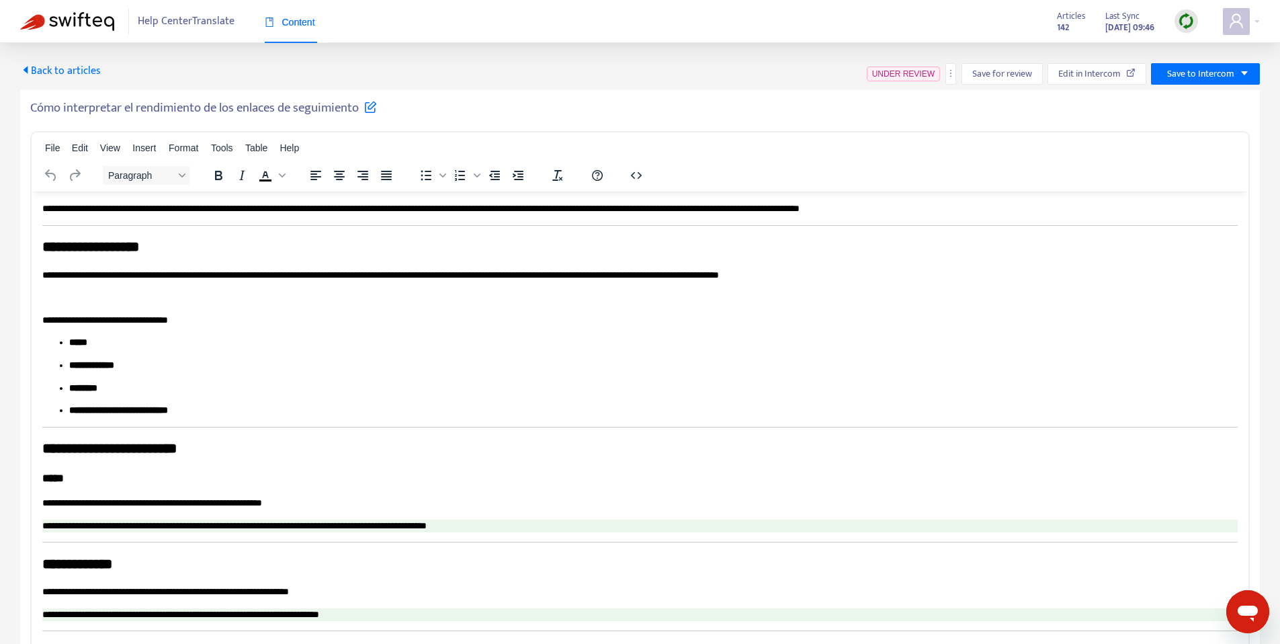
click at [156, 96] on div "Cómo interpretar el rendimiento de los enlaces de seguimiento File Edit View In…" at bounding box center [640, 384] width 1240 height 589
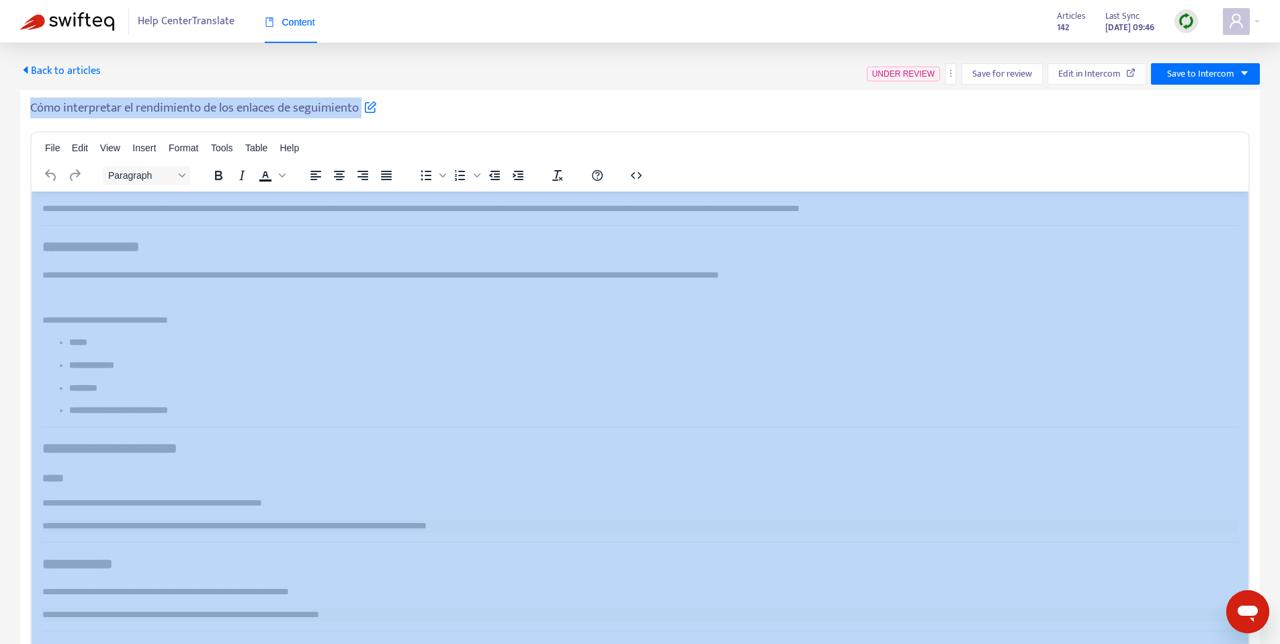
click at [156, 96] on div "Cómo interpretar el rendimiento de los enlaces de seguimiento File Edit View In…" at bounding box center [640, 384] width 1240 height 589
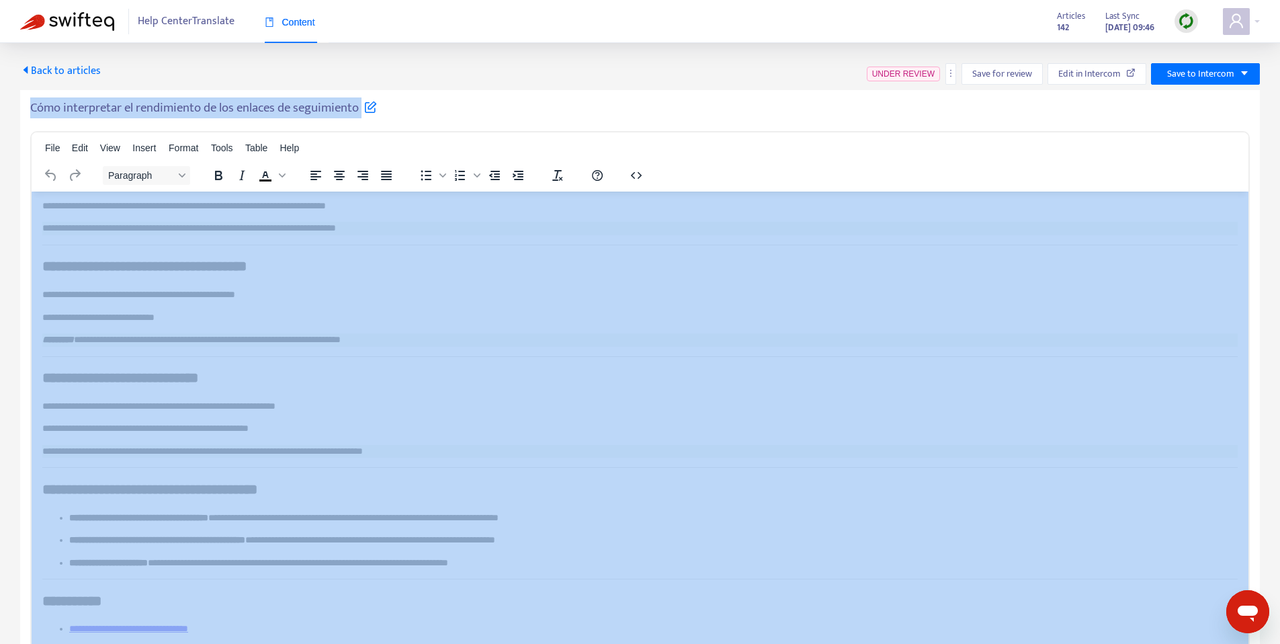
scroll to position [852, 0]
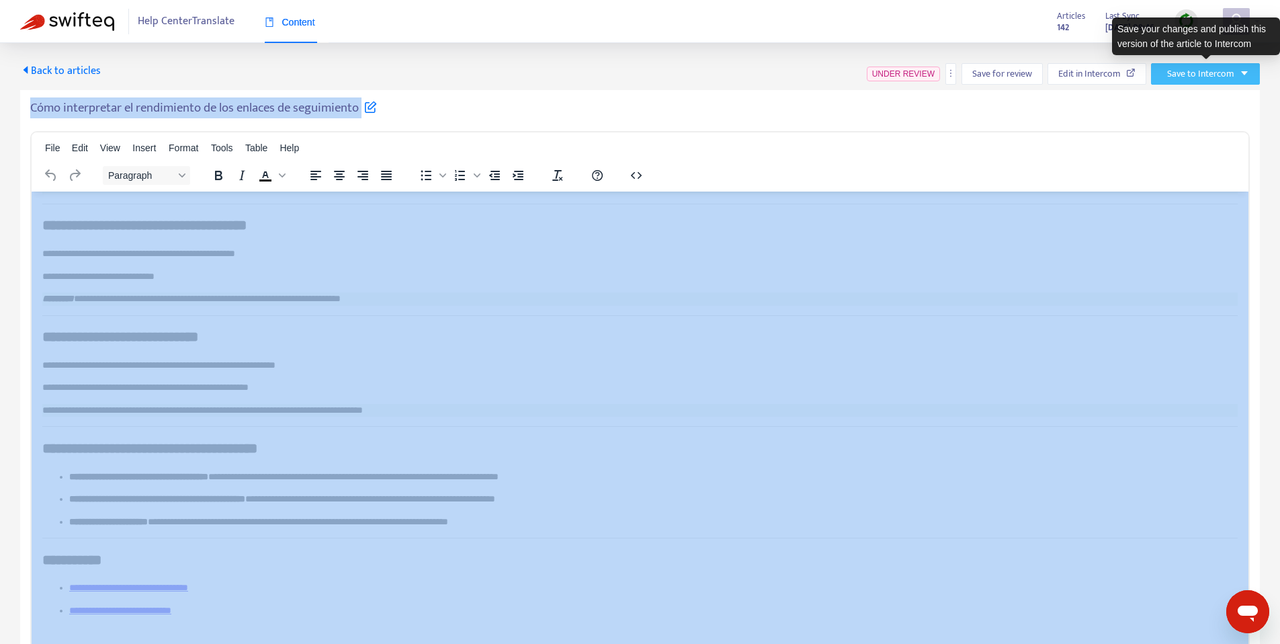
click at [1213, 63] on button "Save to Intercom" at bounding box center [1205, 74] width 109 height 22
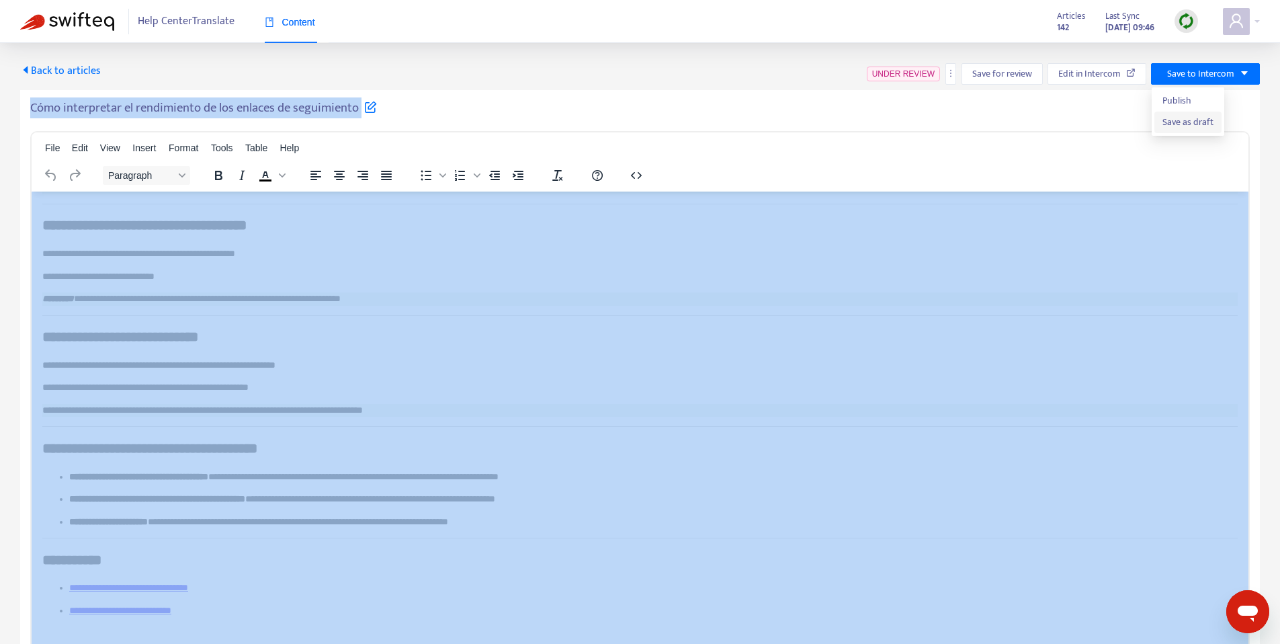
click at [1171, 125] on span "Save as draft" at bounding box center [1188, 122] width 51 height 15
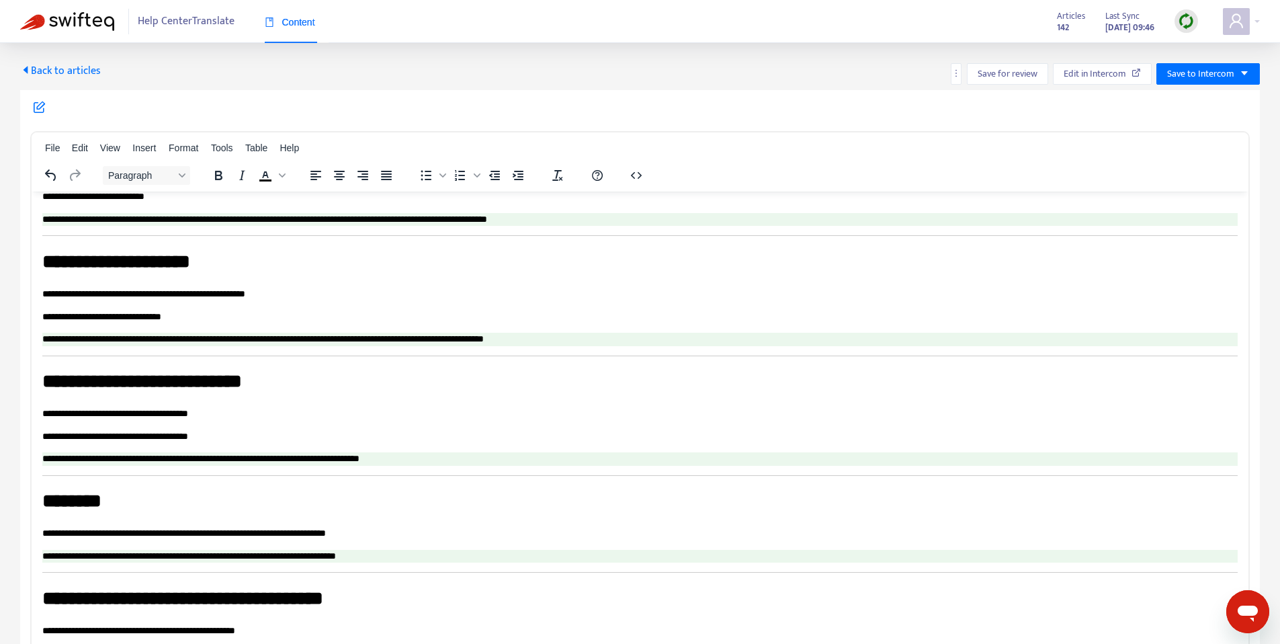
scroll to position [0, 0]
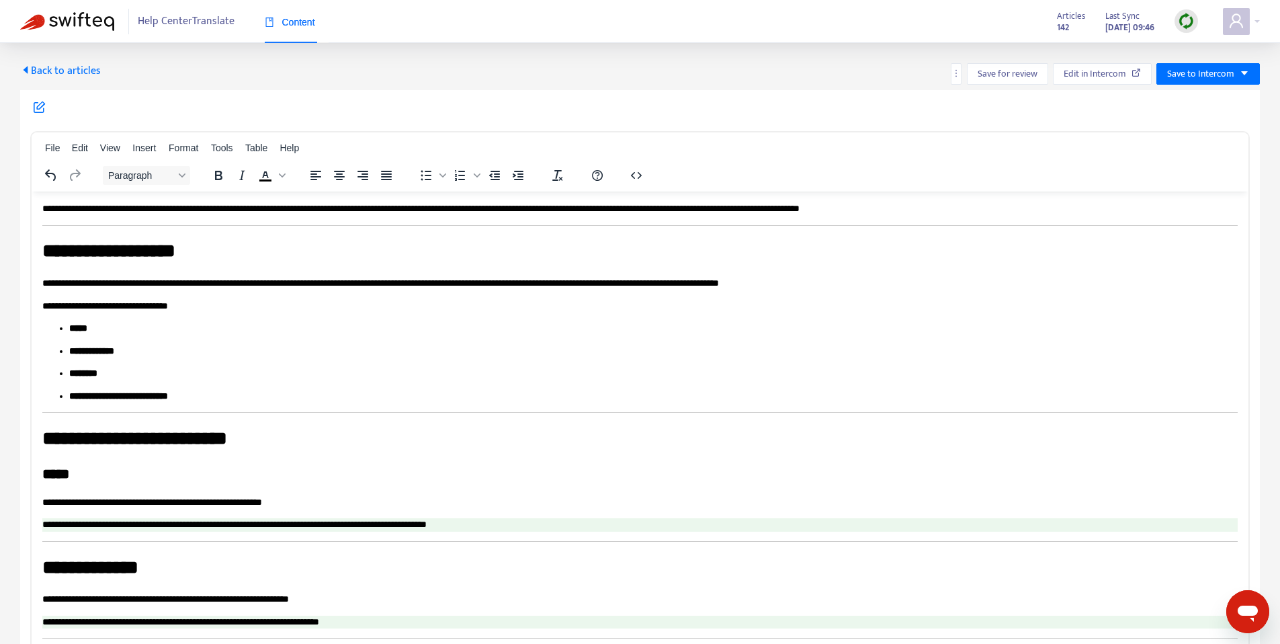
click at [56, 69] on span "Back to articles" at bounding box center [60, 71] width 81 height 18
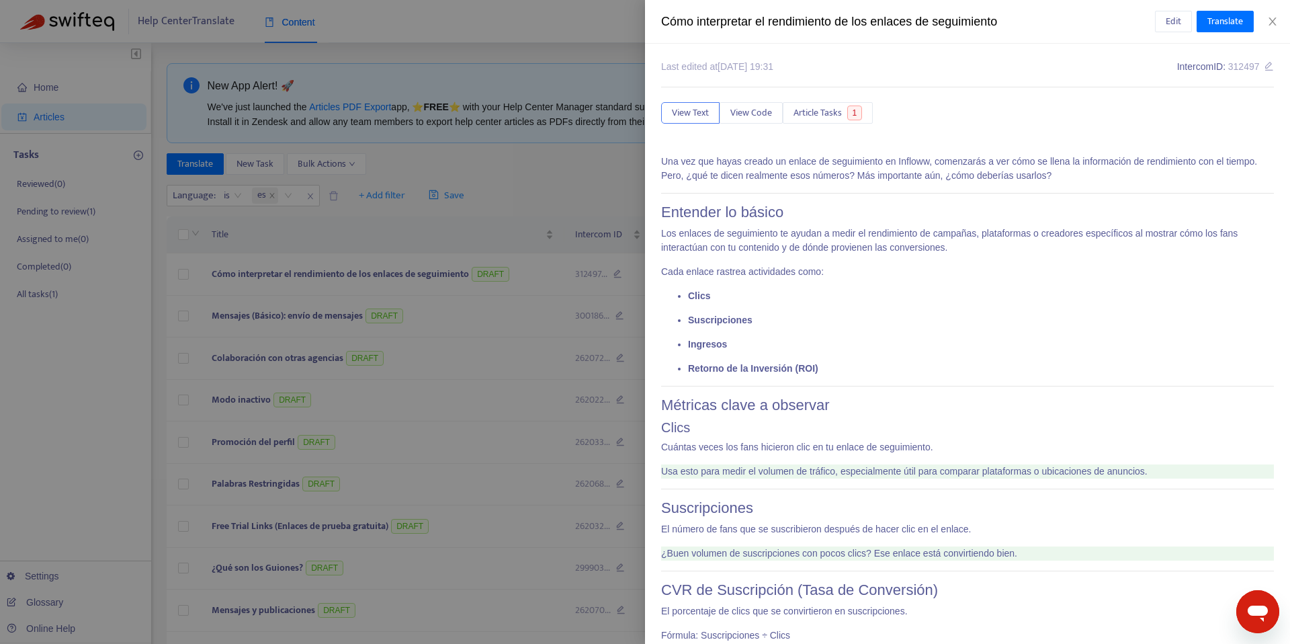
click at [384, 139] on div at bounding box center [645, 322] width 1290 height 644
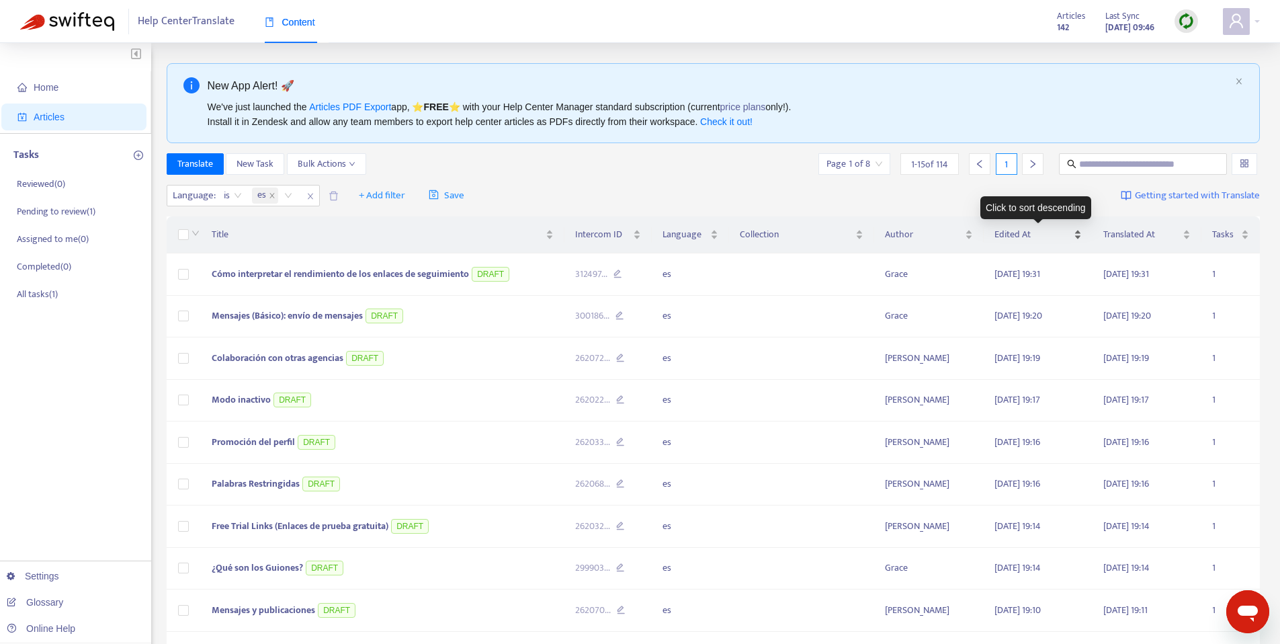
click at [1022, 233] on span "Edited At" at bounding box center [1033, 234] width 77 height 15
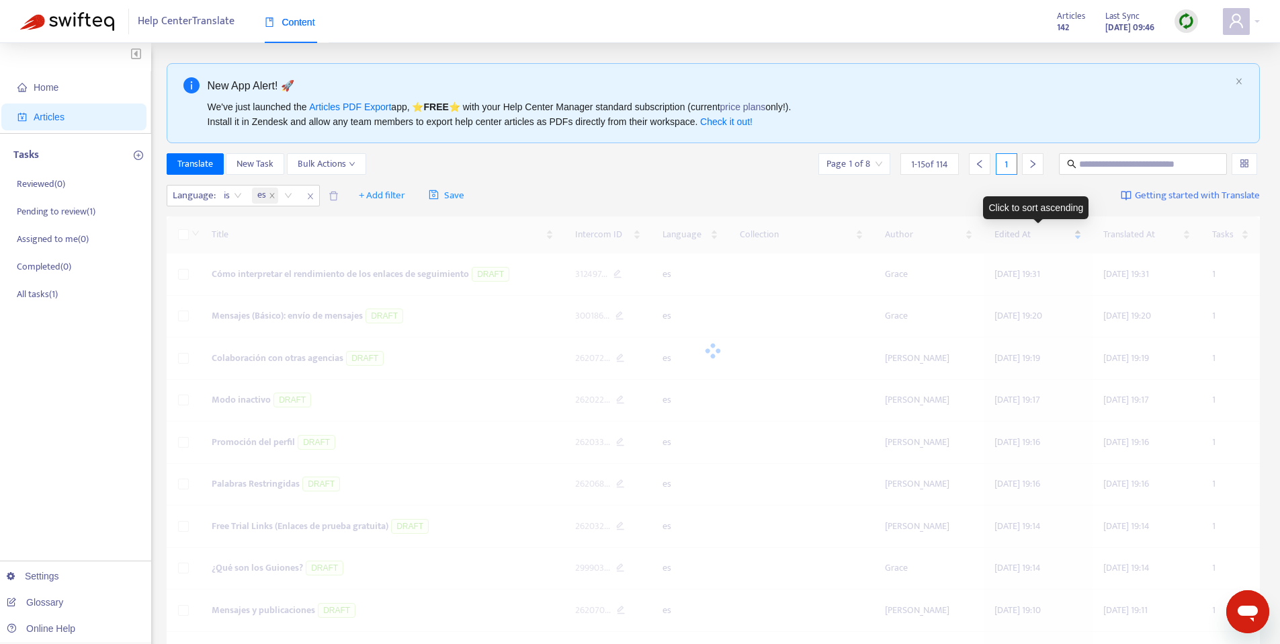
click at [1022, 233] on span "Edited At" at bounding box center [1033, 234] width 77 height 15
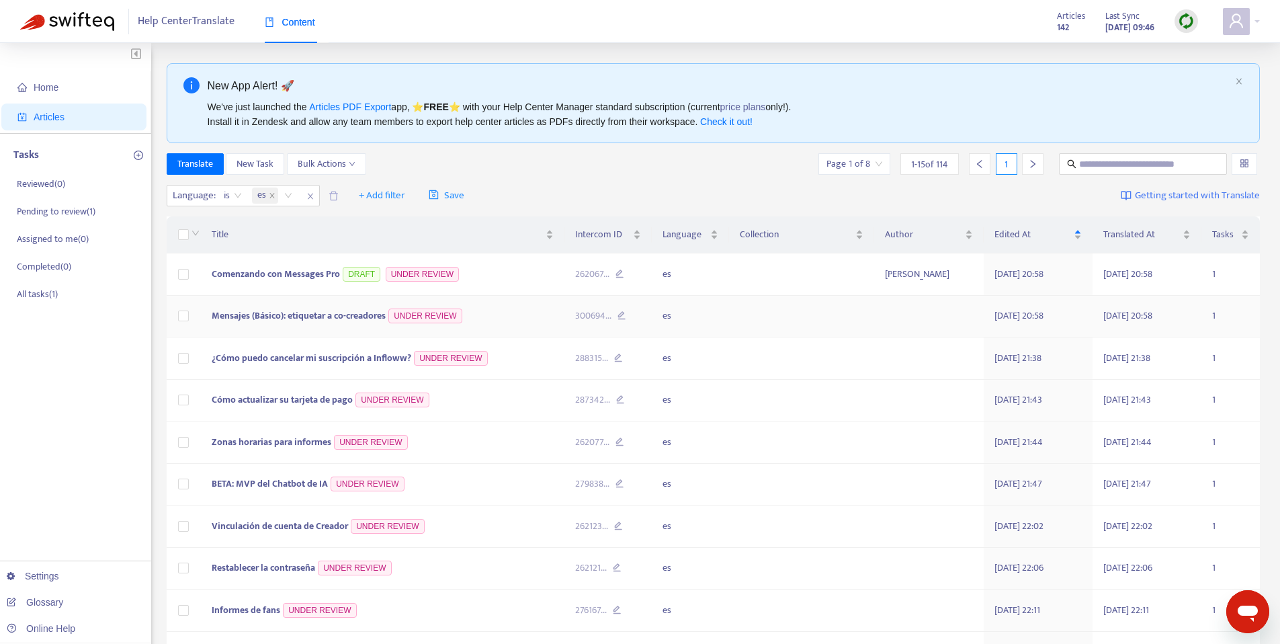
click at [272, 321] on span "Mensajes (Básico): etiquetar a co-creadores" at bounding box center [299, 315] width 174 height 15
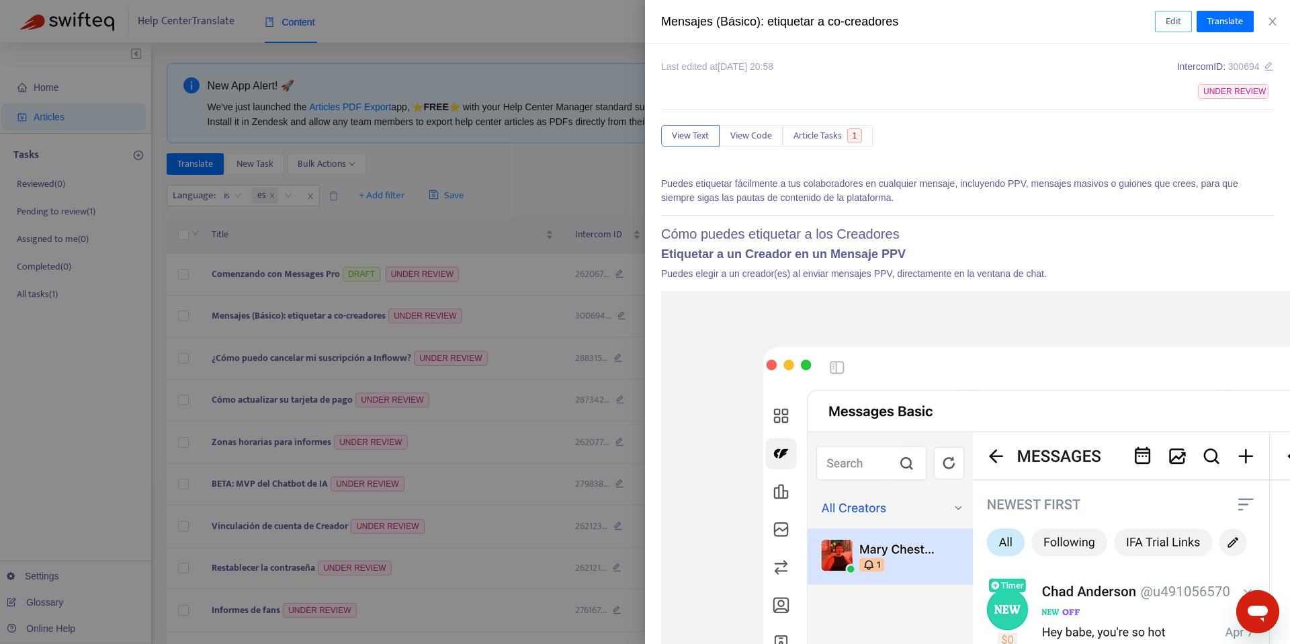
click at [1162, 22] on button "Edit" at bounding box center [1173, 22] width 37 height 22
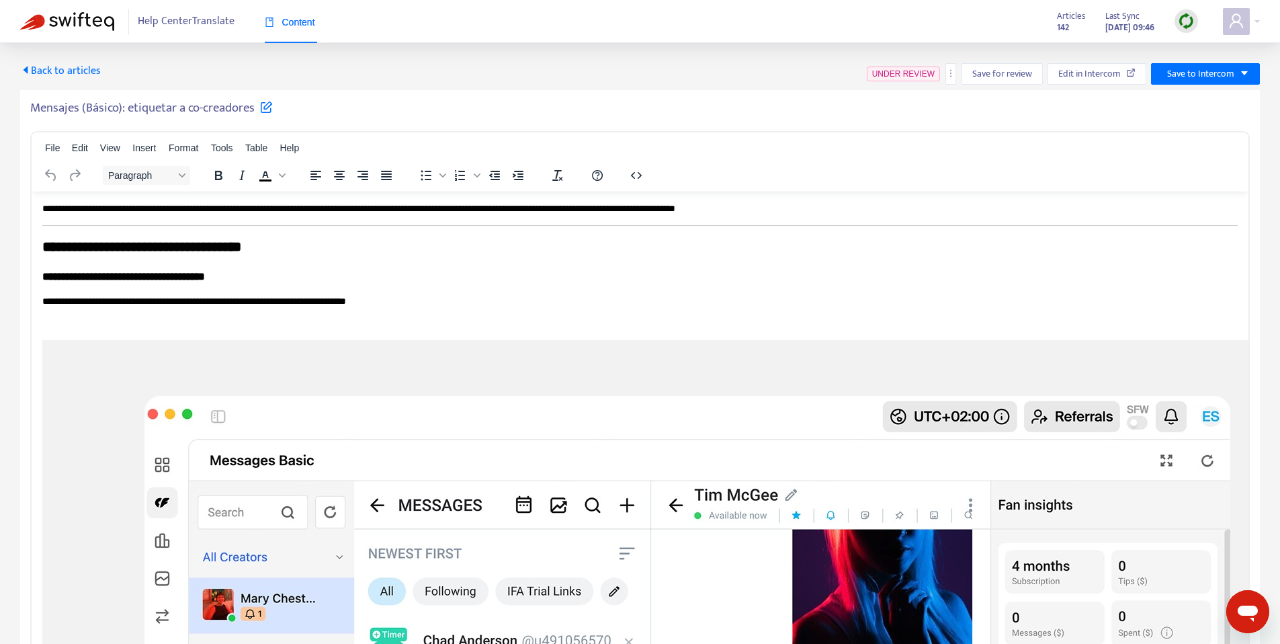
click at [133, 114] on h5 "Mensajes (Básico): etiquetar a co-creadores" at bounding box center [151, 108] width 243 height 16
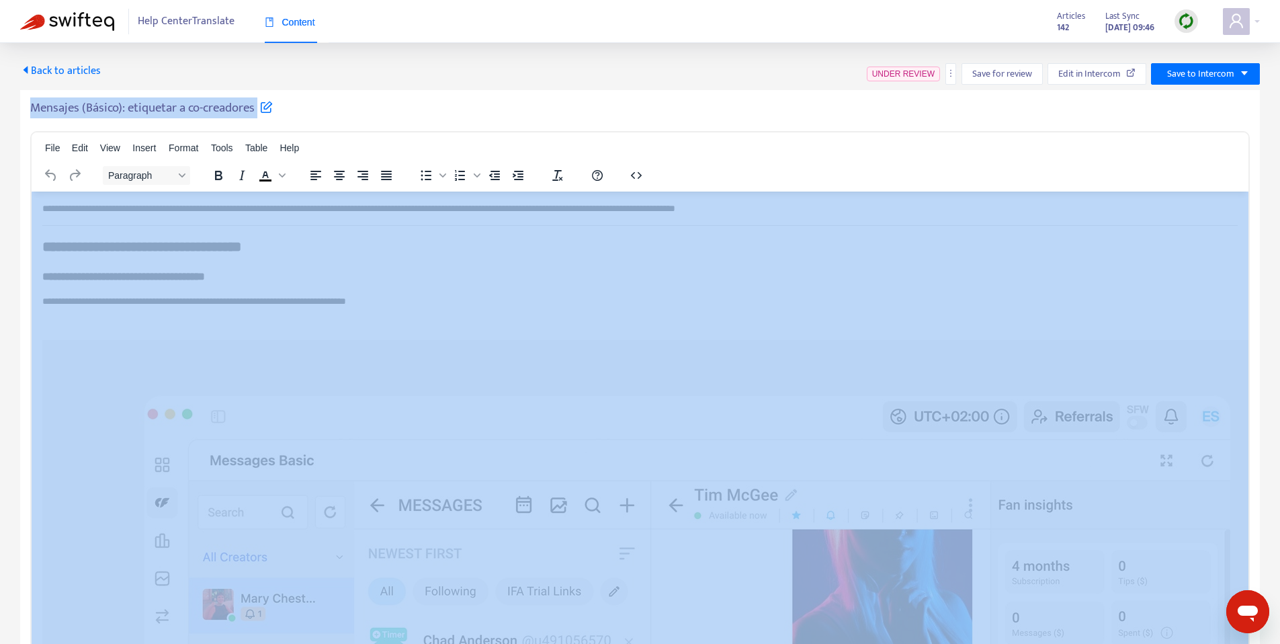
click at [133, 114] on h5 "Mensajes (Básico): etiquetar a co-creadores" at bounding box center [151, 108] width 243 height 16
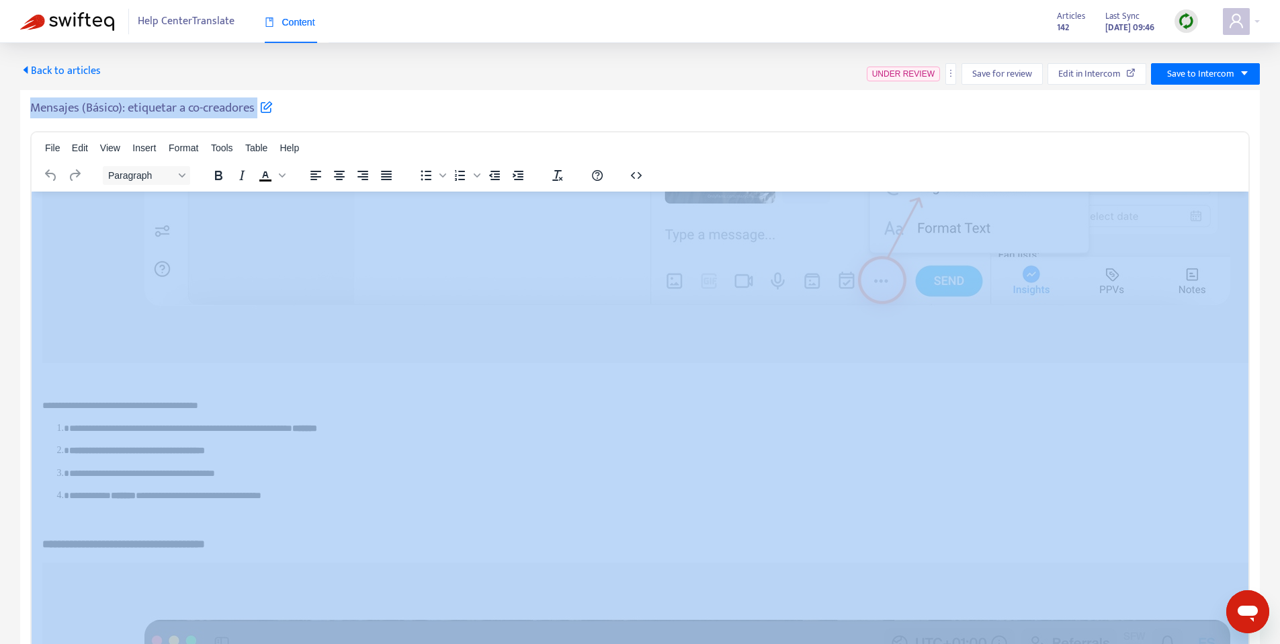
scroll to position [716, 0]
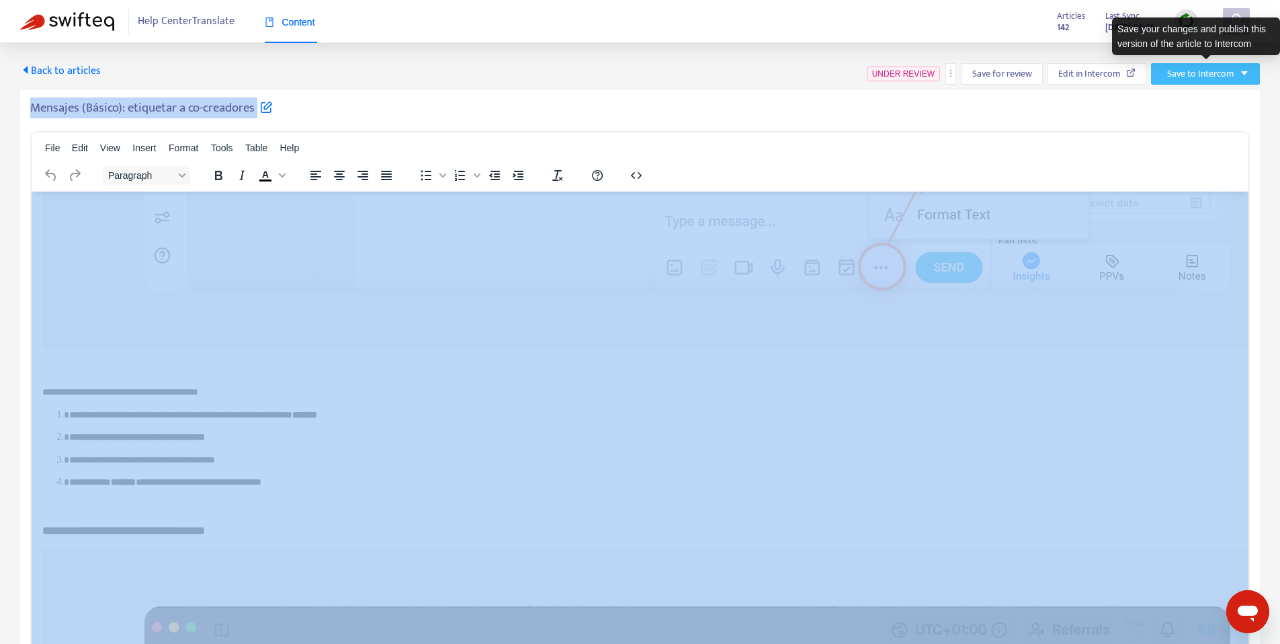
click at [1204, 72] on span "Save to Intercom" at bounding box center [1200, 74] width 67 height 15
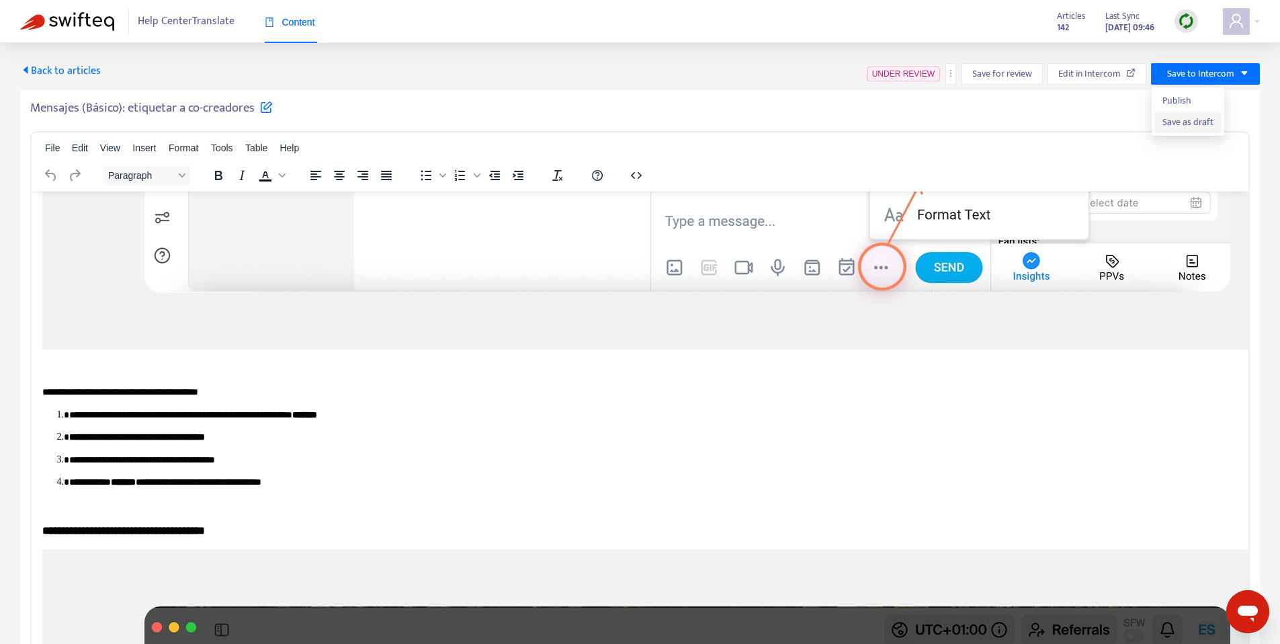
drag, startPoint x: 1175, startPoint y: 124, endPoint x: 1168, endPoint y: 126, distance: 7.2
click at [1175, 123] on span "Save as draft" at bounding box center [1188, 122] width 51 height 15
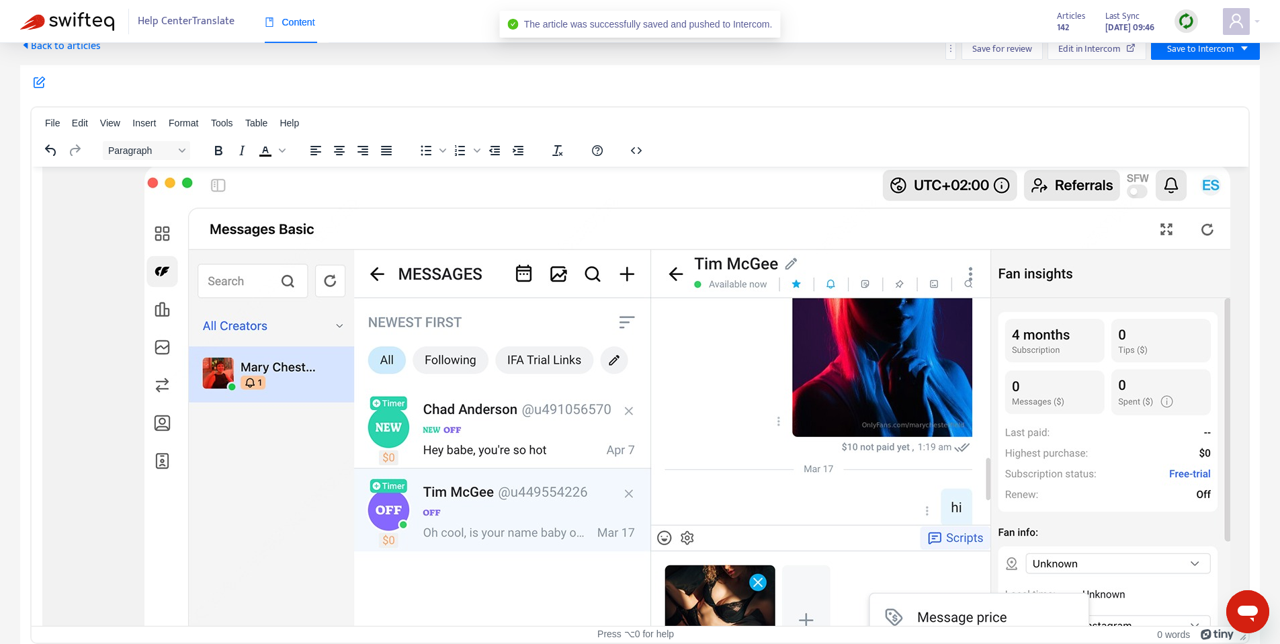
scroll to position [1640, 0]
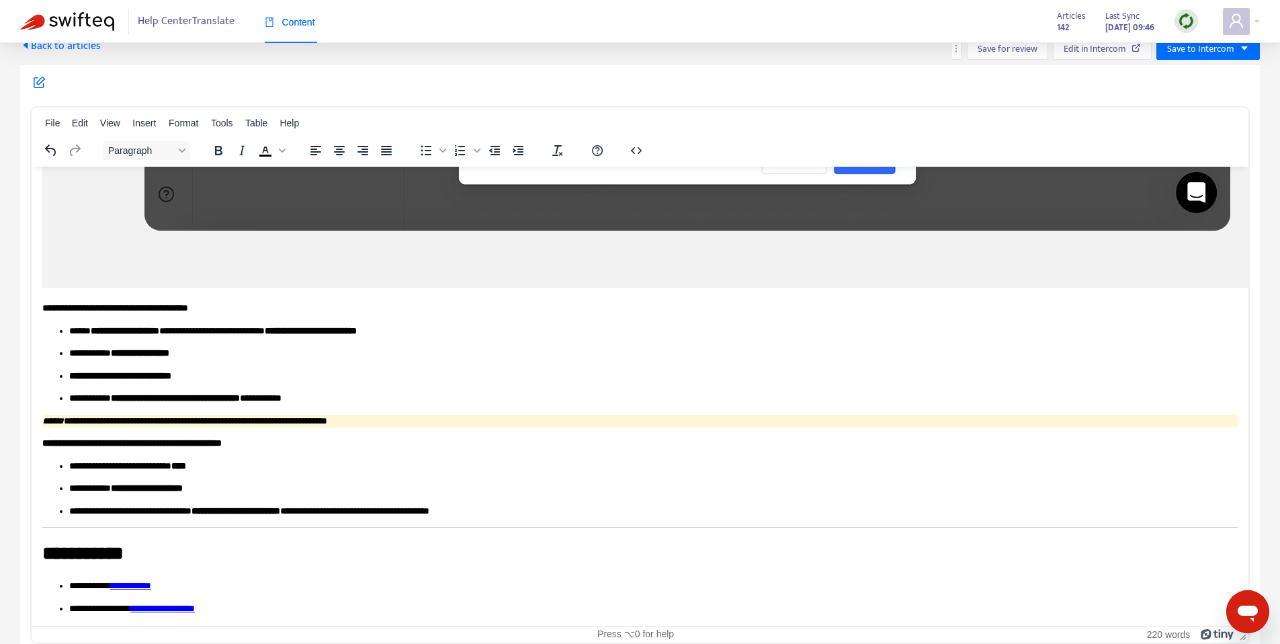
click at [67, 45] on span "Back to articles" at bounding box center [60, 46] width 81 height 18
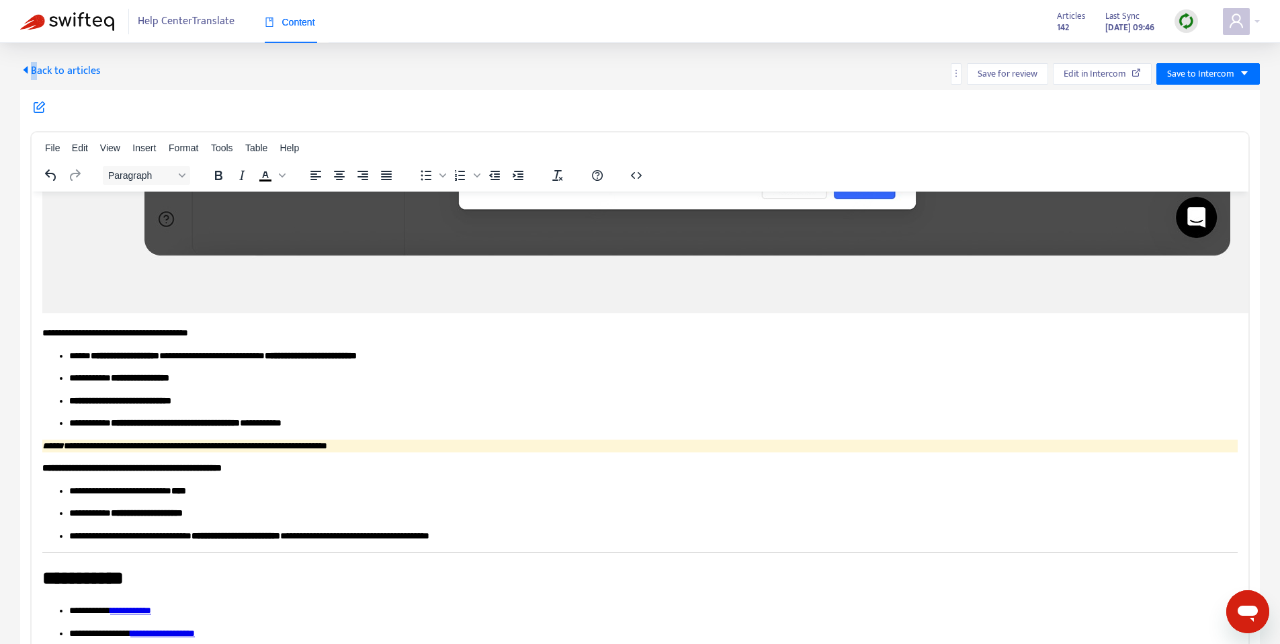
click at [67, 45] on div "Back to articles Save for review Edit in Intercom Save to Intercom File Edit Vi…" at bounding box center [640, 361] width 1280 height 636
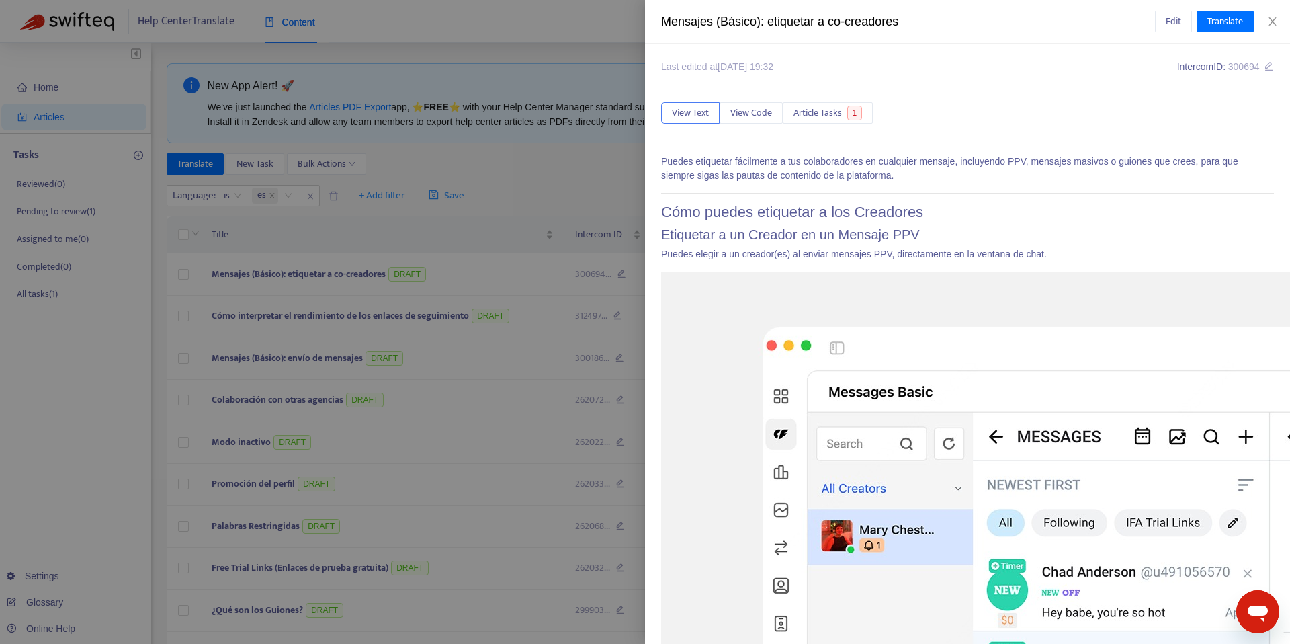
click at [500, 157] on div at bounding box center [645, 322] width 1290 height 644
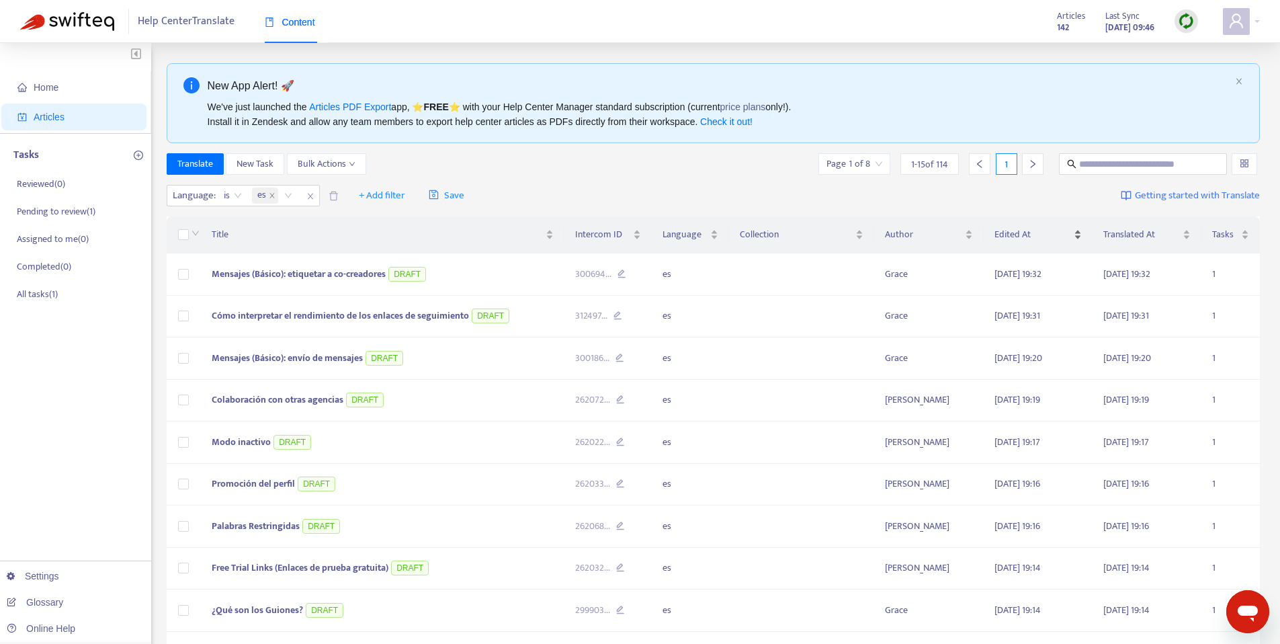
click at [1023, 231] on span "Edited At" at bounding box center [1033, 234] width 77 height 15
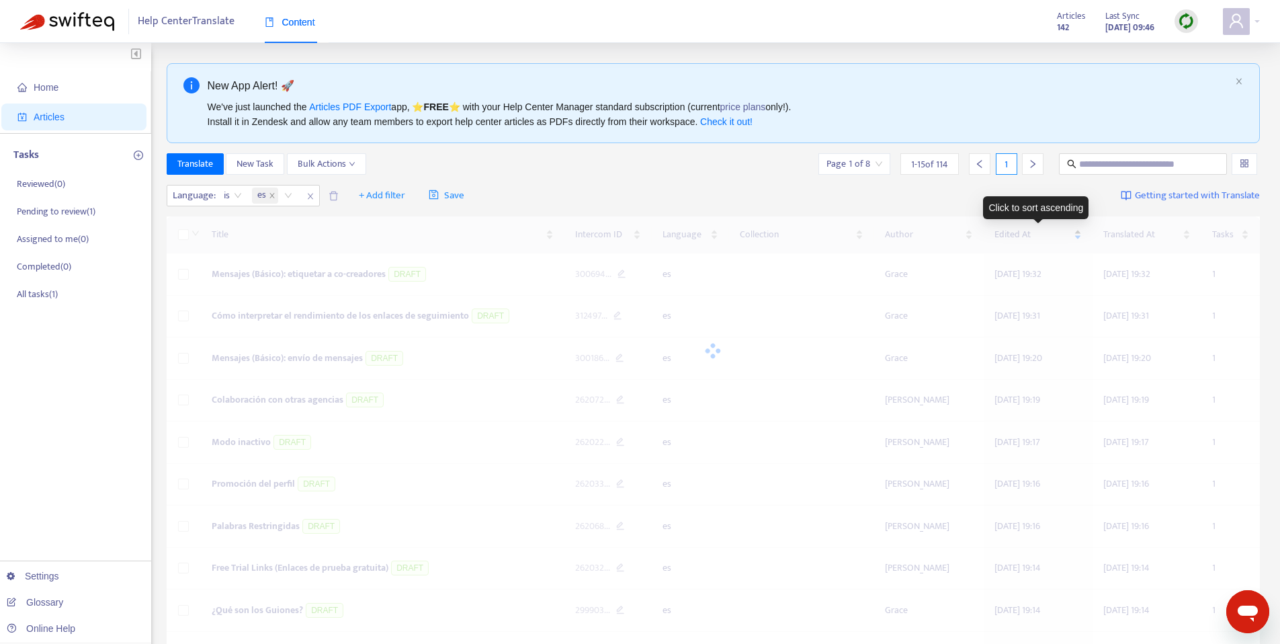
click at [1023, 231] on span "Edited At" at bounding box center [1033, 234] width 77 height 15
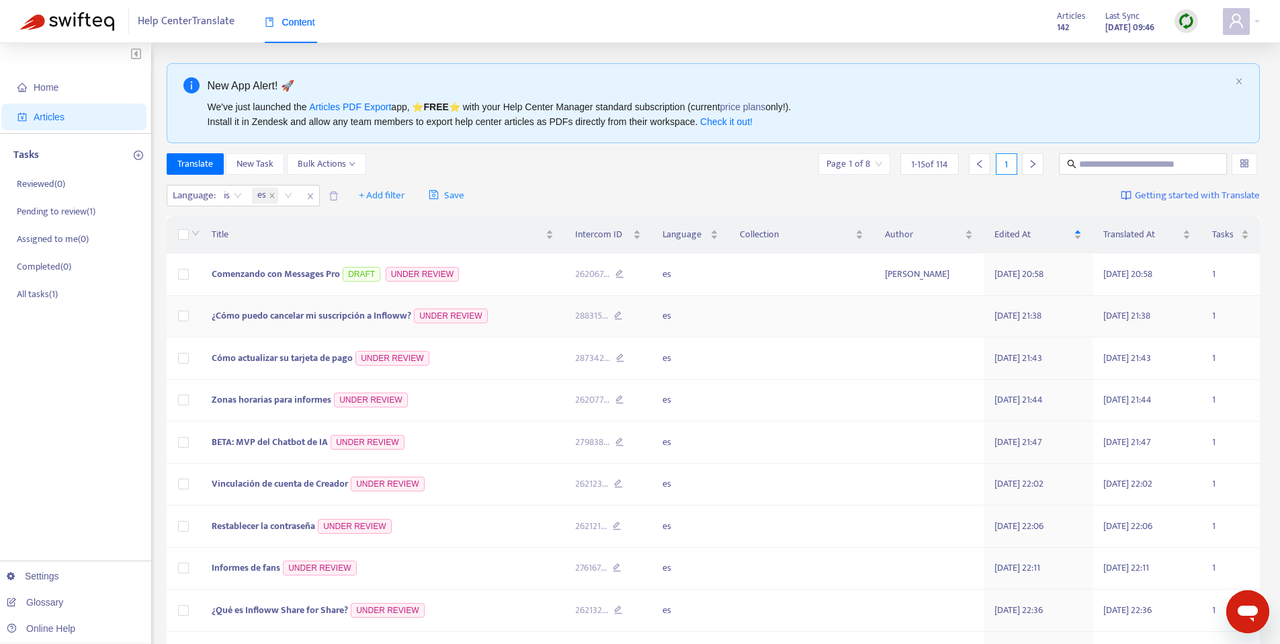
click at [342, 313] on span "¿Cómo puedo cancelar mi suscripción a Infloww?" at bounding box center [312, 315] width 200 height 15
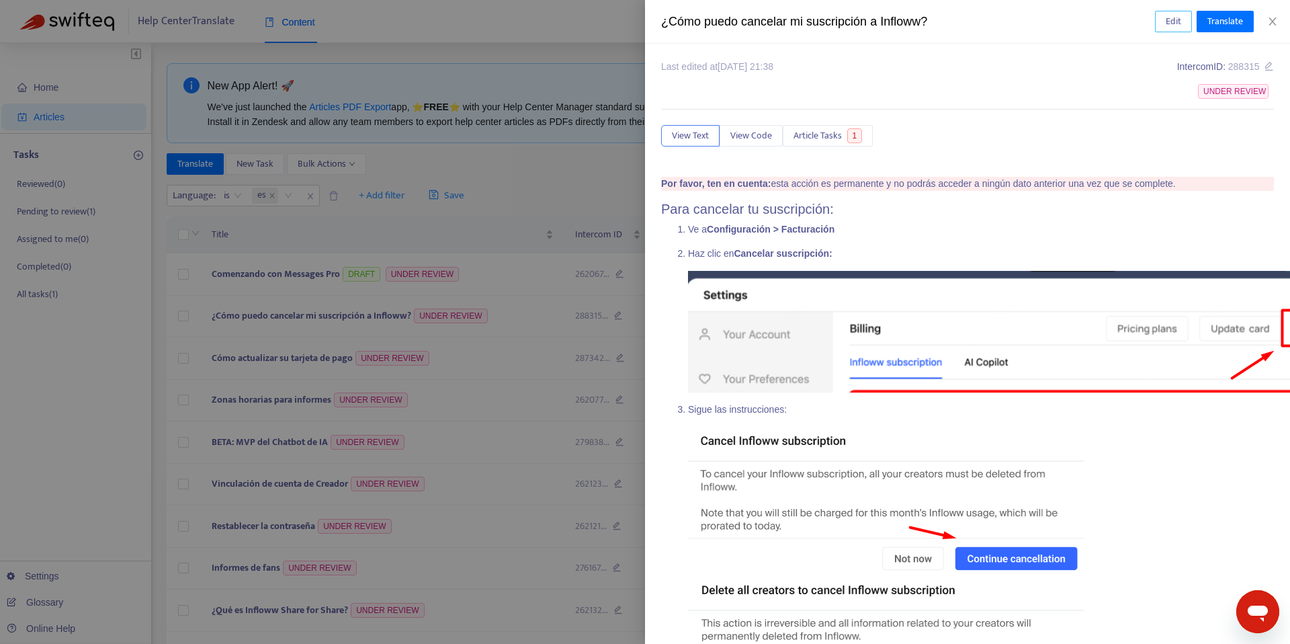
click at [1166, 19] on span "Edit" at bounding box center [1173, 21] width 15 height 15
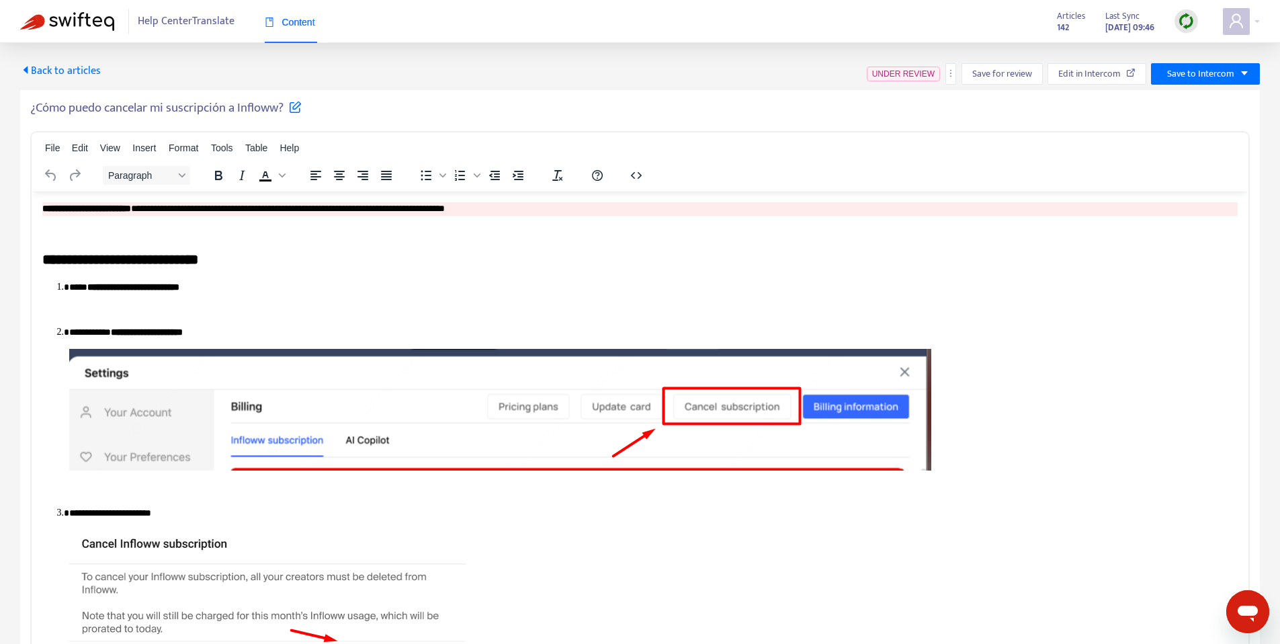
click at [186, 104] on h5 "¿Cómo puedo cancelar mi suscripción a Infloww?" at bounding box center [166, 108] width 272 height 16
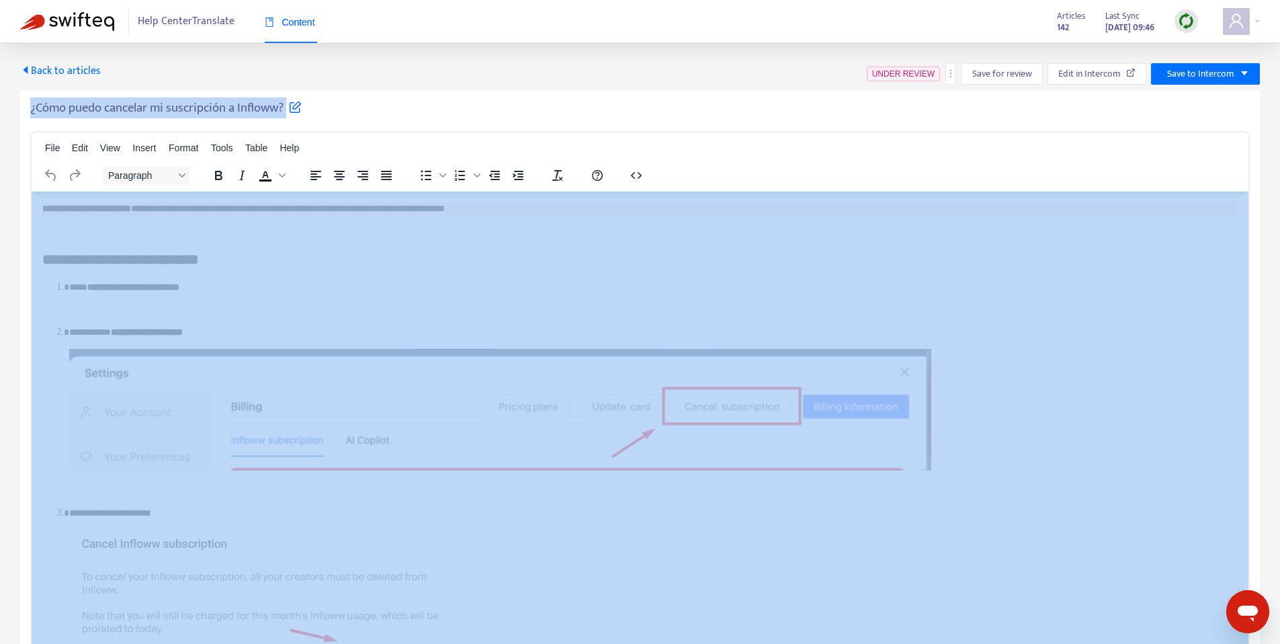
click at [186, 104] on h5 "¿Cómo puedo cancelar mi suscripción a Infloww?" at bounding box center [166, 108] width 272 height 16
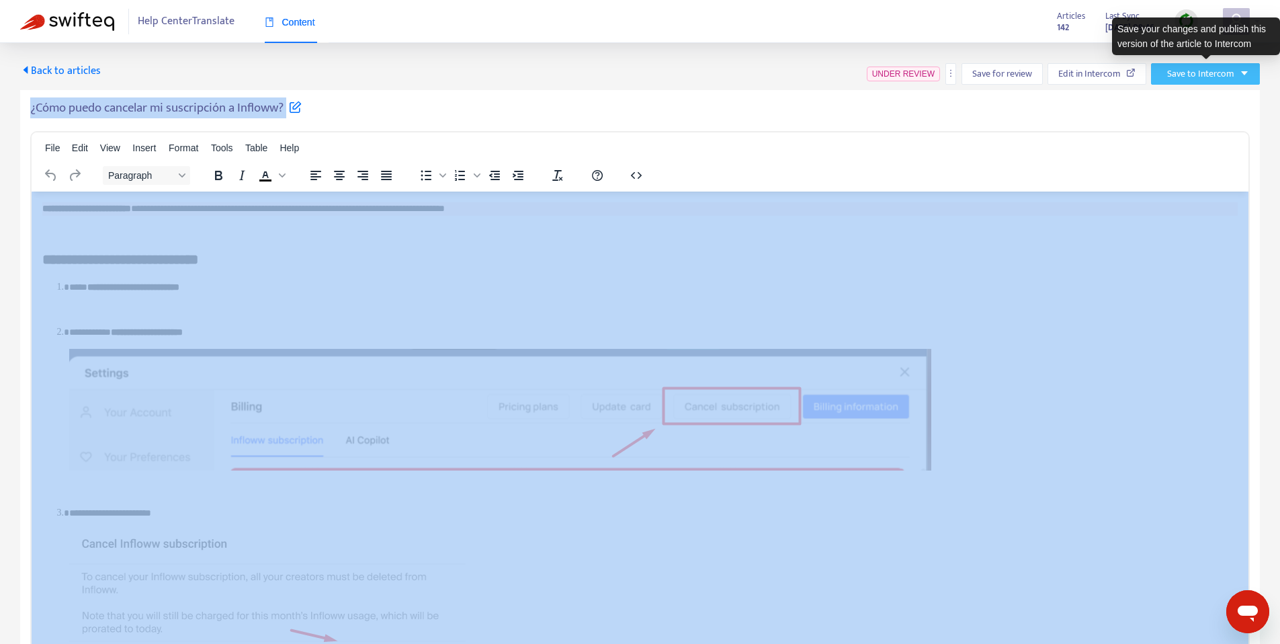
click at [1184, 81] on button "Save to Intercom" at bounding box center [1205, 74] width 109 height 22
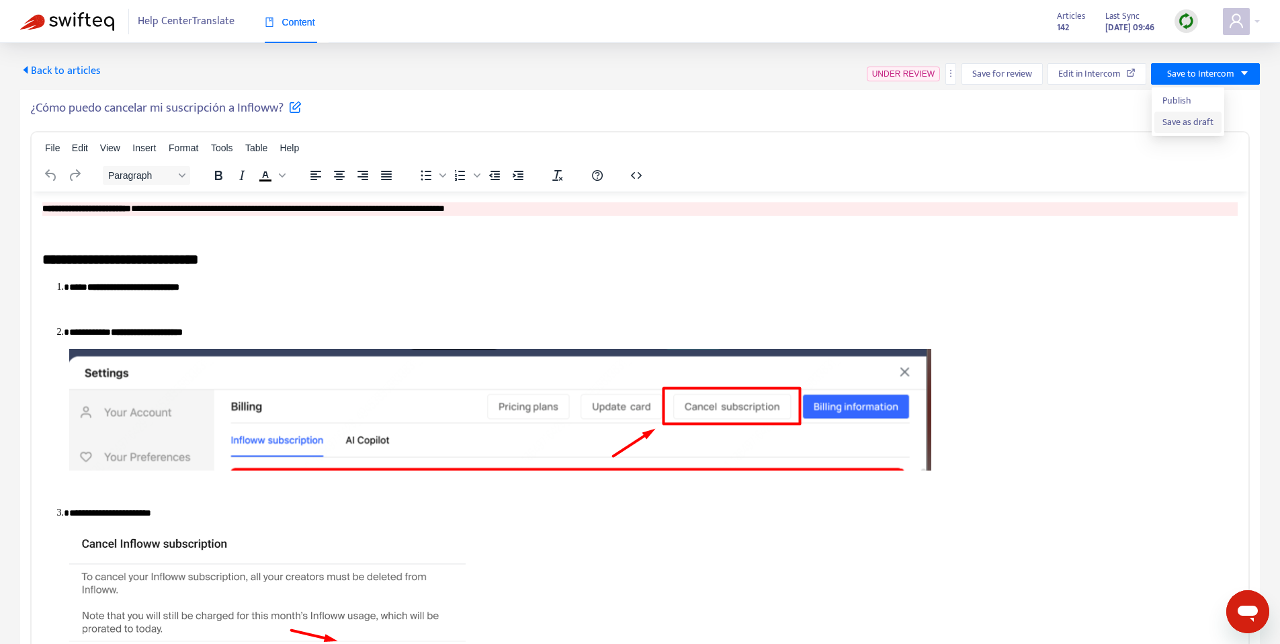
click at [1195, 119] on span "Save as draft" at bounding box center [1188, 122] width 51 height 15
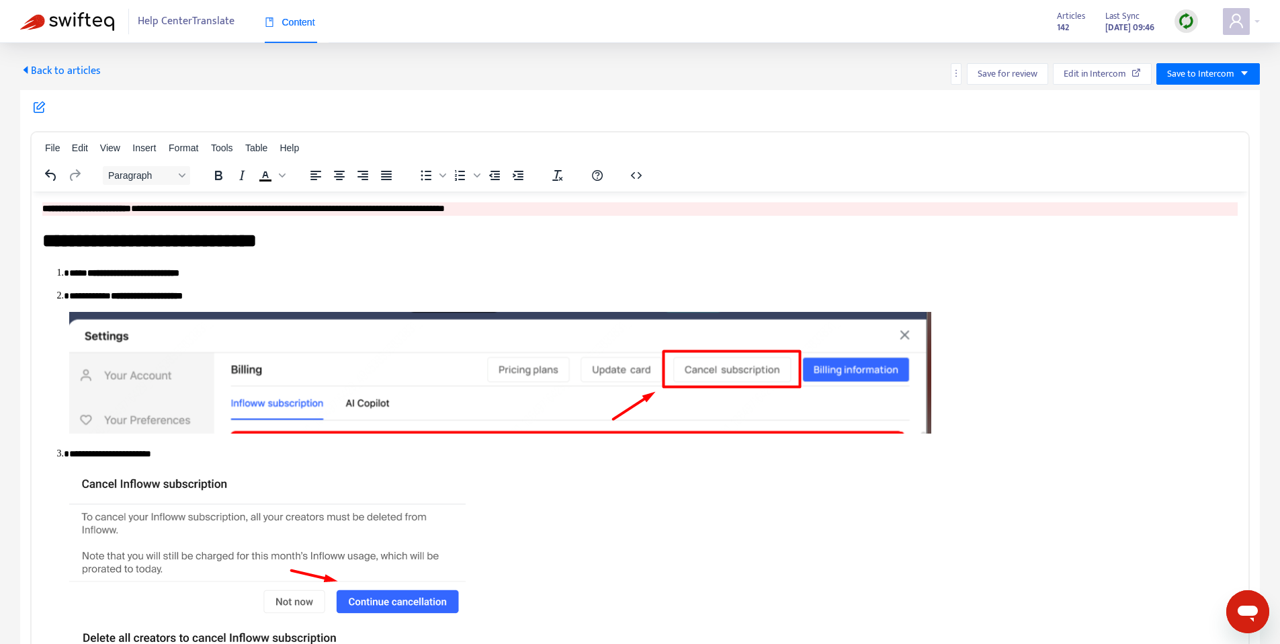
click at [52, 69] on span "Back to articles" at bounding box center [60, 71] width 81 height 18
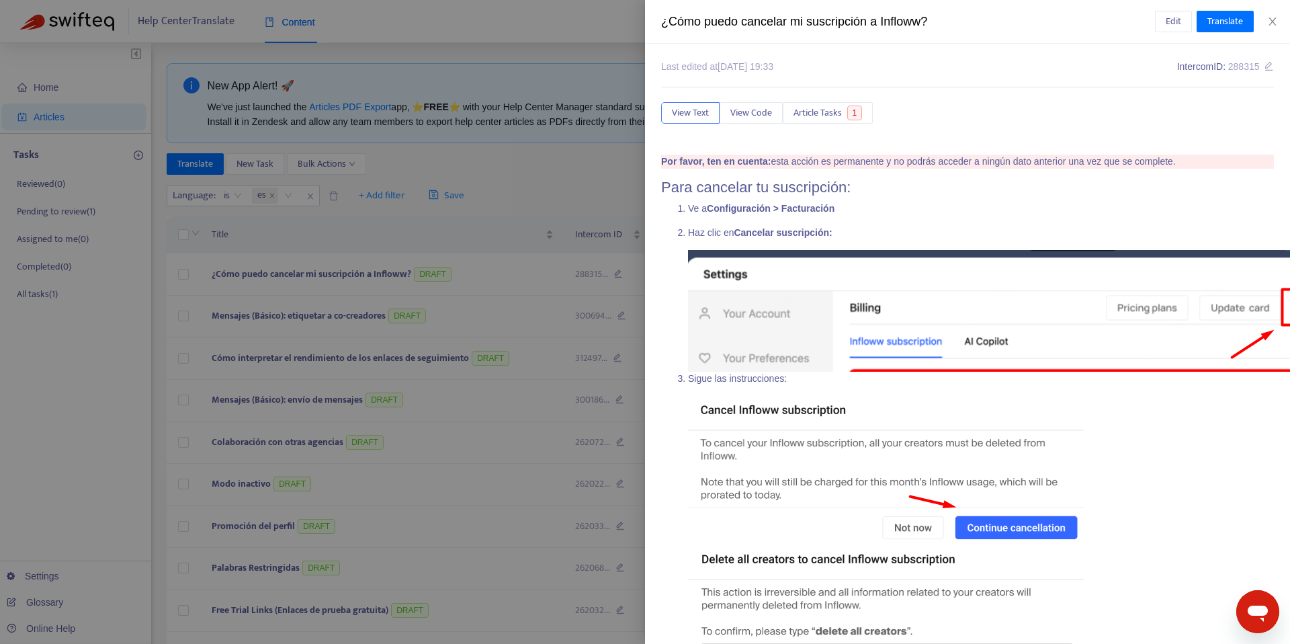
click at [481, 206] on div at bounding box center [645, 322] width 1290 height 644
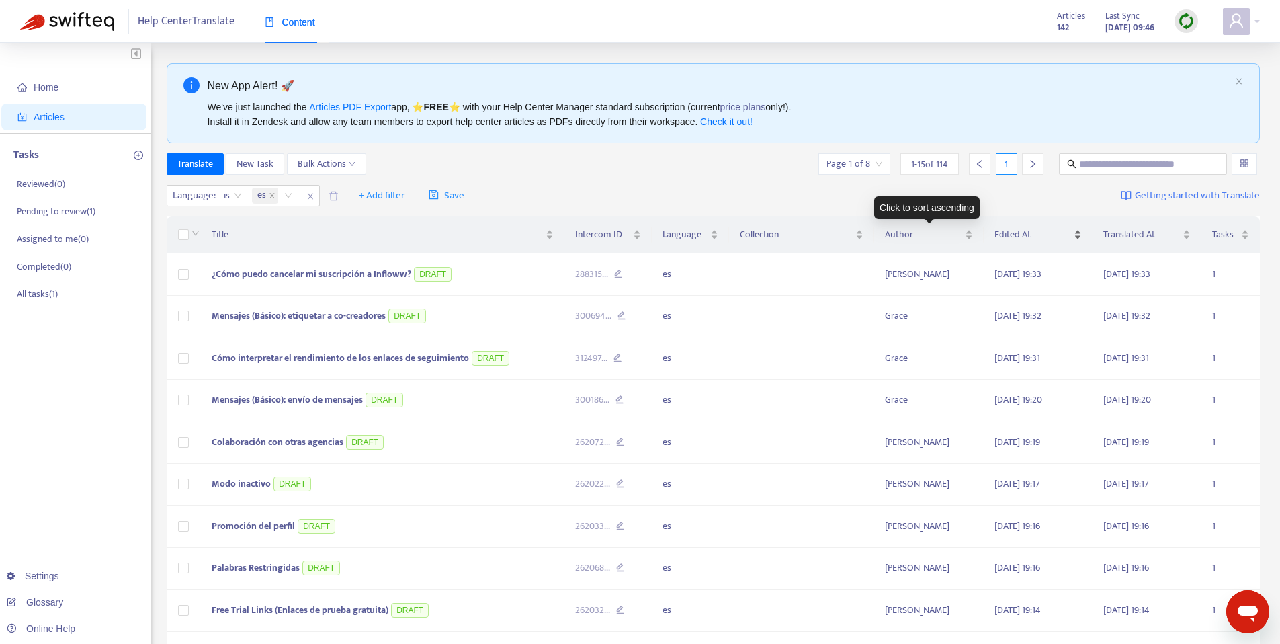
click at [1029, 230] on span "Edited At" at bounding box center [1033, 234] width 77 height 15
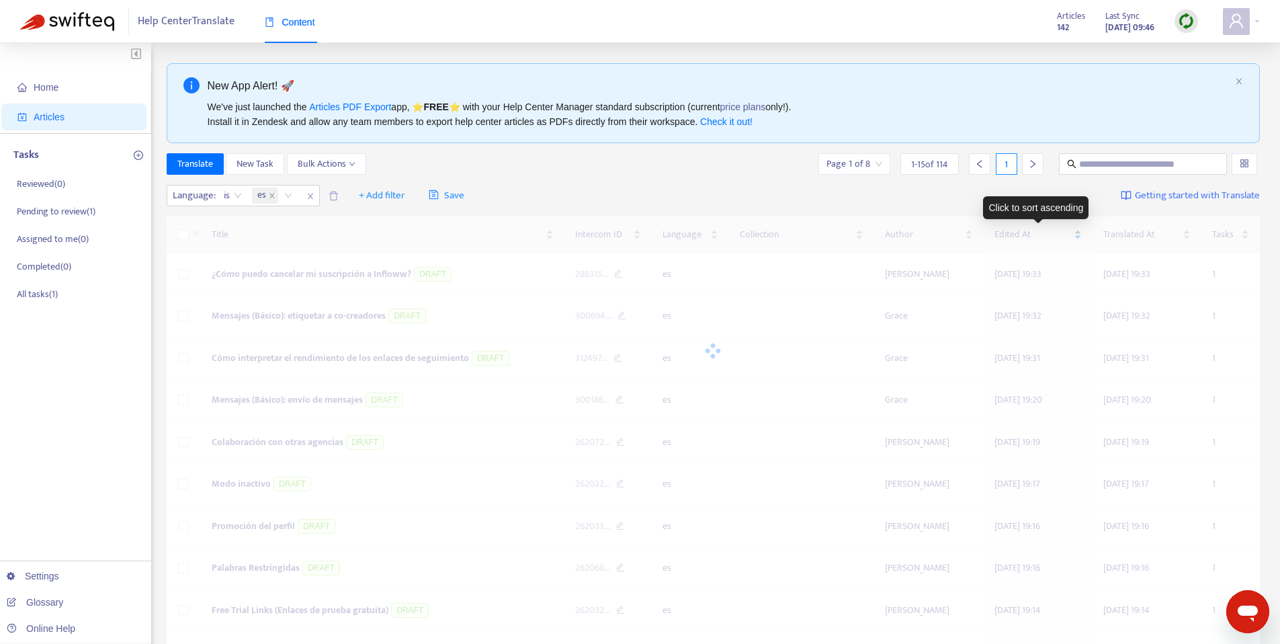
click at [1029, 230] on span "Edited At" at bounding box center [1033, 234] width 77 height 15
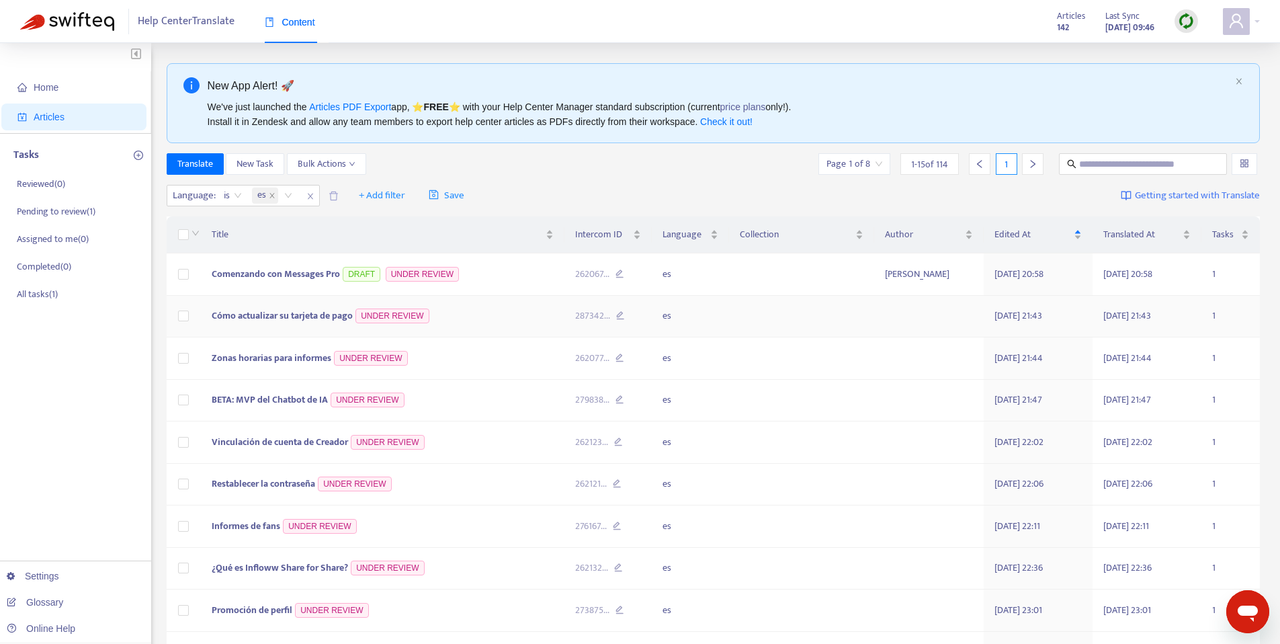
click at [282, 319] on span "Cómo actualizar su tarjeta de pago" at bounding box center [282, 315] width 141 height 15
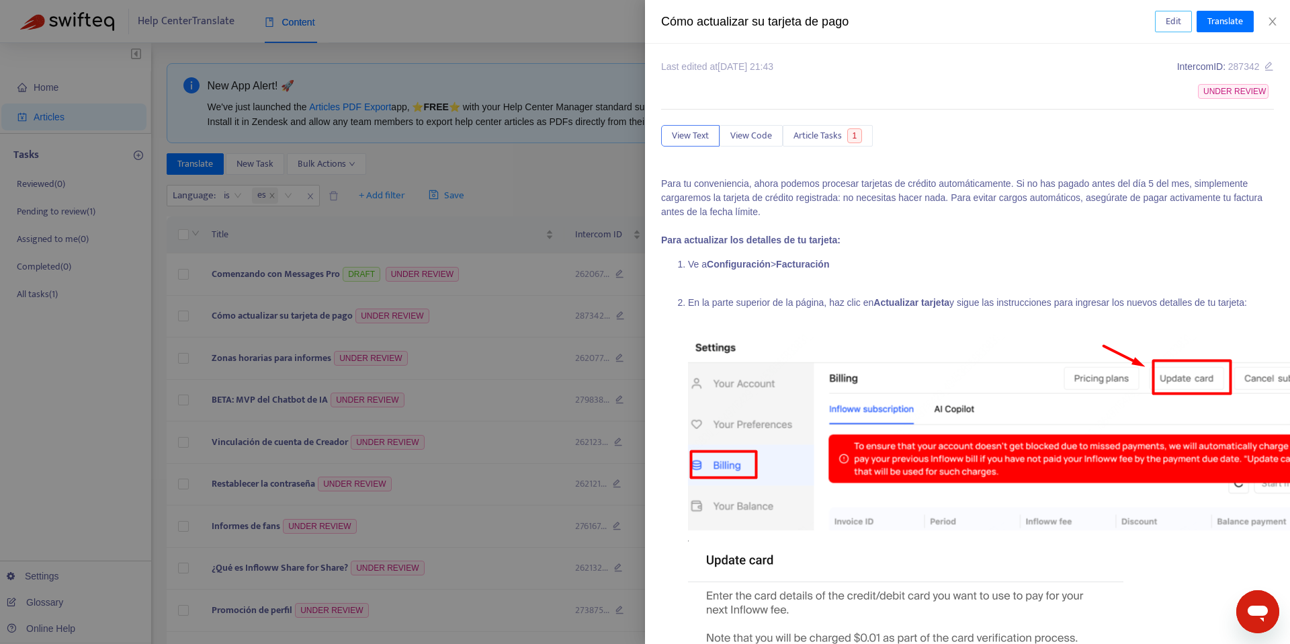
click at [1169, 19] on span "Edit" at bounding box center [1173, 21] width 15 height 15
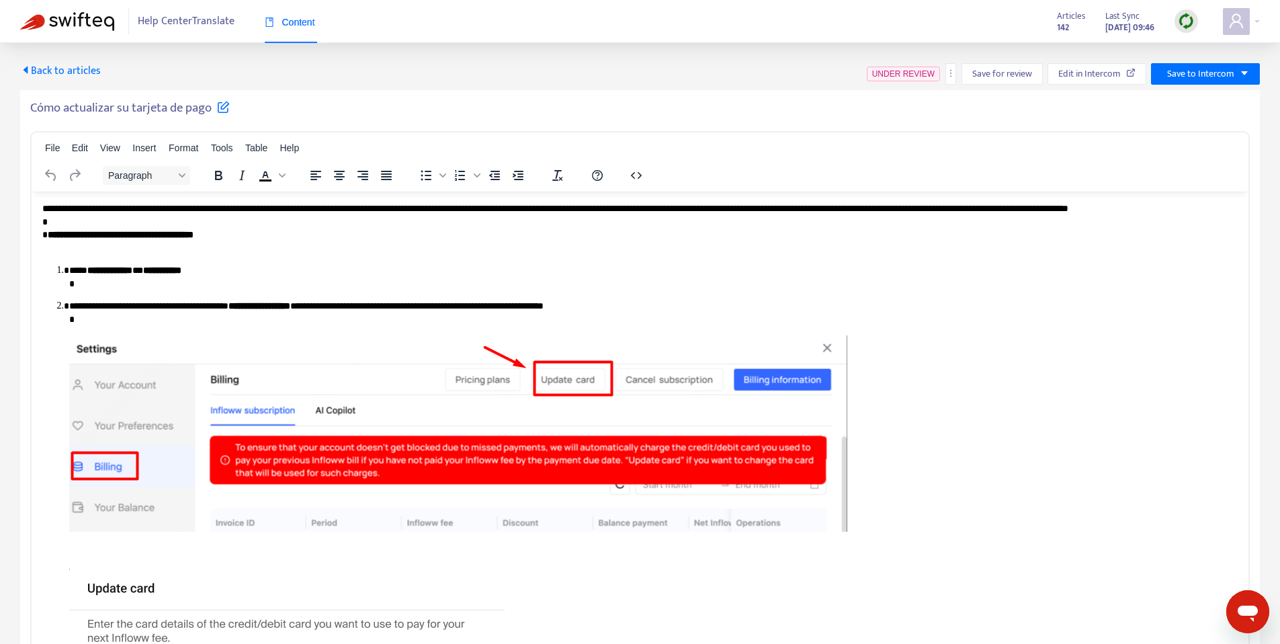
click at [118, 120] on div "Cómo actualizar su tarjeta de pago" at bounding box center [640, 110] width 1220 height 21
click at [122, 110] on h5 "Cómo actualizar su tarjeta de pago" at bounding box center [130, 108] width 200 height 16
click at [122, 109] on h5 "Cómo actualizar su tarjeta de pago" at bounding box center [130, 108] width 200 height 16
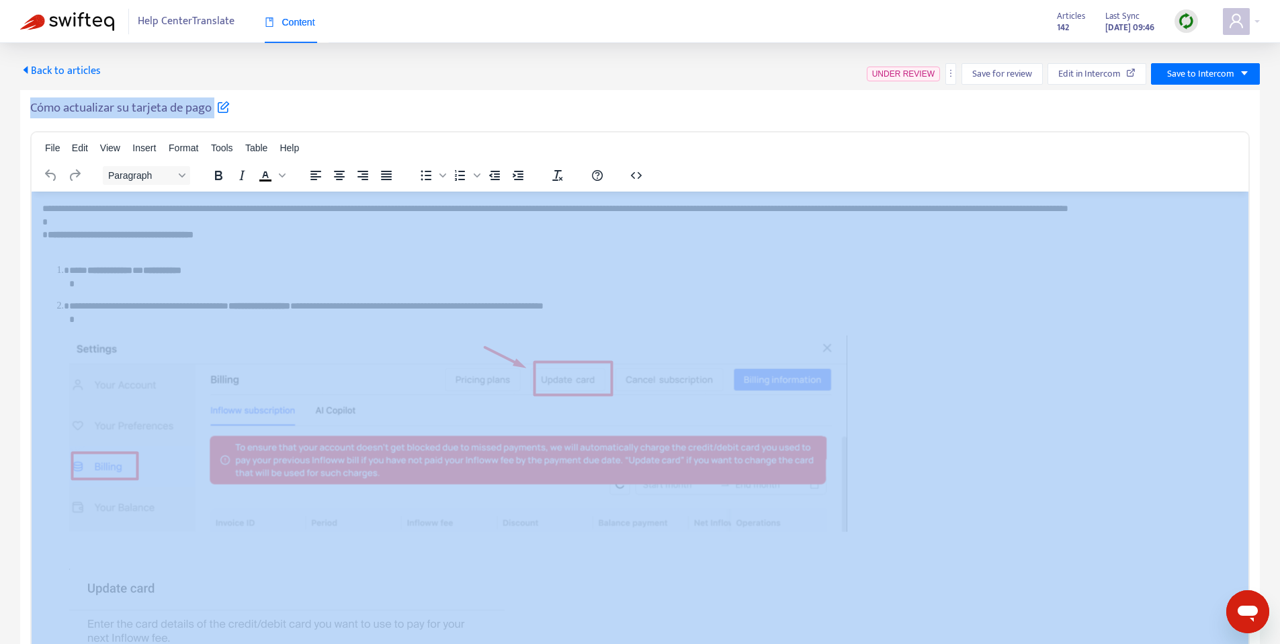
click at [122, 109] on h5 "Cómo actualizar su tarjeta de pago" at bounding box center [130, 108] width 200 height 16
click at [1208, 74] on span "Save to Intercom" at bounding box center [1200, 74] width 67 height 15
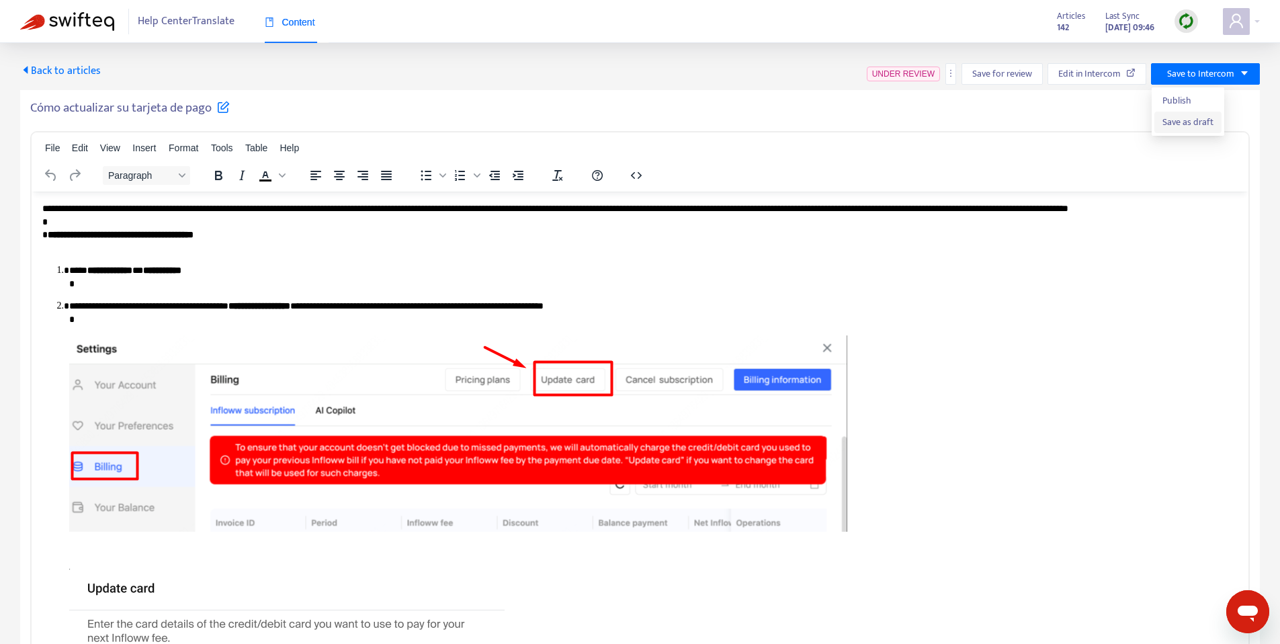
drag, startPoint x: 1182, startPoint y: 122, endPoint x: 1184, endPoint y: 130, distance: 9.1
click at [1182, 122] on span "Save as draft" at bounding box center [1188, 122] width 51 height 15
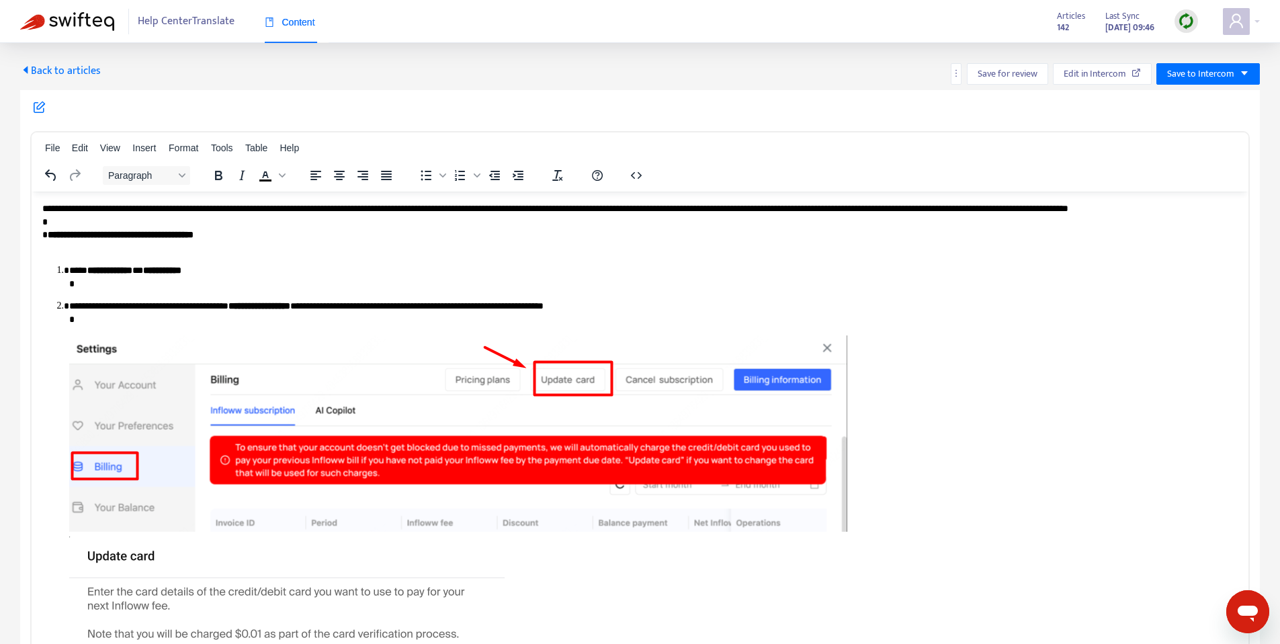
click at [62, 67] on span "Back to articles" at bounding box center [60, 71] width 81 height 18
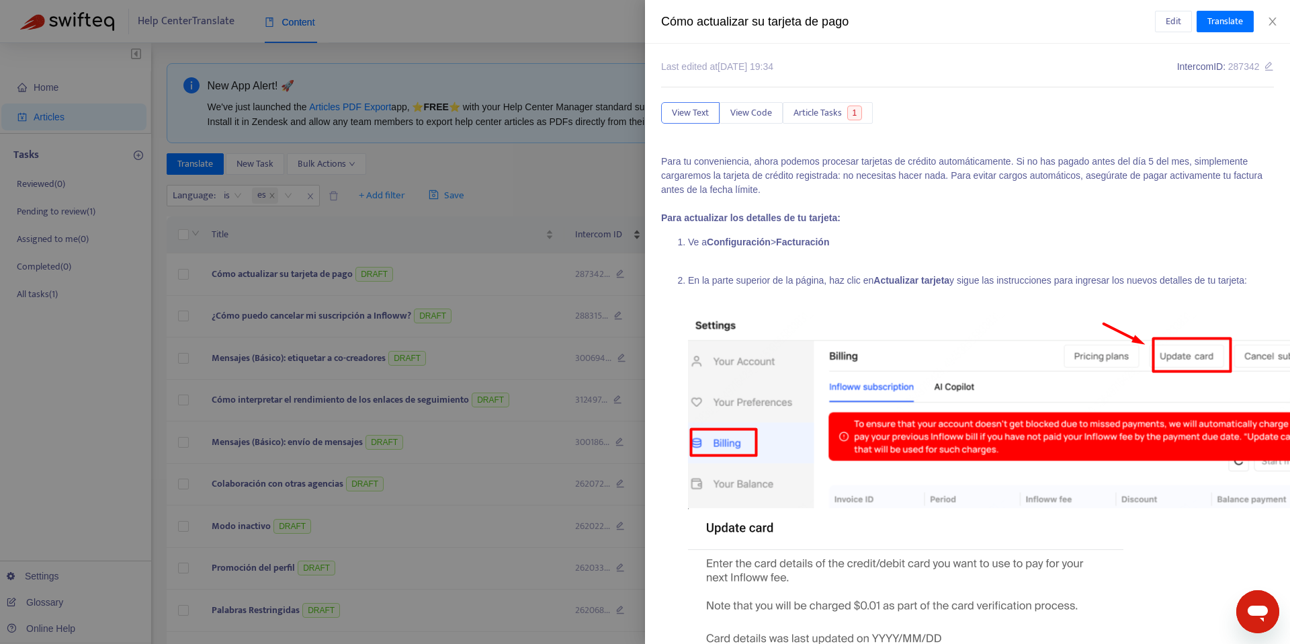
click at [606, 226] on div at bounding box center [645, 322] width 1290 height 644
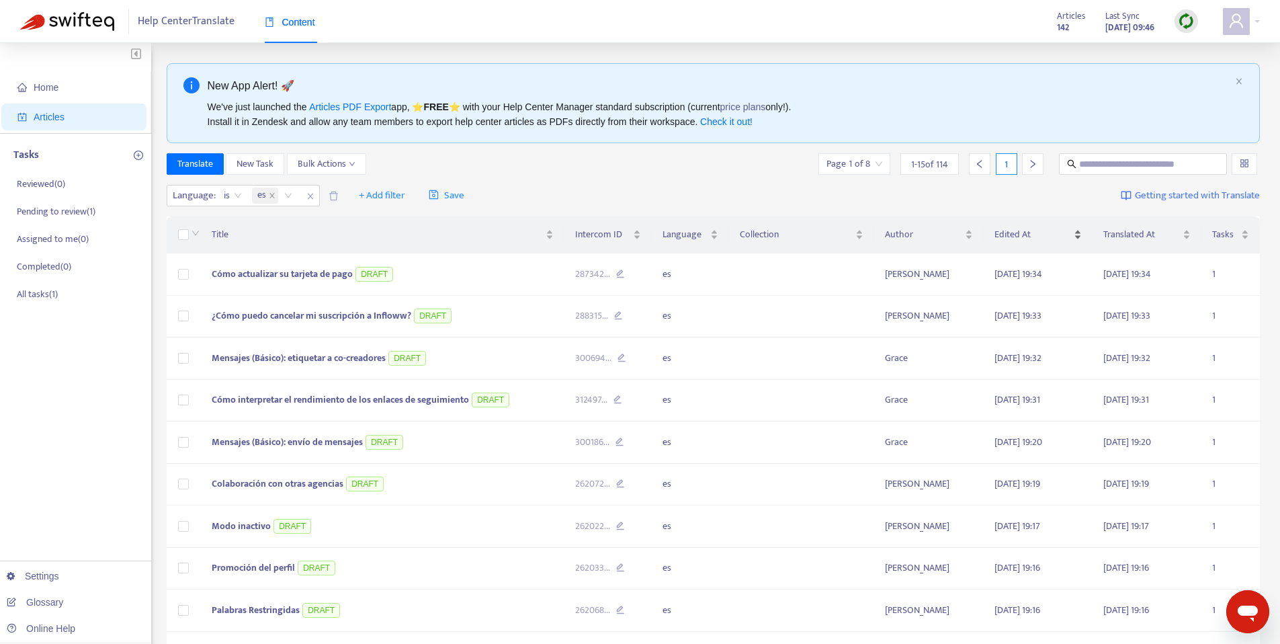
click at [1029, 235] on span "Edited At" at bounding box center [1033, 234] width 77 height 15
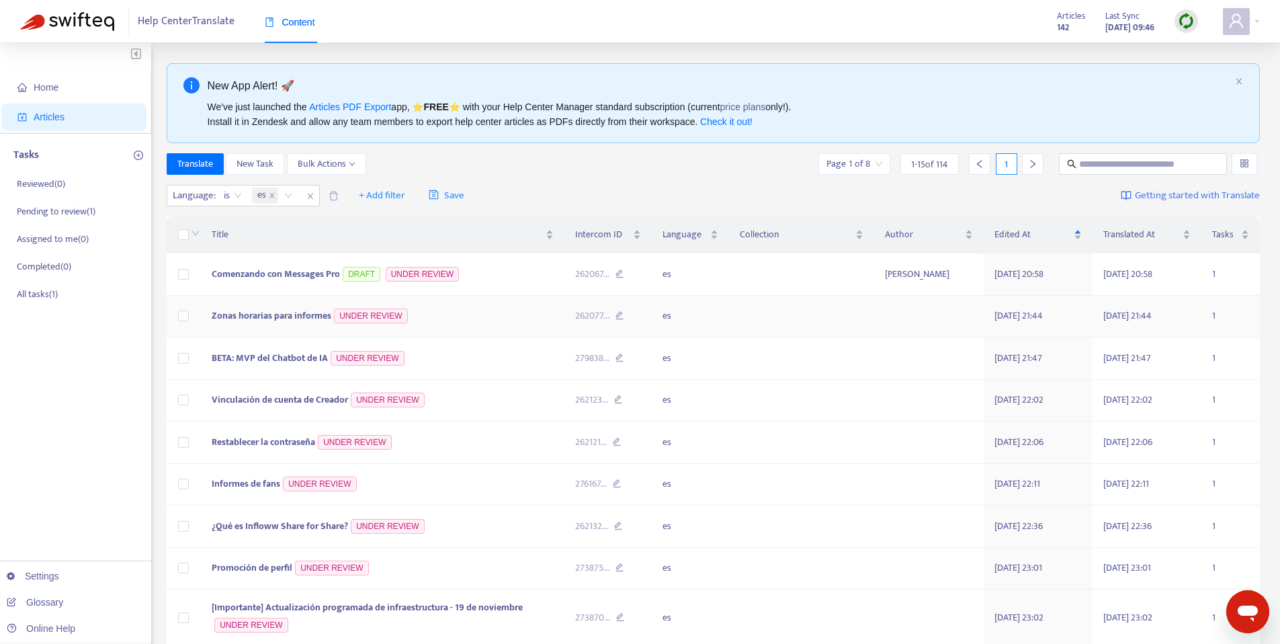
click at [278, 304] on td "Zonas horarias para informes UNDER REVIEW" at bounding box center [383, 317] width 364 height 42
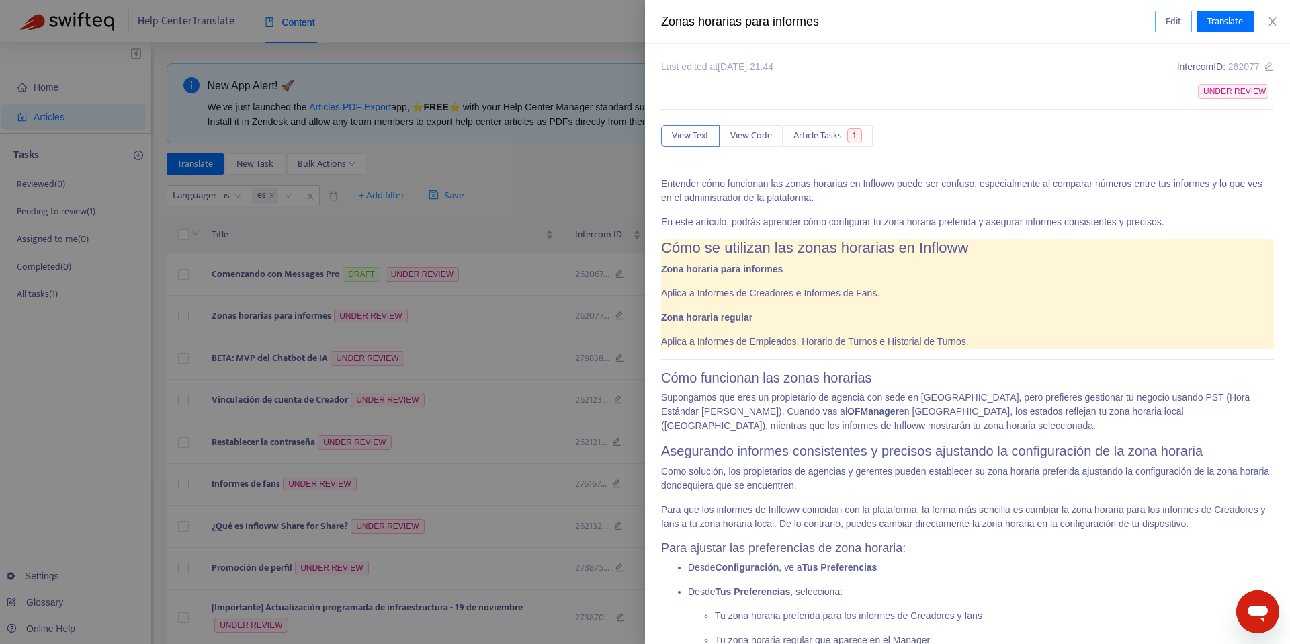
click at [1169, 28] on span "Edit" at bounding box center [1173, 21] width 15 height 15
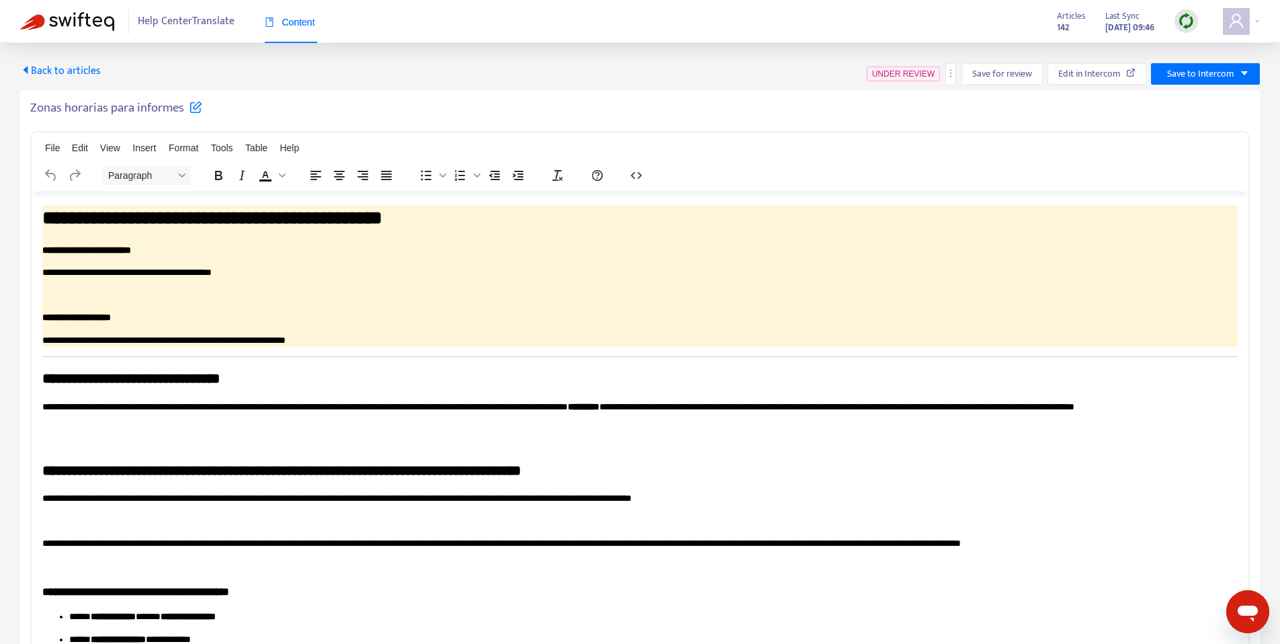
scroll to position [46, 0]
click at [776, 402] on p "**********" at bounding box center [635, 412] width 1186 height 26
drag, startPoint x: 765, startPoint y: 402, endPoint x: 746, endPoint y: 403, distance: 18.9
click at [600, 402] on b "*******" at bounding box center [587, 405] width 24 height 9
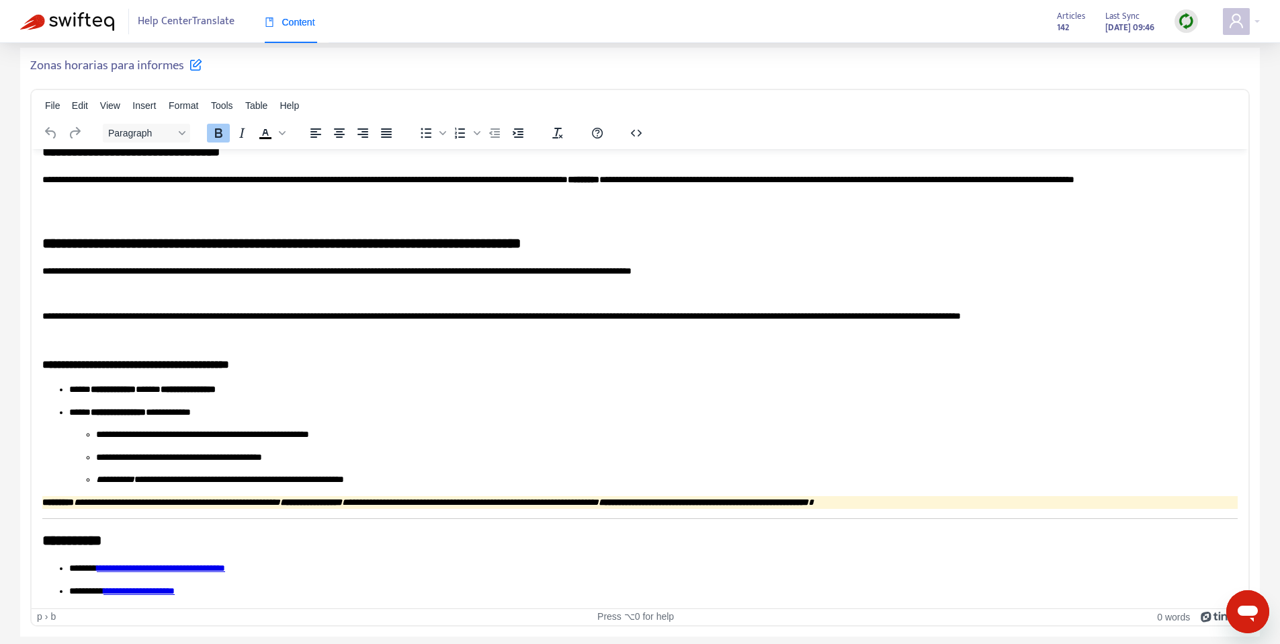
scroll to position [43, 0]
click at [382, 572] on p "**********" at bounding box center [648, 567] width 1159 height 13
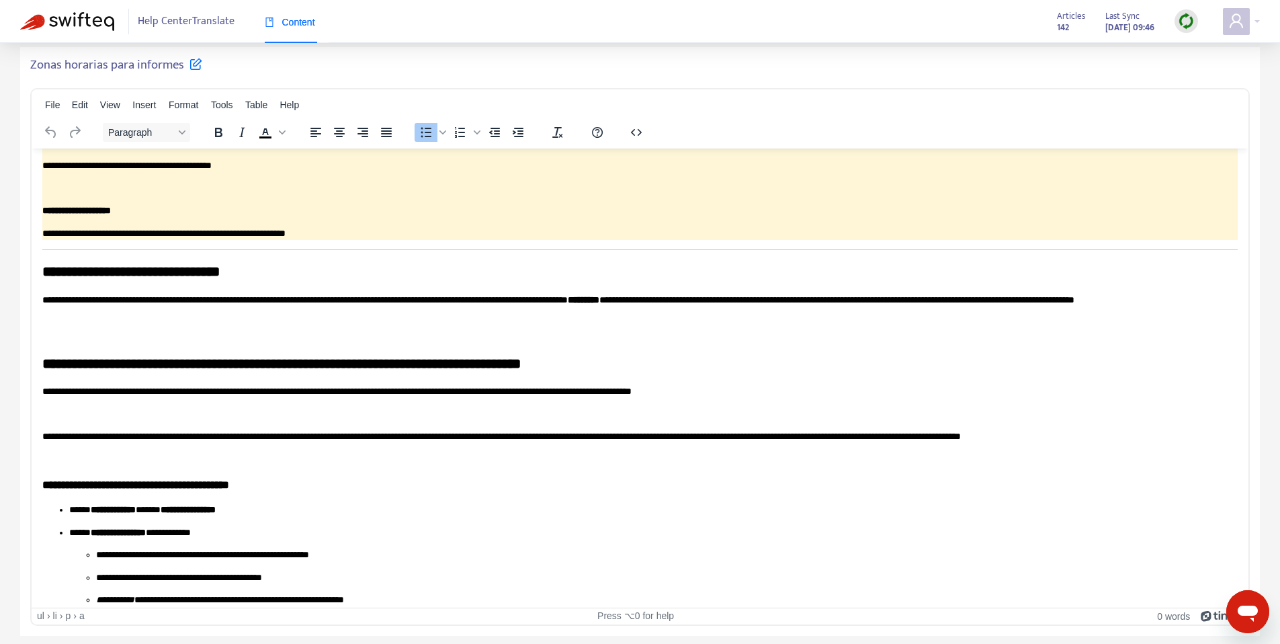
scroll to position [0, 0]
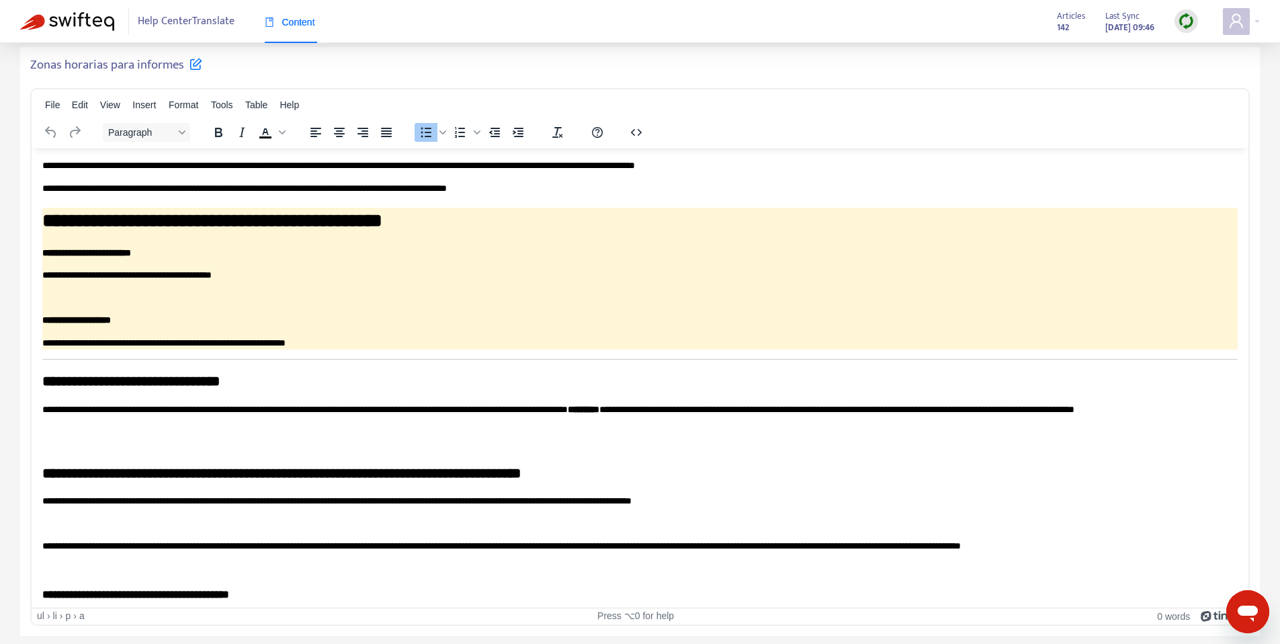
click at [99, 69] on h5 "Zonas horarias para informes" at bounding box center [116, 65] width 172 height 16
click at [97, 70] on h5 "Zonas horarias para informes" at bounding box center [116, 65] width 172 height 16
click at [139, 67] on h5 "Zonas horarias para informes" at bounding box center [116, 65] width 172 height 16
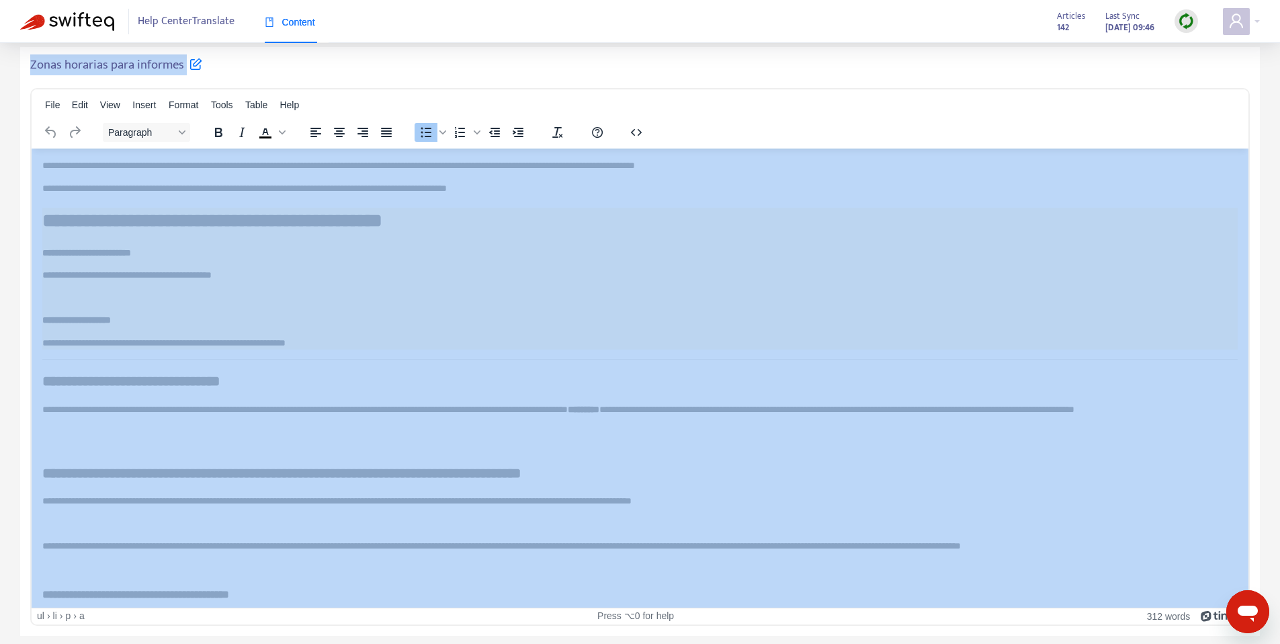
click at [139, 67] on h5 "Zonas horarias para informes" at bounding box center [116, 65] width 172 height 16
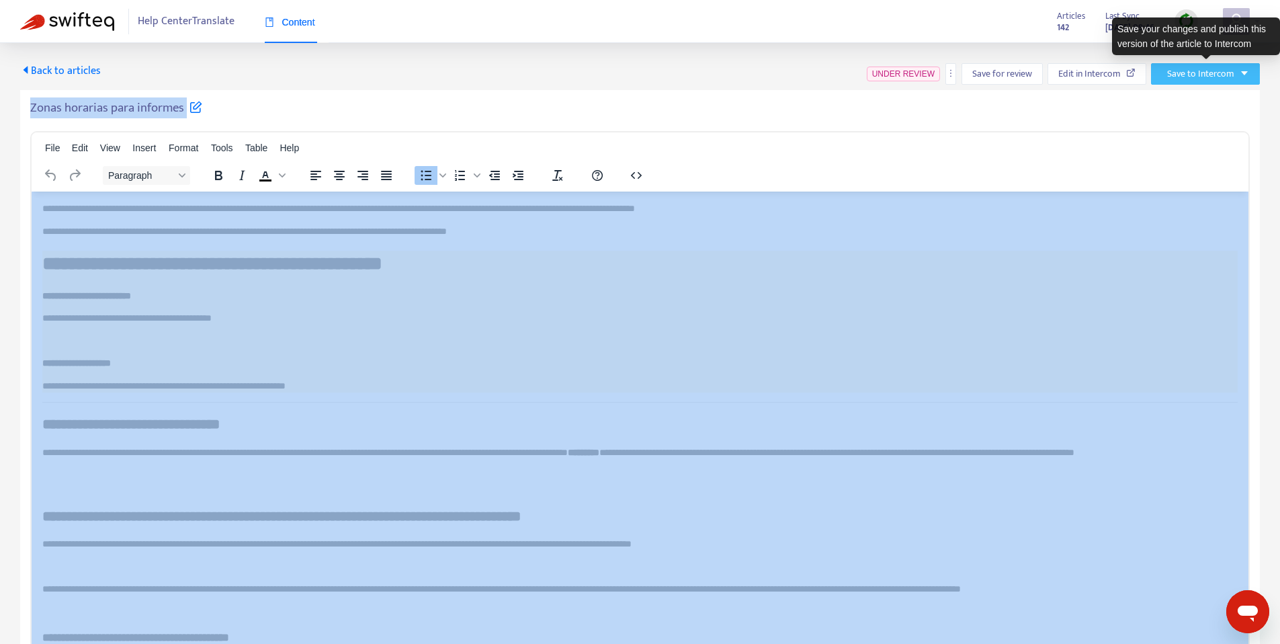
click at [1182, 78] on span "Save to Intercom" at bounding box center [1200, 74] width 67 height 15
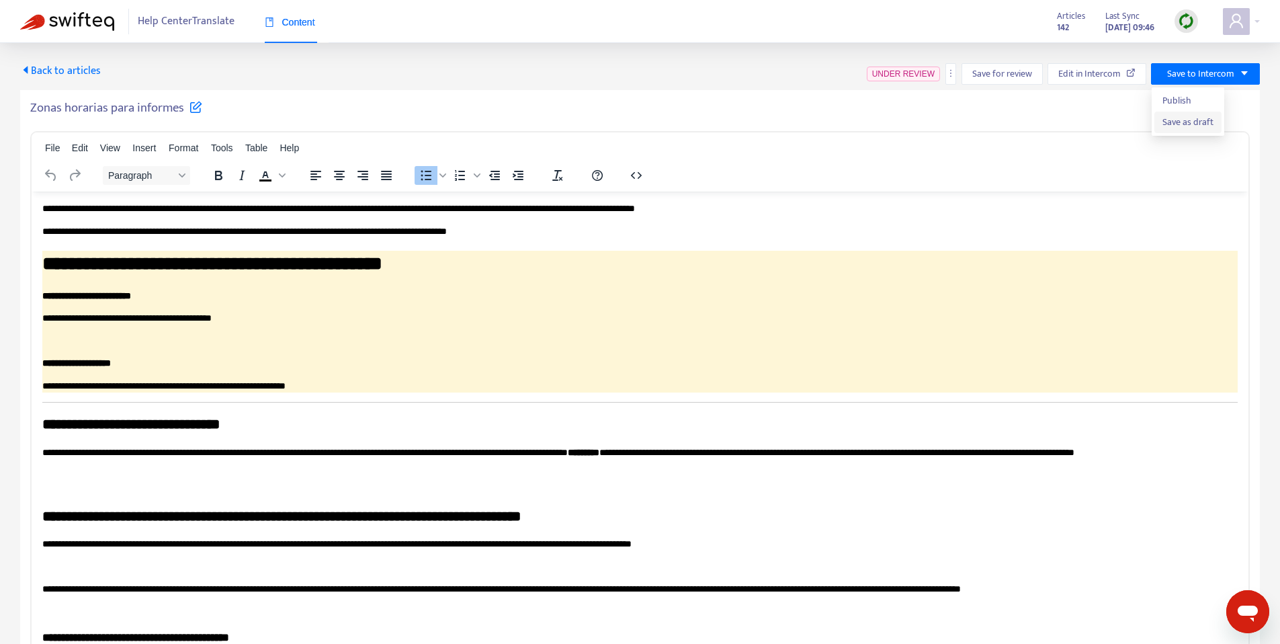
click at [1185, 124] on span "Save as draft" at bounding box center [1188, 122] width 51 height 15
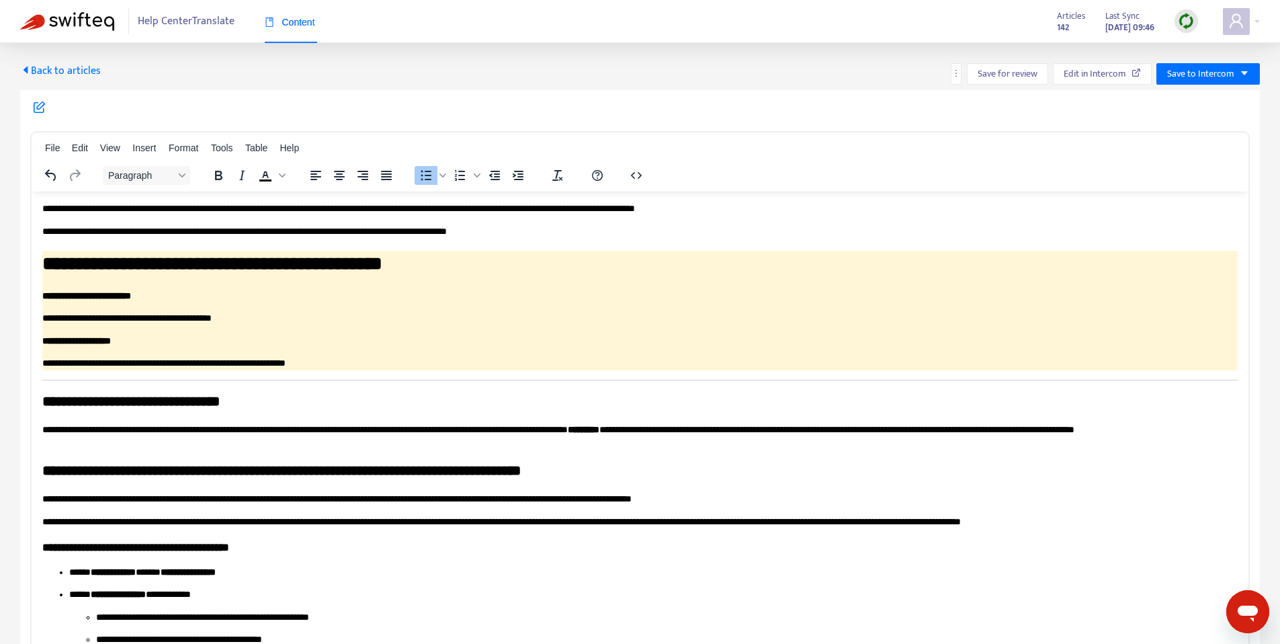
click at [56, 75] on span "Back to articles" at bounding box center [60, 71] width 81 height 18
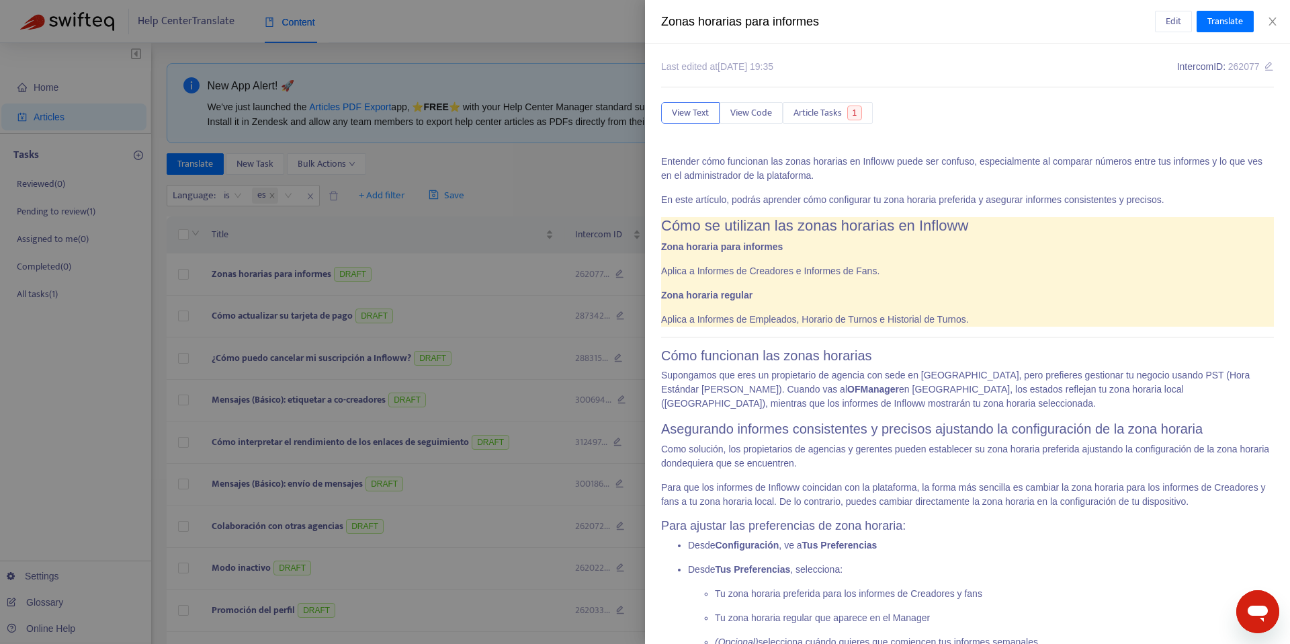
click at [455, 243] on div at bounding box center [645, 322] width 1290 height 644
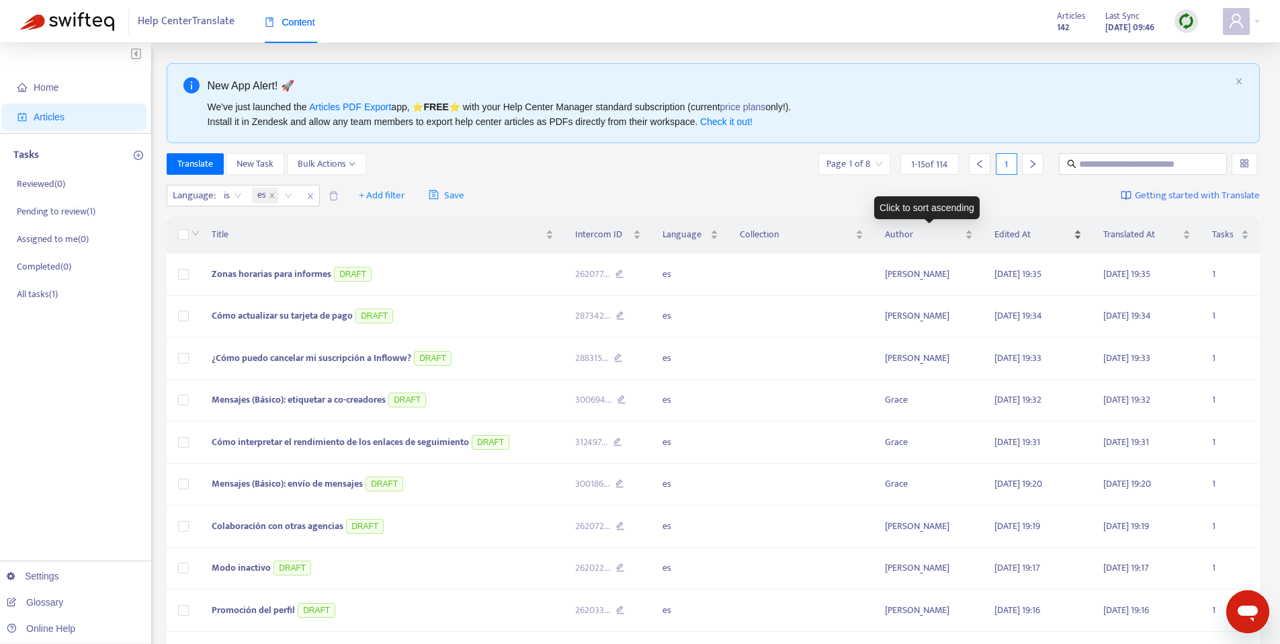
click at [1030, 236] on span "Edited At" at bounding box center [1033, 234] width 77 height 15
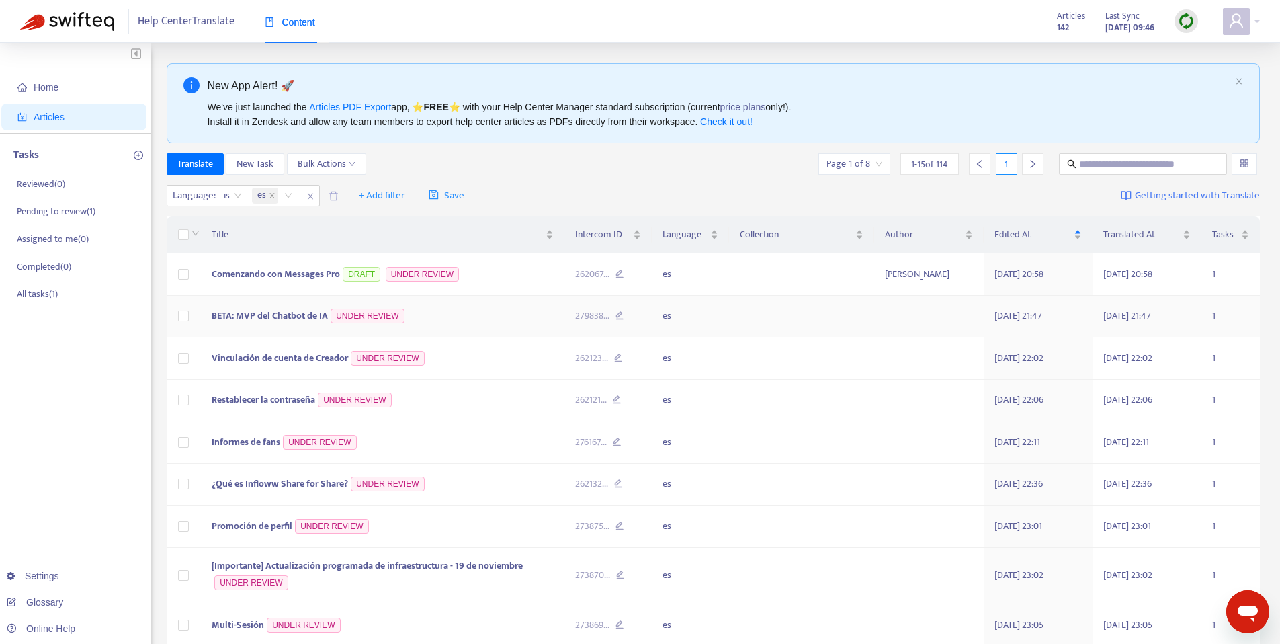
click at [278, 303] on td "BETA: MVP del Chatbot de IA UNDER REVIEW" at bounding box center [383, 317] width 364 height 42
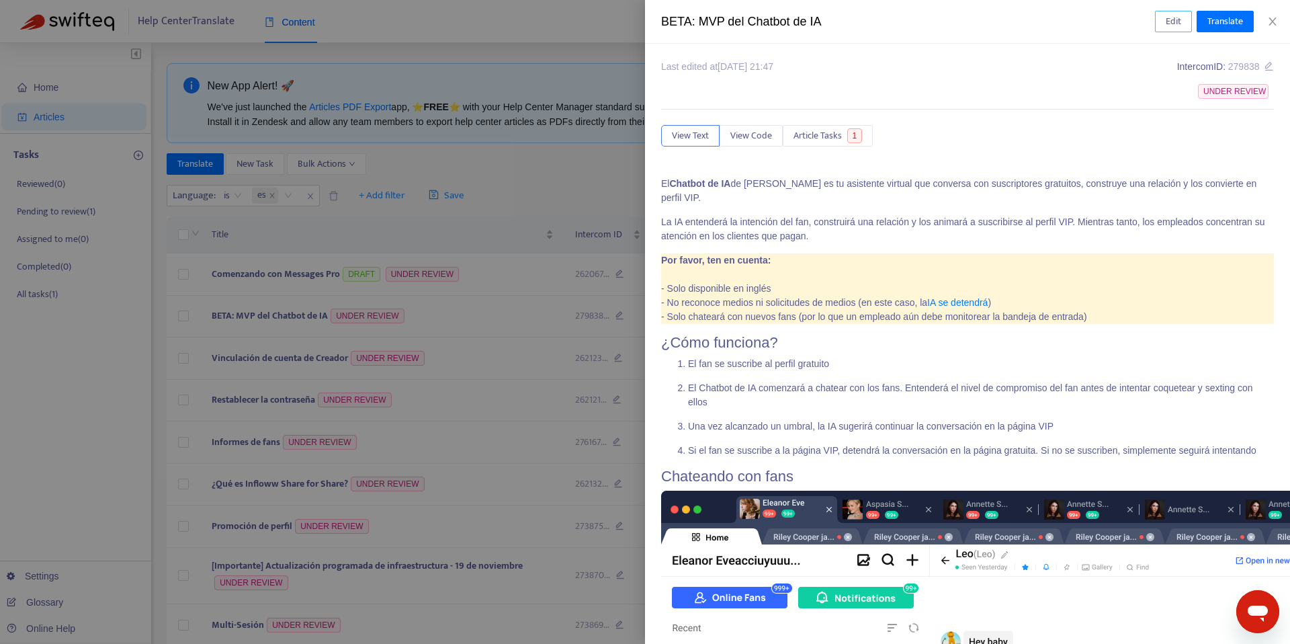
click at [1185, 18] on button "Edit" at bounding box center [1173, 22] width 37 height 22
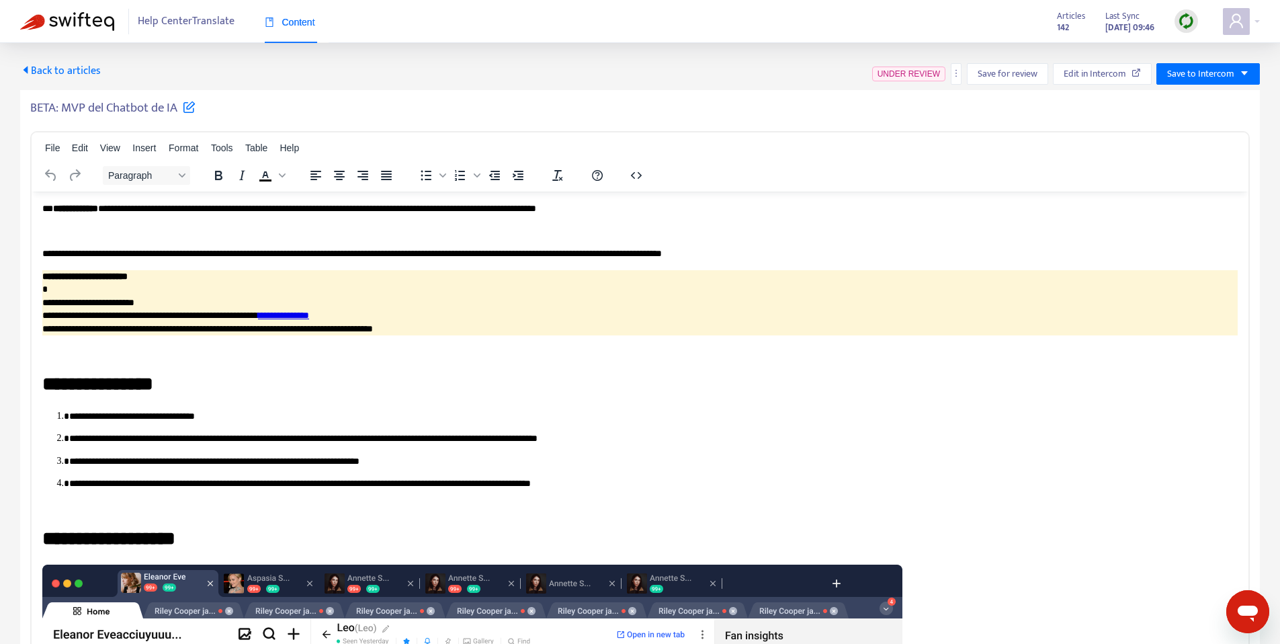
click at [112, 101] on h5 "BETA: MVP del Chatbot de IA" at bounding box center [112, 108] width 165 height 16
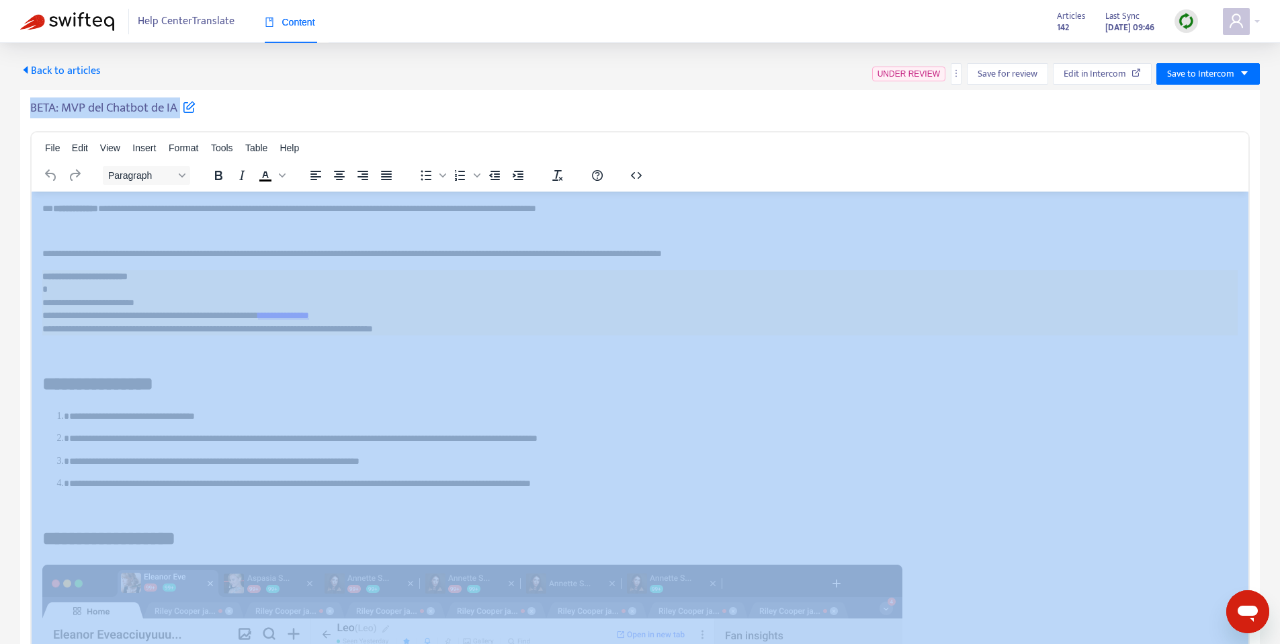
click at [112, 101] on h5 "BETA: MVP del Chatbot de IA" at bounding box center [112, 108] width 165 height 16
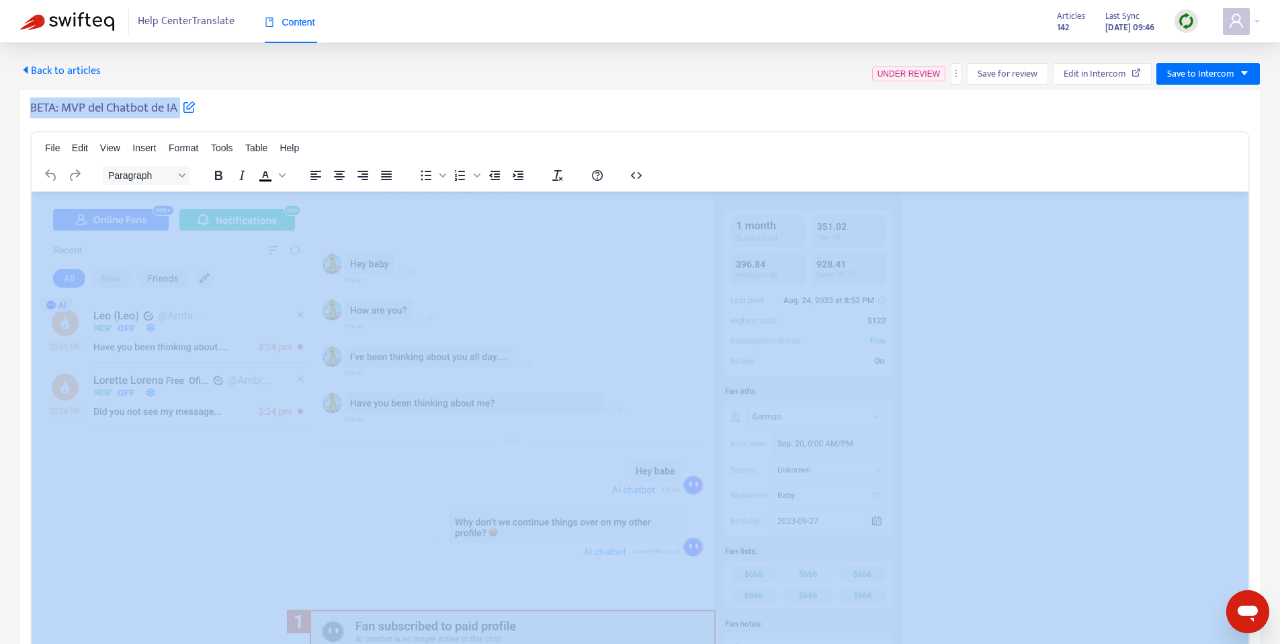
scroll to position [2229, 0]
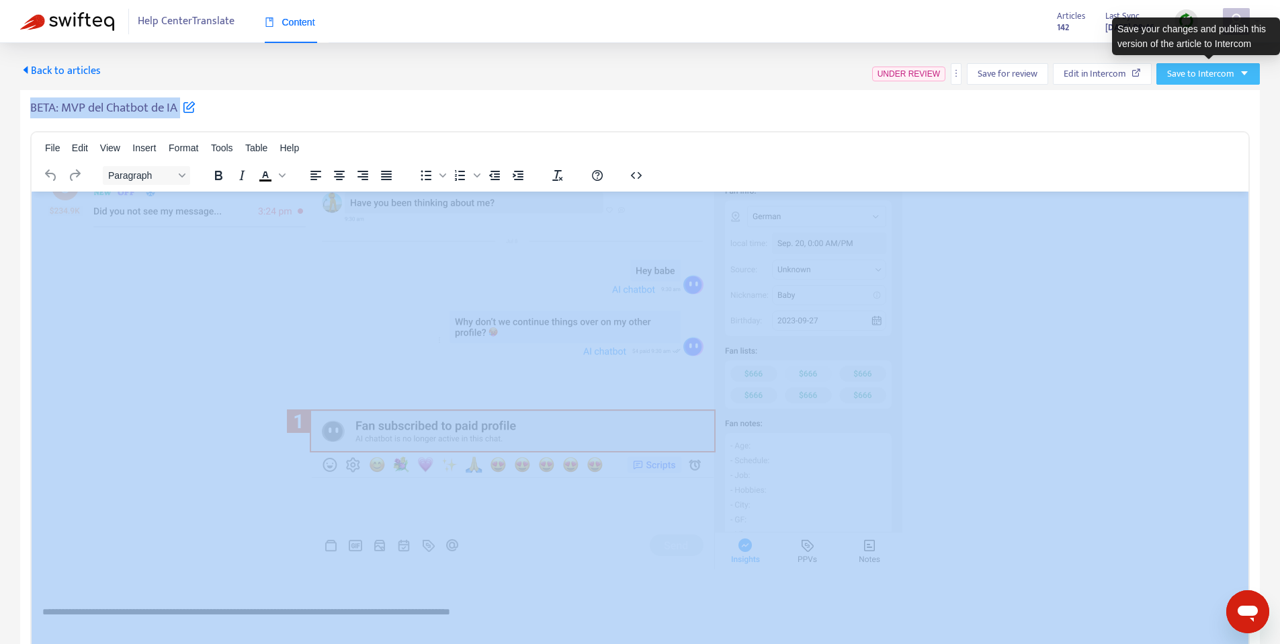
click at [1190, 73] on span "Save to Intercom" at bounding box center [1200, 74] width 67 height 15
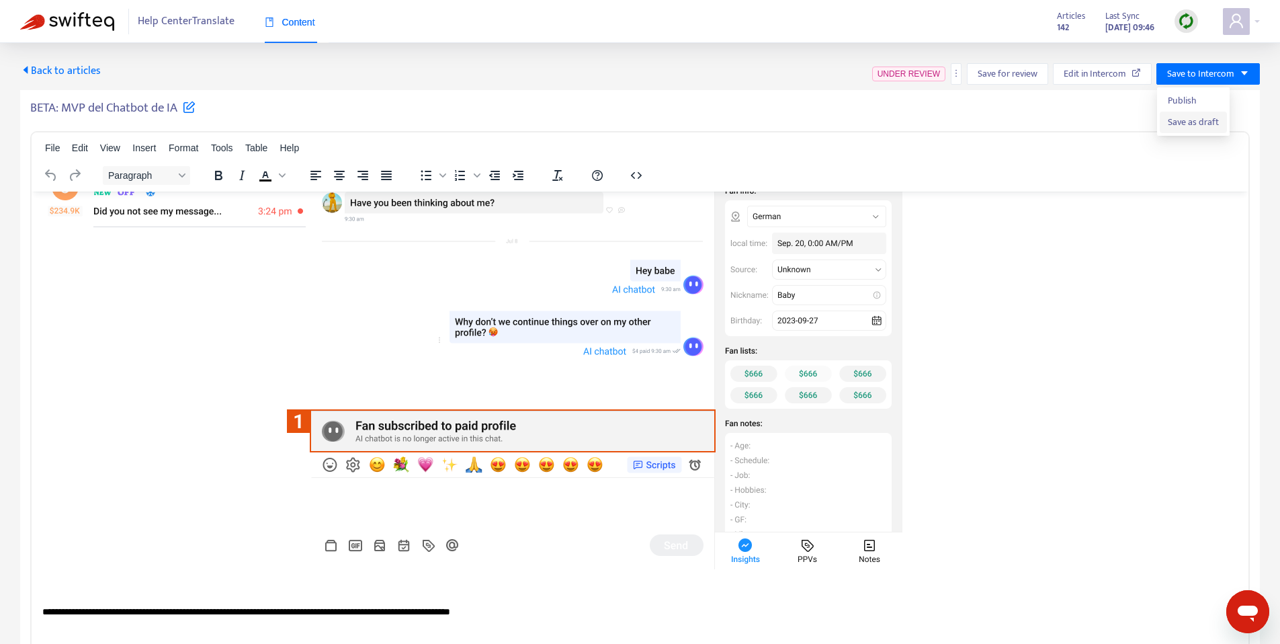
click at [1176, 126] on span "Save as draft" at bounding box center [1193, 122] width 51 height 15
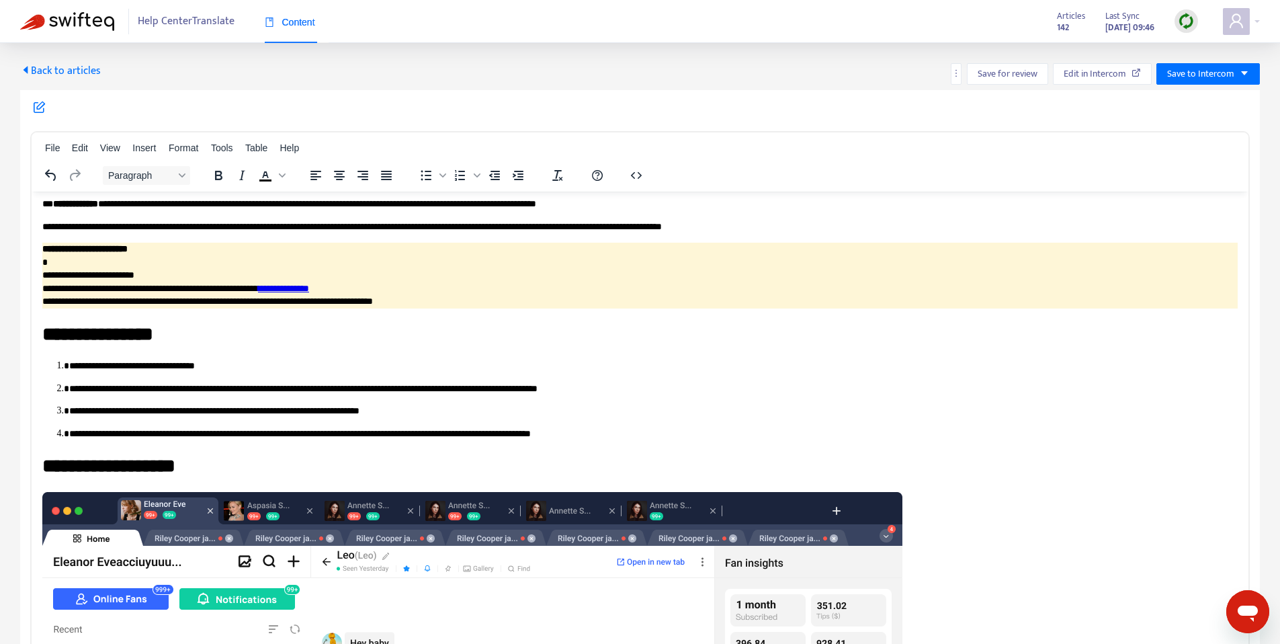
scroll to position [0, 0]
